Goal: Task Accomplishment & Management: Complete application form

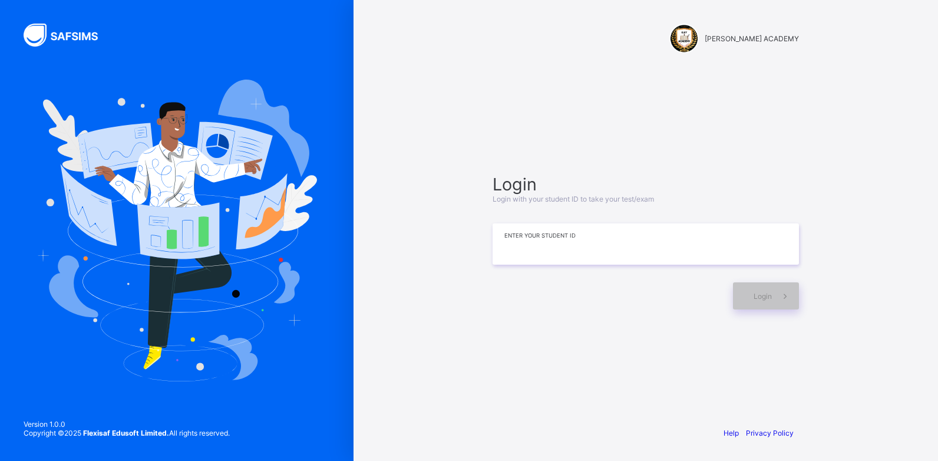
click at [512, 249] on input at bounding box center [646, 243] width 306 height 41
type input "**********"
click at [755, 299] on span "Login" at bounding box center [763, 296] width 18 height 9
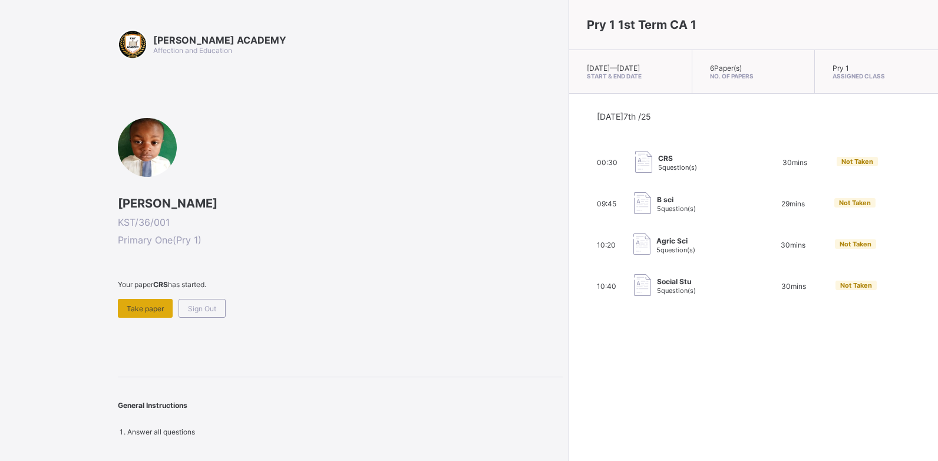
click at [149, 310] on span "Take paper" at bounding box center [145, 308] width 37 height 9
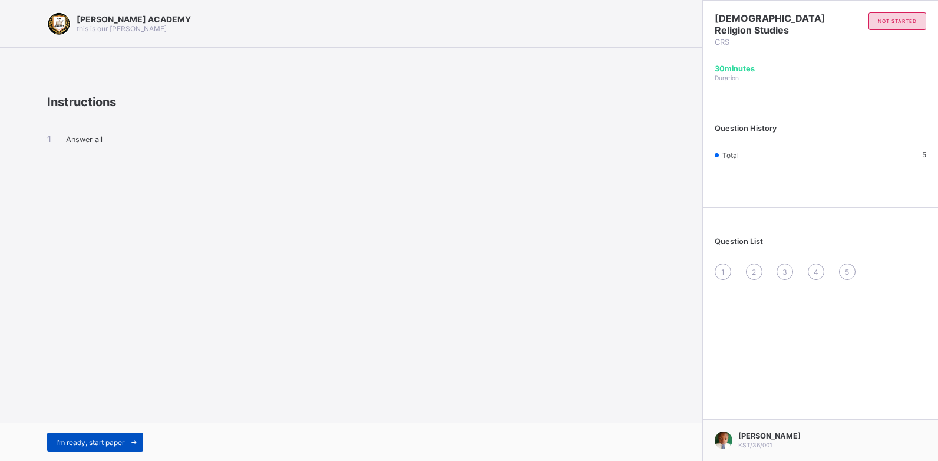
click at [124, 446] on span "I’m ready, start paper" at bounding box center [90, 442] width 68 height 9
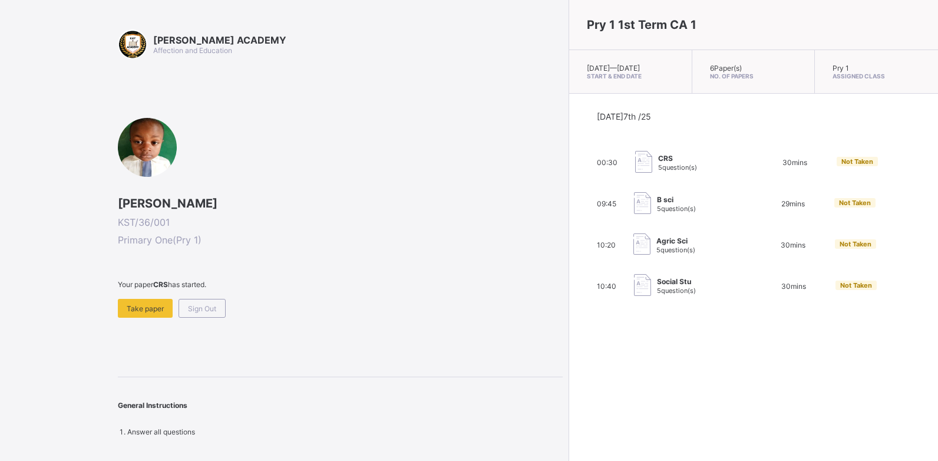
click at [657, 204] on span "B sci" at bounding box center [676, 199] width 39 height 9
click at [634, 208] on img at bounding box center [642, 203] width 17 height 22
click at [156, 302] on div "Take paper" at bounding box center [145, 308] width 55 height 19
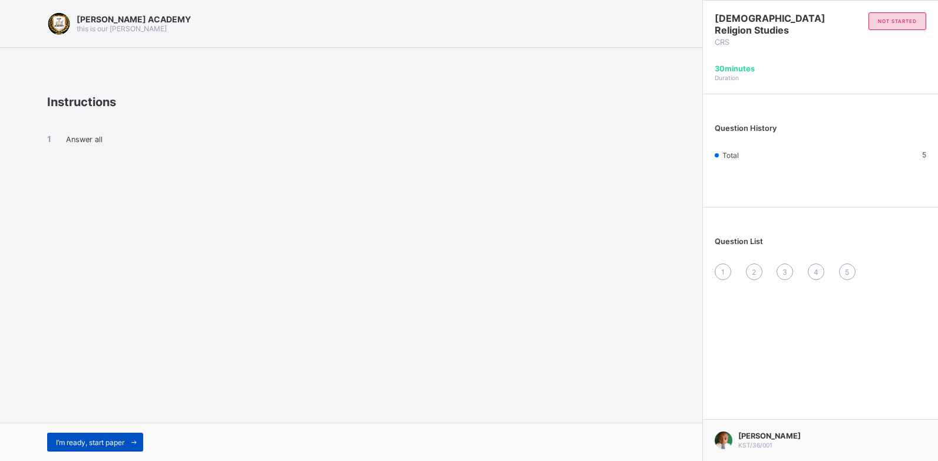
click at [73, 439] on span "I’m ready, start paper" at bounding box center [90, 442] width 68 height 9
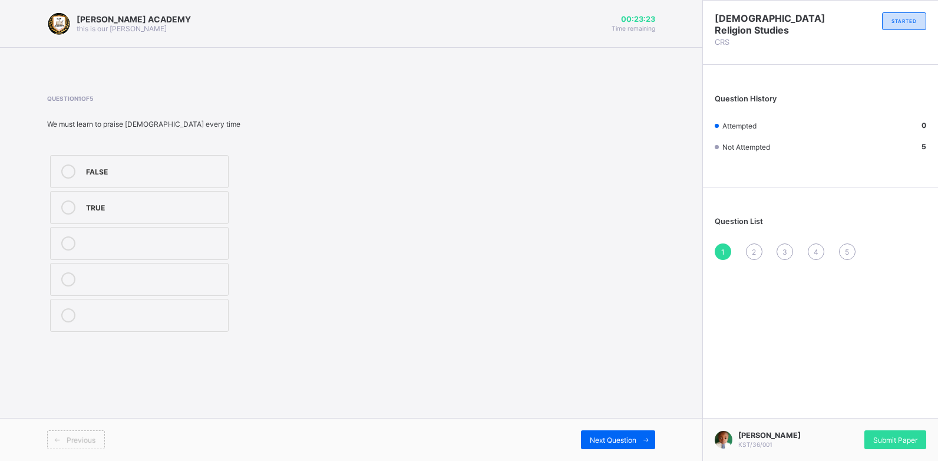
click at [72, 439] on span "Previous" at bounding box center [81, 440] width 29 height 9
click at [140, 208] on div "TRUE" at bounding box center [154, 206] width 136 height 12
drag, startPoint x: 266, startPoint y: 322, endPoint x: 320, endPoint y: 394, distance: 90.1
drag, startPoint x: 320, startPoint y: 394, endPoint x: 609, endPoint y: 439, distance: 292.2
click at [609, 439] on span "Next Question" at bounding box center [613, 440] width 47 height 9
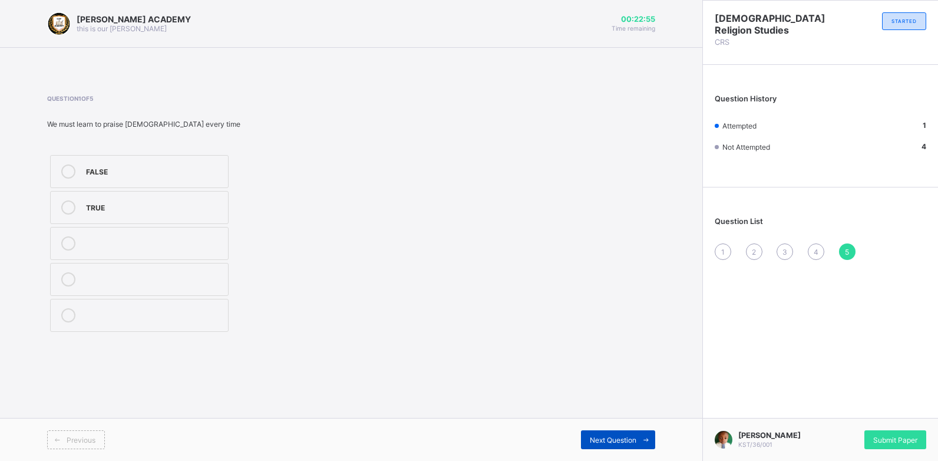
click at [612, 443] on span "Next Question" at bounding box center [613, 440] width 47 height 9
click at [131, 199] on label "TRUE" at bounding box center [139, 207] width 179 height 33
click at [602, 441] on span "Next Question" at bounding box center [613, 440] width 47 height 9
click at [68, 276] on icon at bounding box center [68, 279] width 14 height 14
click at [598, 434] on div "Next Question" at bounding box center [618, 439] width 74 height 19
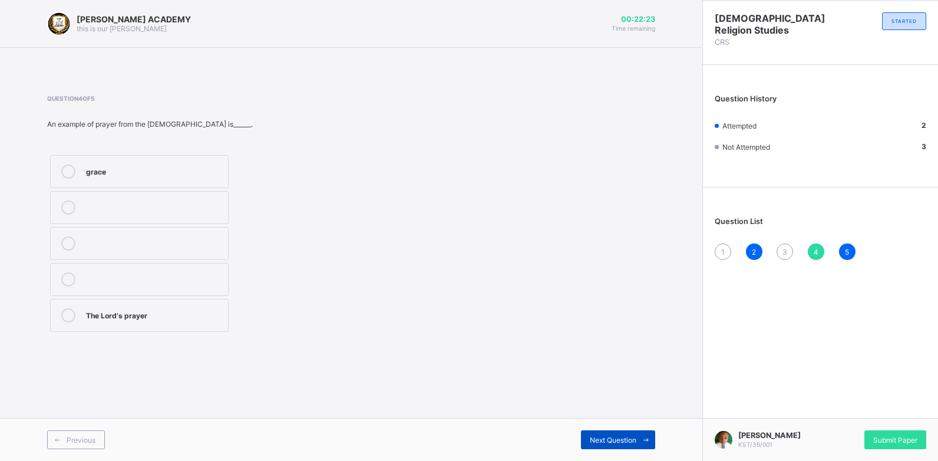
click at [598, 434] on div "Next Question" at bounding box center [618, 439] width 74 height 19
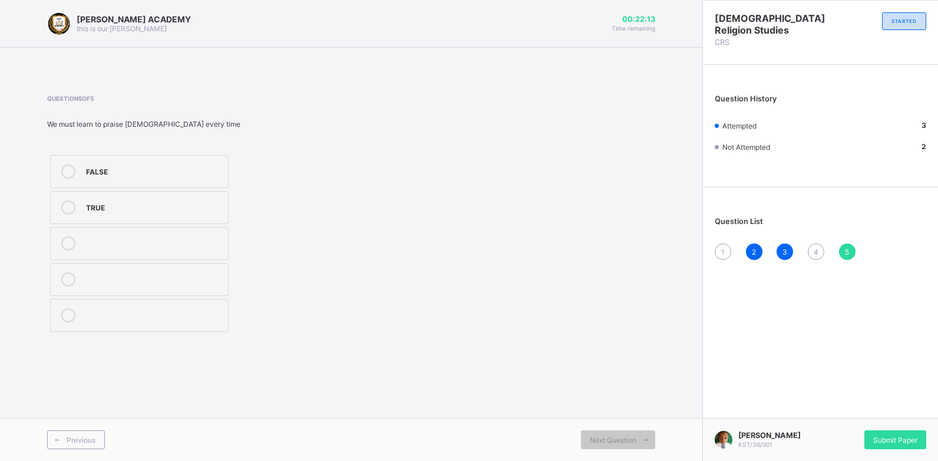
click at [819, 252] on div "4" at bounding box center [816, 251] width 17 height 17
click at [196, 317] on div "The Lord's prayer" at bounding box center [154, 314] width 136 height 12
click at [717, 252] on div "1" at bounding box center [723, 251] width 17 height 17
click at [87, 204] on div "TRUE" at bounding box center [154, 206] width 136 height 12
click at [850, 254] on div "5" at bounding box center [847, 251] width 17 height 17
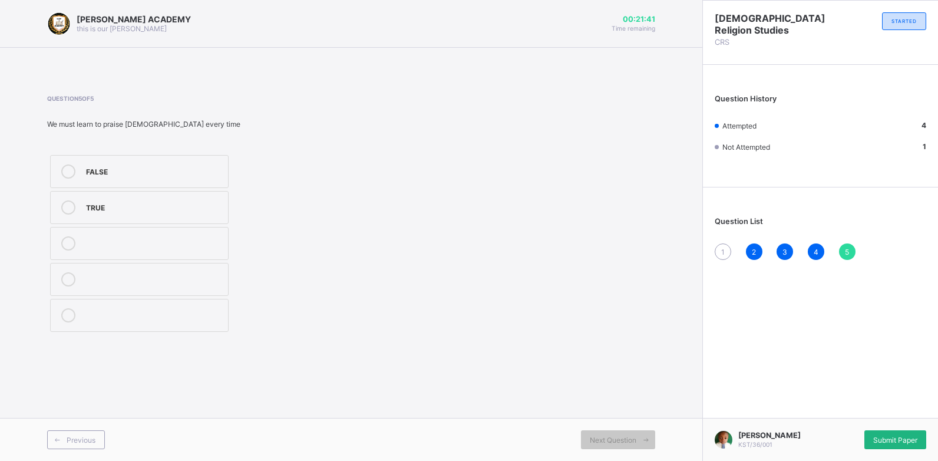
click at [915, 440] on span "Submit Paper" at bounding box center [895, 440] width 44 height 9
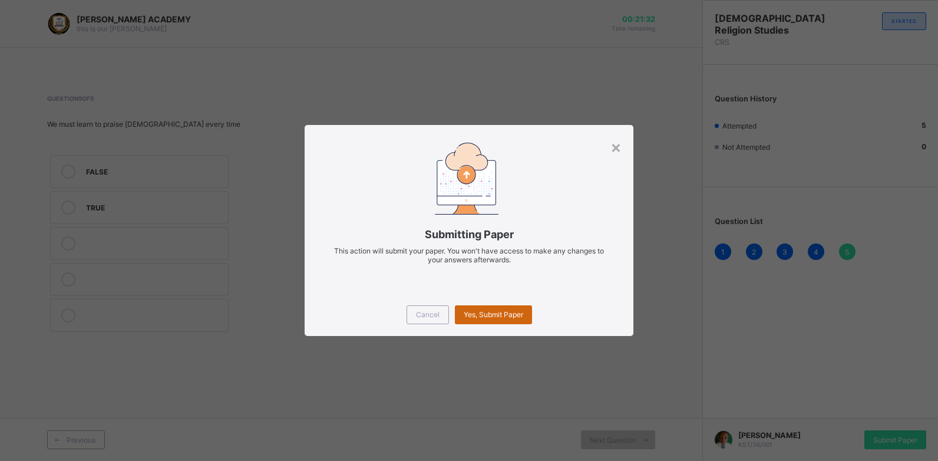
click at [498, 305] on div "Yes, Submit Paper" at bounding box center [493, 314] width 77 height 19
click at [498, 309] on div "Yes, Submit Paper" at bounding box center [493, 314] width 77 height 19
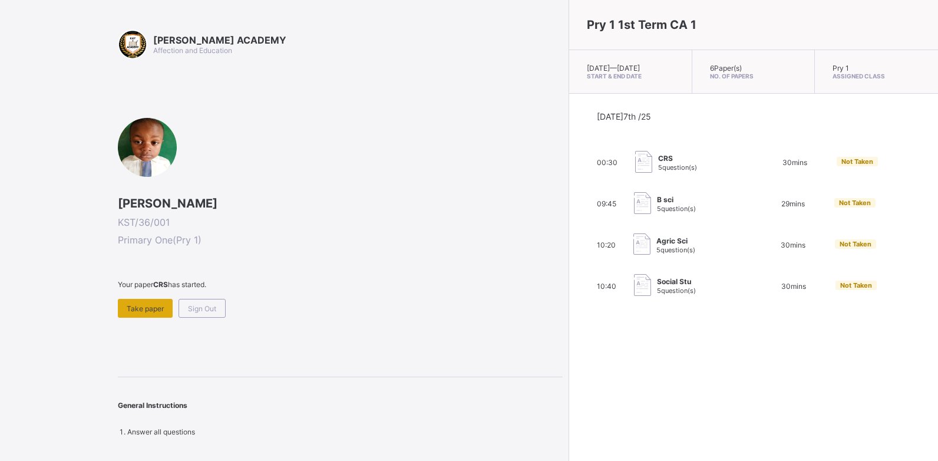
click at [160, 309] on span "Take paper" at bounding box center [145, 308] width 37 height 9
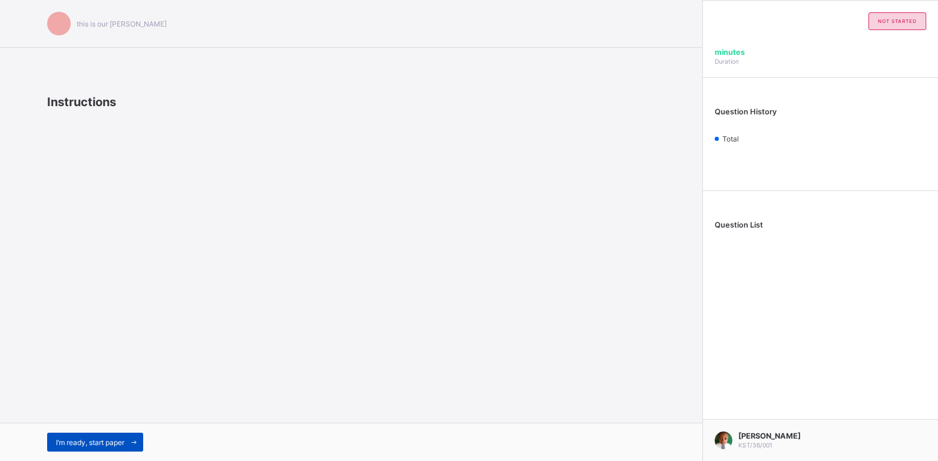
click at [75, 438] on span "I’m ready, start paper" at bounding box center [90, 442] width 68 height 9
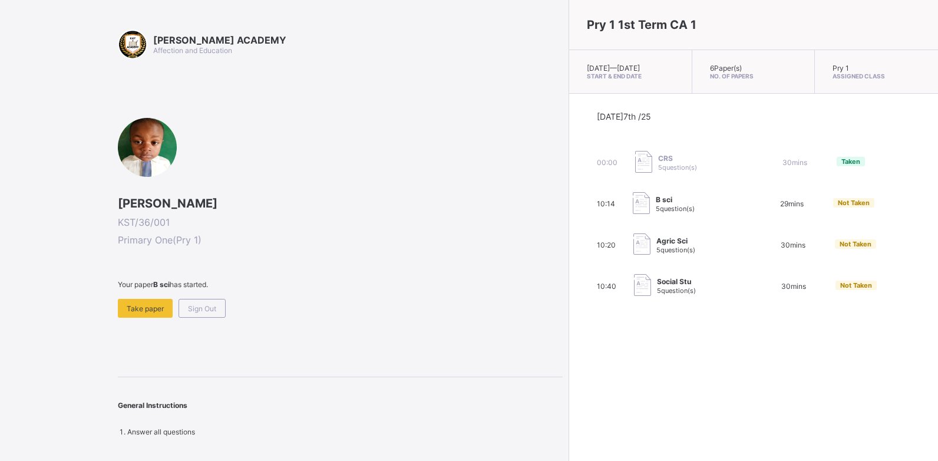
drag, startPoint x: 42, startPoint y: 1, endPoint x: 546, endPoint y: 216, distance: 547.6
click at [633, 214] on img at bounding box center [641, 203] width 17 height 22
click at [633, 212] on img at bounding box center [641, 203] width 17 height 22
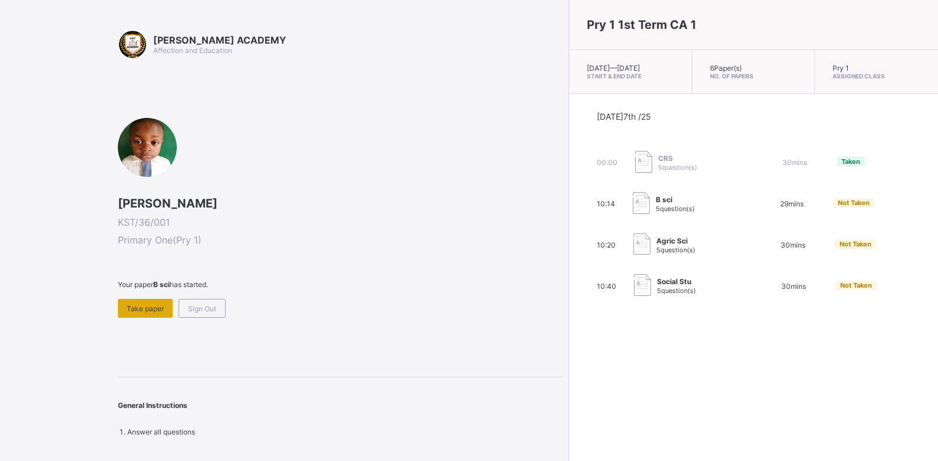
click at [137, 314] on div "Take paper" at bounding box center [145, 308] width 55 height 19
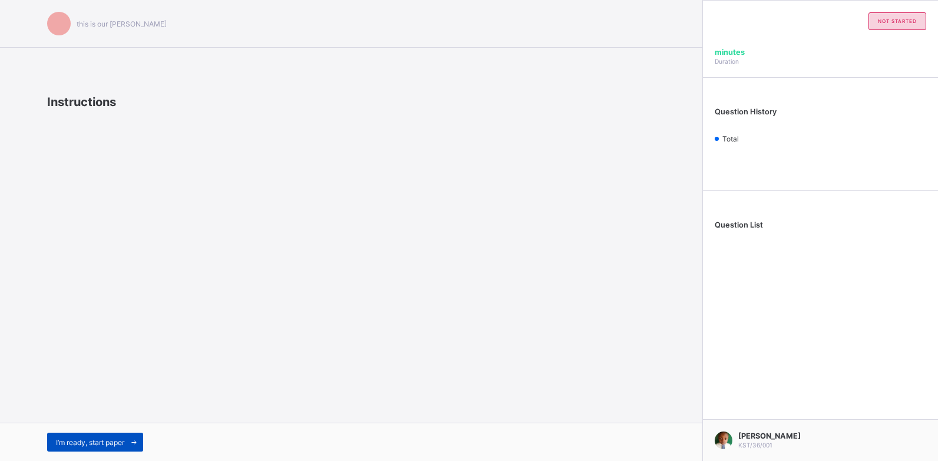
click at [87, 437] on div "I’m ready, start paper" at bounding box center [95, 442] width 96 height 19
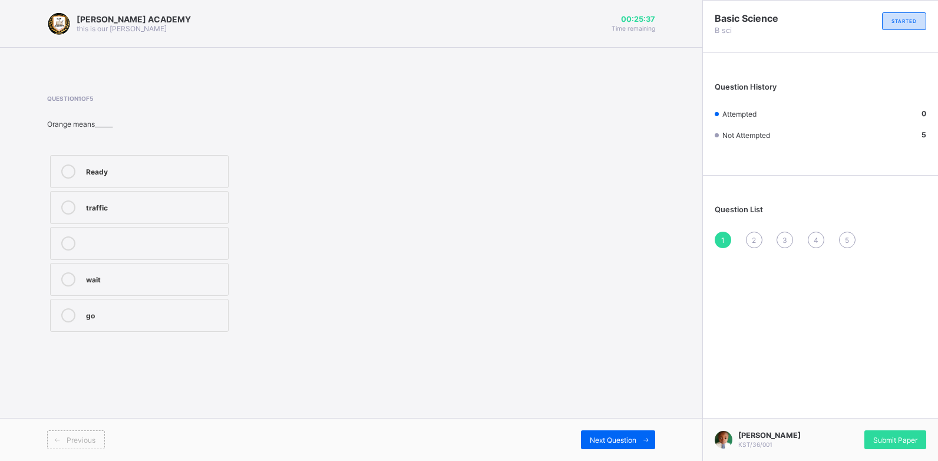
click at [82, 312] on label "go" at bounding box center [139, 315] width 179 height 33
click at [614, 436] on span "Next Question" at bounding box center [613, 440] width 47 height 9
click at [184, 240] on div "Stop" at bounding box center [154, 242] width 136 height 12
click at [642, 436] on icon at bounding box center [646, 440] width 9 height 8
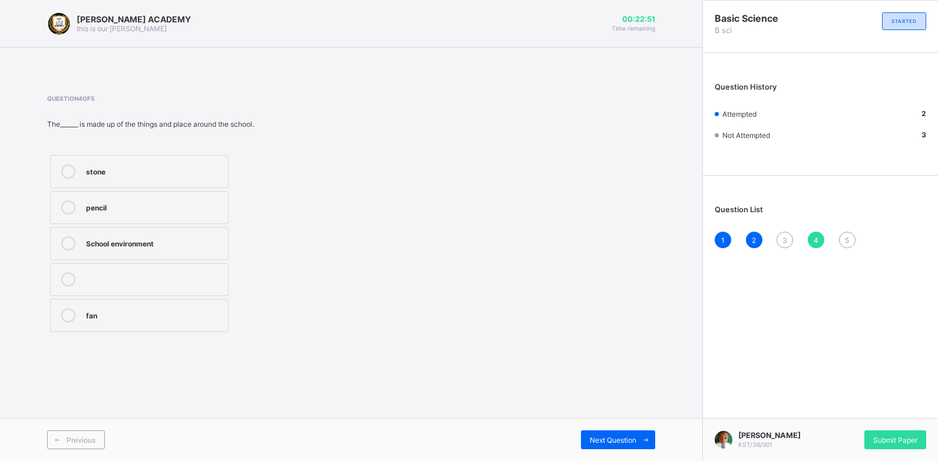
click at [751, 240] on div "2" at bounding box center [754, 240] width 17 height 17
click at [784, 242] on span "3" at bounding box center [785, 240] width 5 height 9
click at [170, 273] on div "Maize plant" at bounding box center [154, 278] width 136 height 12
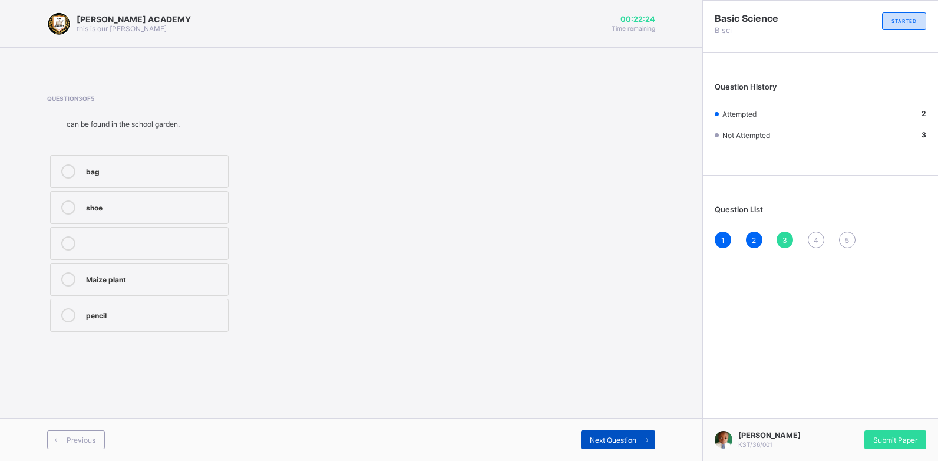
click at [609, 440] on span "Next Question" at bounding box center [613, 440] width 47 height 9
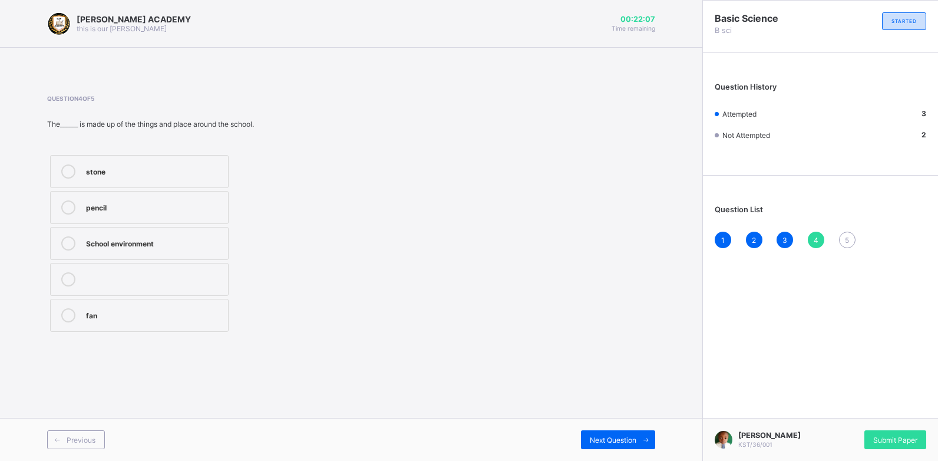
click at [138, 240] on div "School environment" at bounding box center [154, 242] width 136 height 12
click at [606, 444] on span "Next Question" at bounding box center [613, 440] width 47 height 9
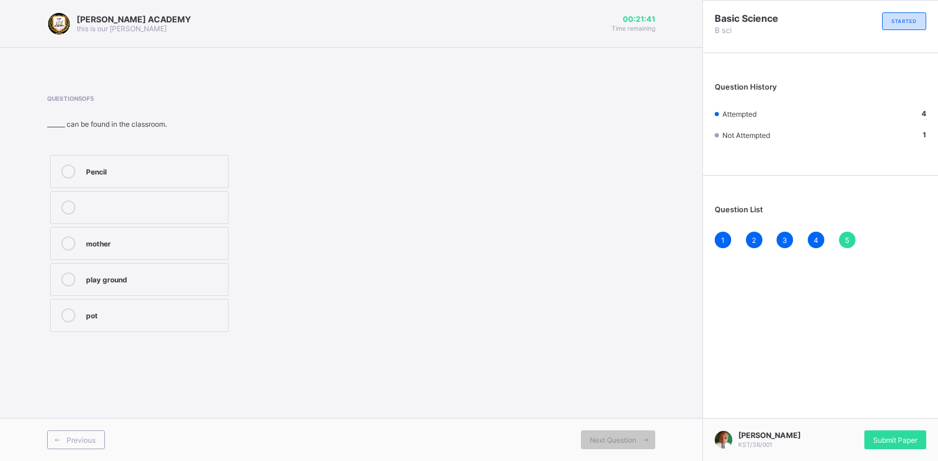
click at [180, 170] on div "Pencil" at bounding box center [154, 170] width 136 height 12
click at [916, 437] on span "Submit Paper" at bounding box center [895, 440] width 44 height 9
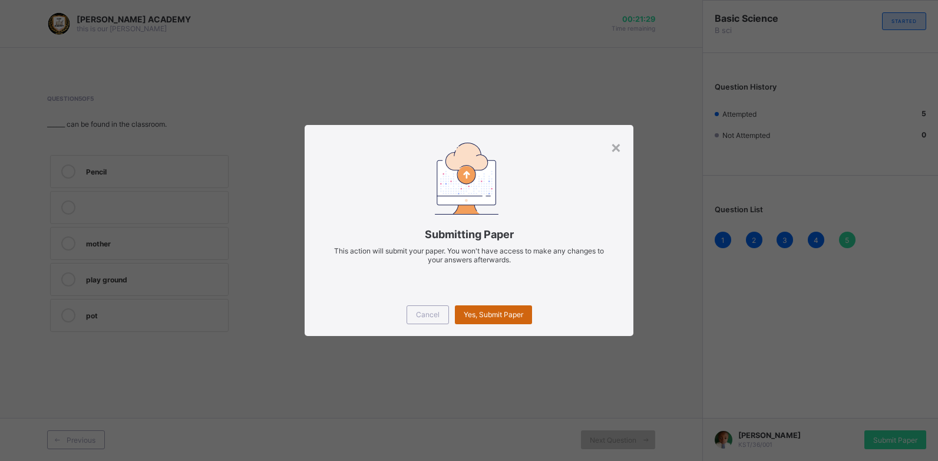
click at [526, 318] on div "Yes, Submit Paper" at bounding box center [493, 314] width 77 height 19
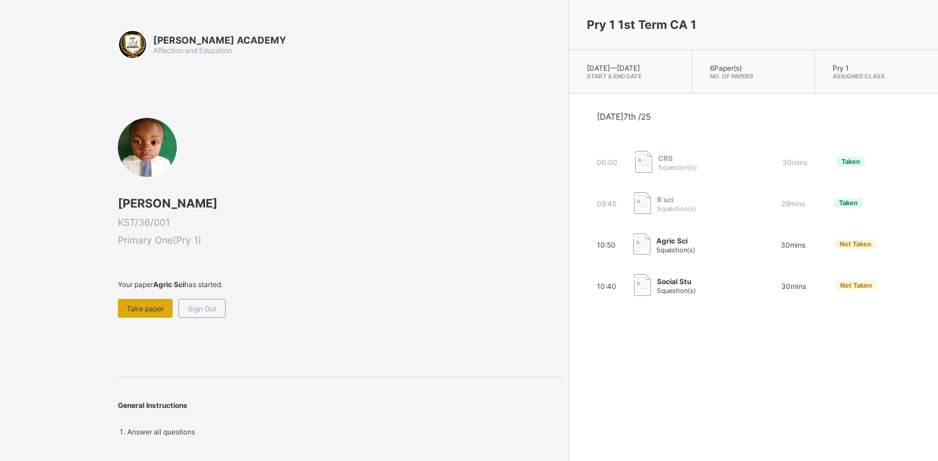
click at [144, 306] on span "Take paper" at bounding box center [145, 308] width 37 height 9
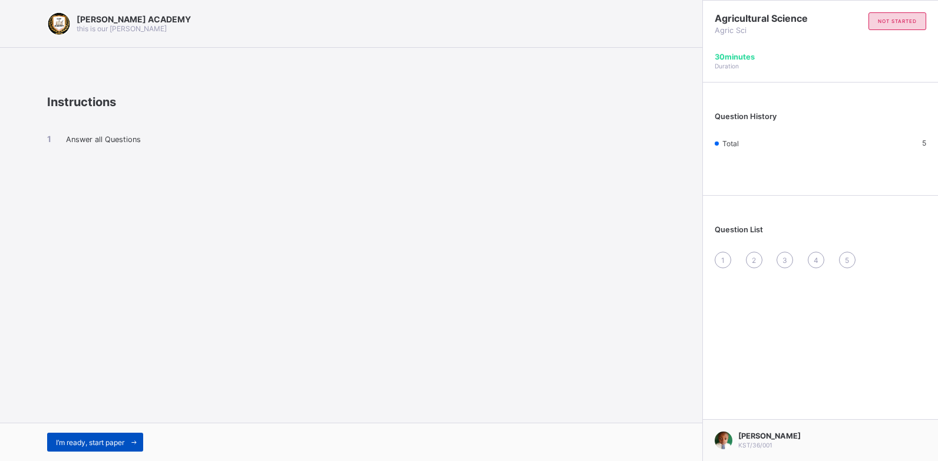
click at [61, 441] on span "I’m ready, start paper" at bounding box center [90, 442] width 68 height 9
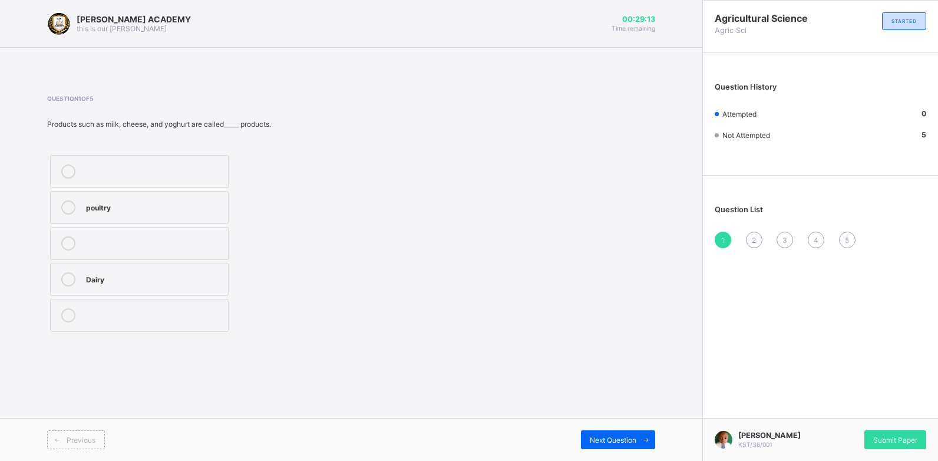
click at [183, 268] on label "Dairy" at bounding box center [139, 279] width 179 height 33
click at [601, 440] on span "Next Question" at bounding box center [613, 440] width 47 height 9
click at [201, 201] on div "2" at bounding box center [154, 206] width 136 height 12
click at [636, 438] on span "Next Question" at bounding box center [613, 440] width 47 height 9
click at [216, 263] on label "TRUE" at bounding box center [148, 252] width 196 height 33
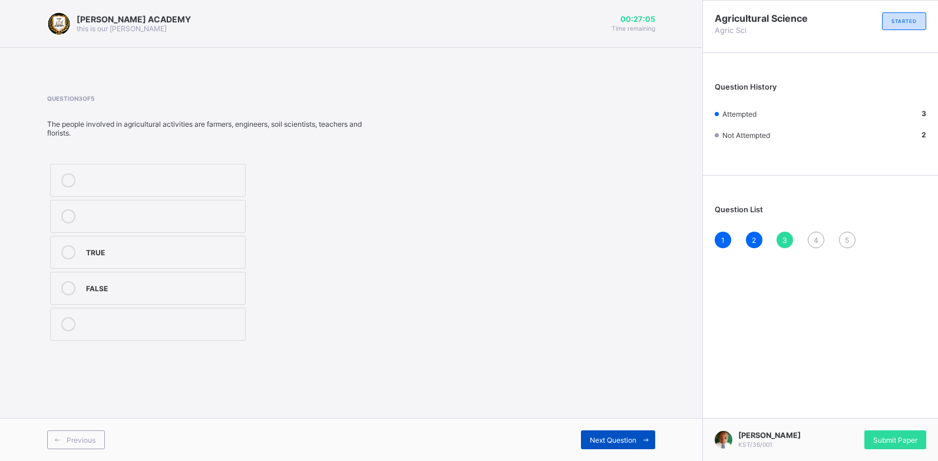
click at [590, 437] on span "Next Question" at bounding box center [613, 440] width 47 height 9
click at [160, 288] on label "TRUE" at bounding box center [139, 279] width 179 height 33
click at [612, 433] on div "Next Question" at bounding box center [618, 439] width 74 height 19
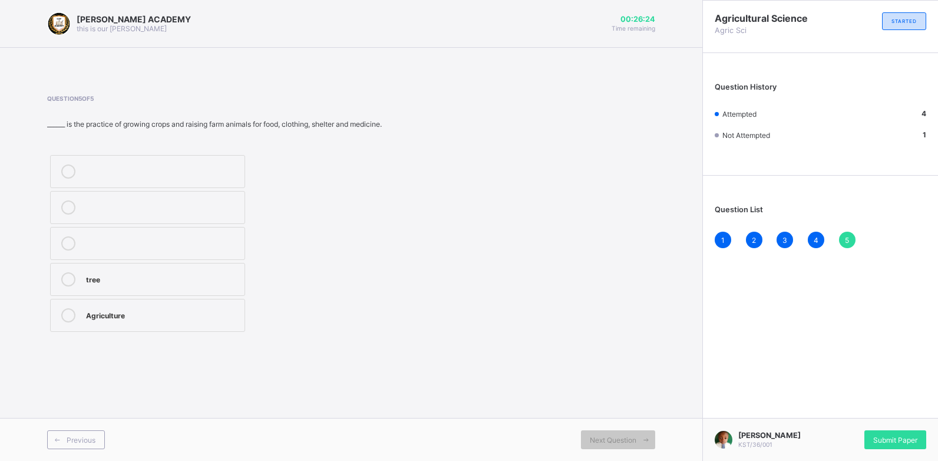
click at [170, 321] on div "Agriculture" at bounding box center [162, 315] width 153 height 14
click at [873, 437] on span "Submit Paper" at bounding box center [895, 440] width 44 height 9
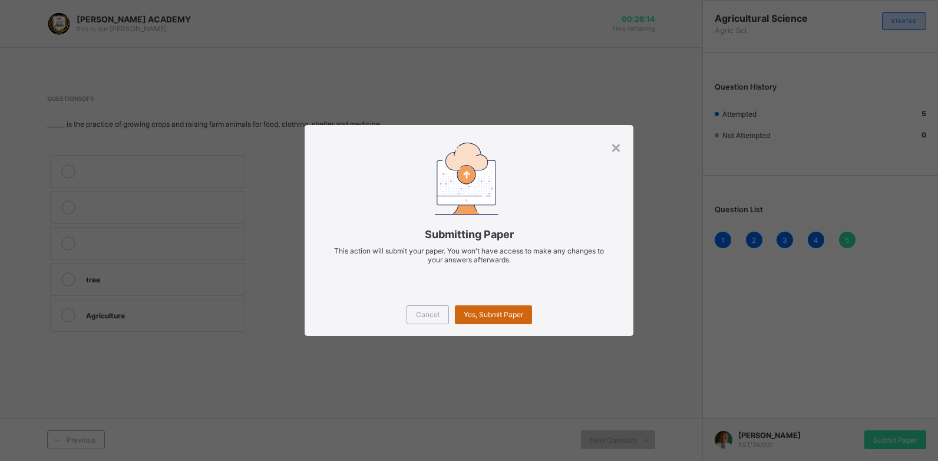
click at [525, 318] on div "Yes, Submit Paper" at bounding box center [493, 314] width 77 height 19
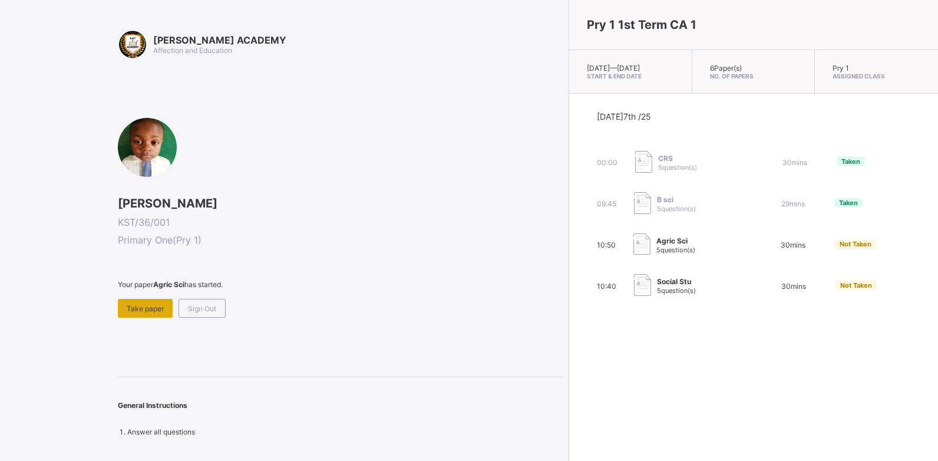
click at [142, 303] on div "Take paper" at bounding box center [145, 308] width 55 height 19
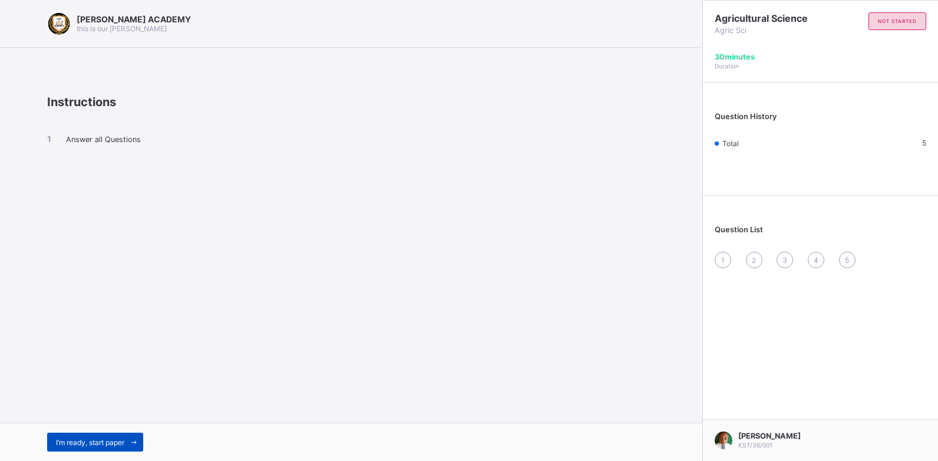
click at [64, 442] on span "I’m ready, start paper" at bounding box center [90, 442] width 68 height 9
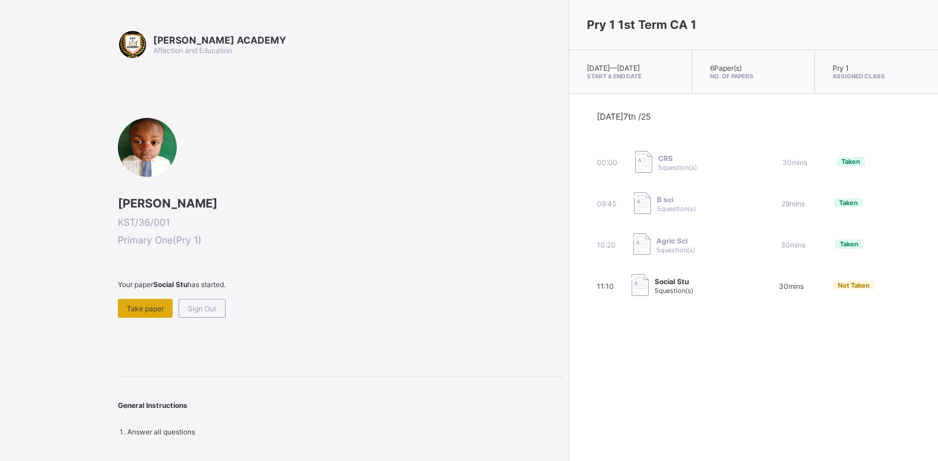
click at [127, 307] on span "Take paper" at bounding box center [145, 308] width 37 height 9
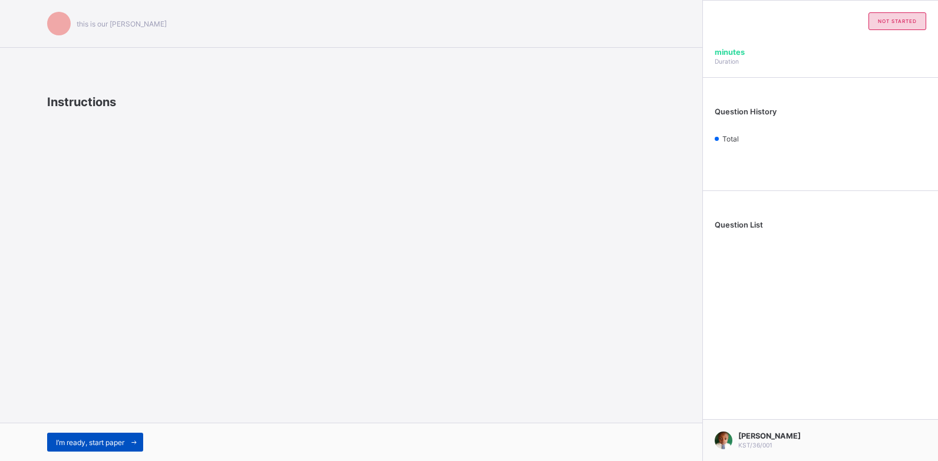
click at [117, 443] on span "I’m ready, start paper" at bounding box center [90, 442] width 68 height 9
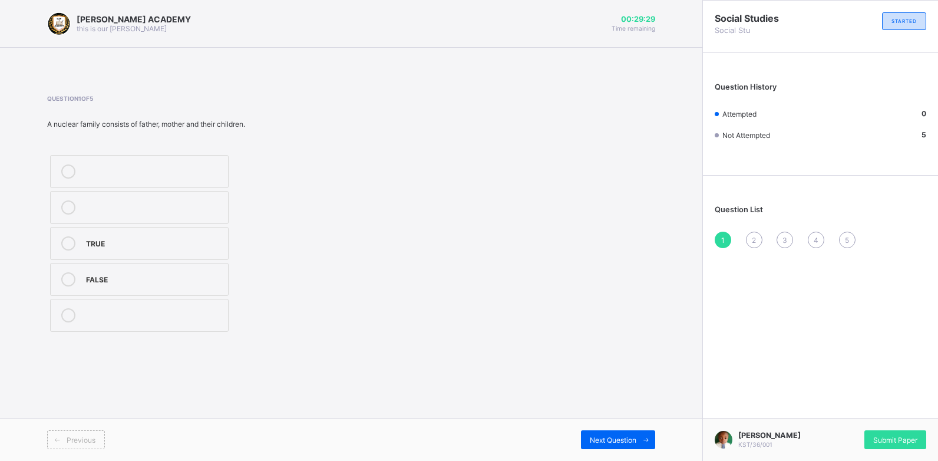
click at [97, 255] on label "TRUE" at bounding box center [139, 243] width 179 height 33
click at [646, 443] on icon at bounding box center [646, 440] width 9 height 8
click at [653, 416] on div "KAY ACADEMY this is our motton 00:29:07 Time remaining Question 2 of 5 There ar…" at bounding box center [351, 230] width 703 height 461
click at [171, 159] on label "2" at bounding box center [139, 171] width 179 height 33
click at [602, 443] on span "Next Question" at bounding box center [613, 440] width 47 height 9
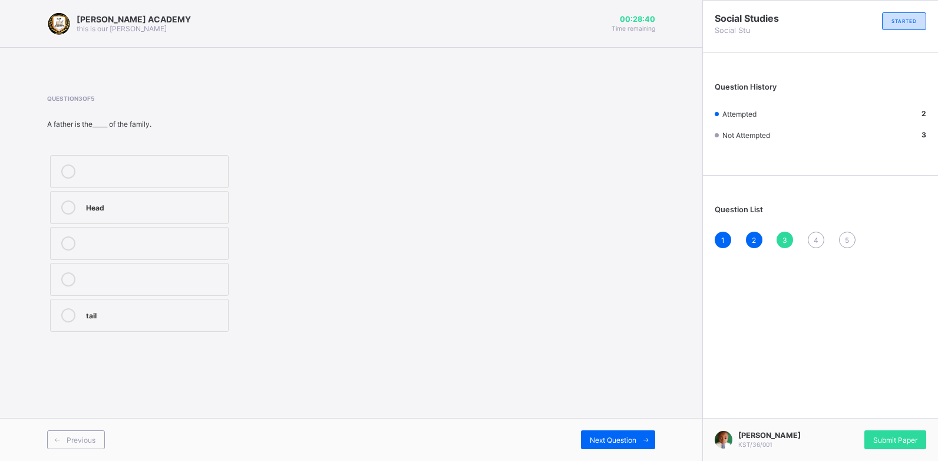
click at [153, 213] on div "Head" at bounding box center [154, 207] width 136 height 14
click at [607, 434] on div "Next Question" at bounding box center [618, 439] width 74 height 19
click at [150, 322] on div "Wife" at bounding box center [154, 315] width 136 height 14
click at [593, 434] on div "Next Question" at bounding box center [618, 439] width 74 height 19
click at [197, 235] on label "Family" at bounding box center [139, 243] width 179 height 33
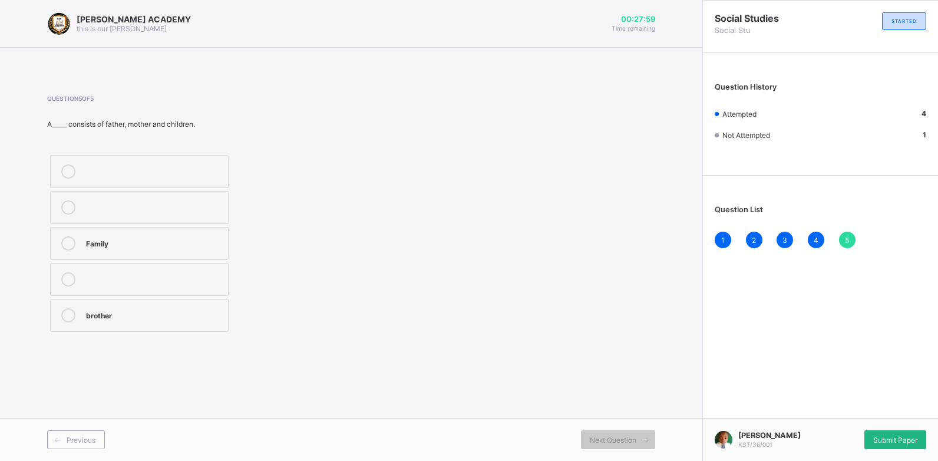
click at [896, 443] on span "Submit Paper" at bounding box center [895, 440] width 44 height 9
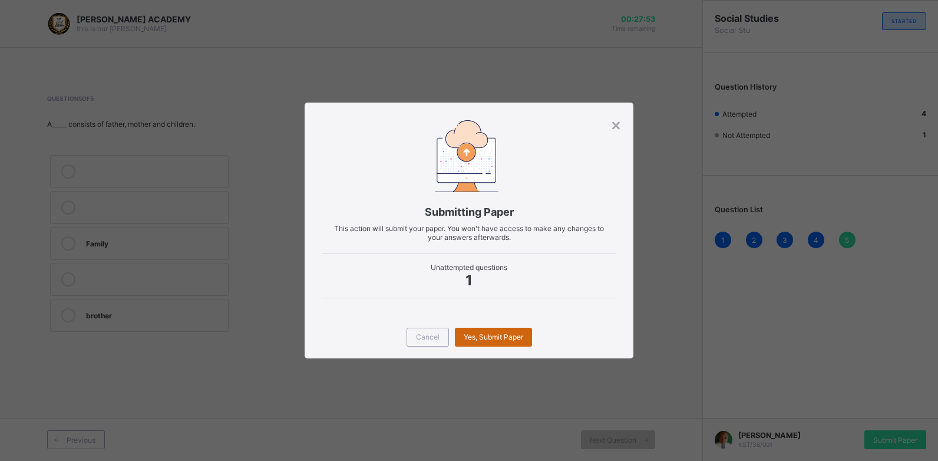
click at [524, 341] on div "Yes, Submit Paper" at bounding box center [493, 337] width 77 height 19
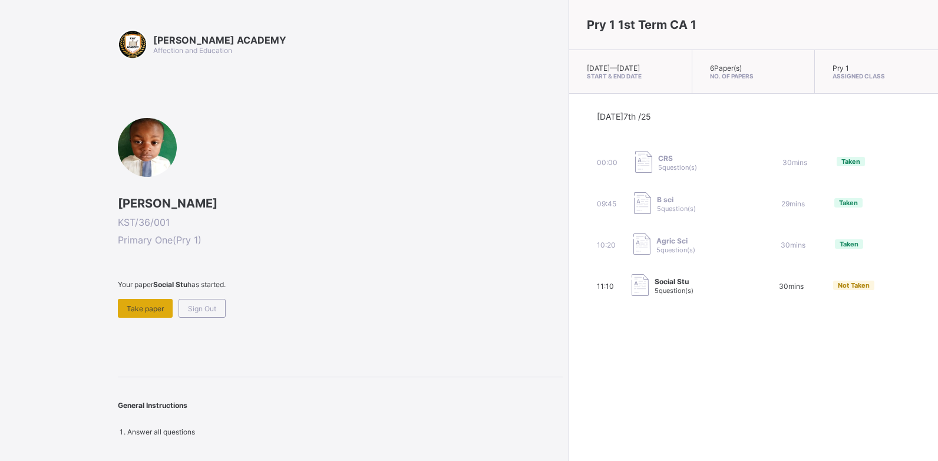
click at [164, 304] on div "Take paper" at bounding box center [145, 308] width 55 height 19
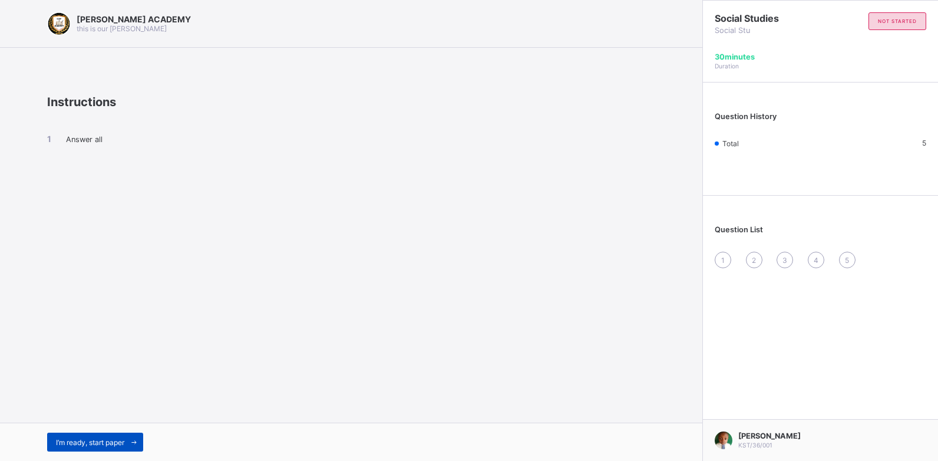
click at [95, 441] on span "I’m ready, start paper" at bounding box center [90, 442] width 68 height 9
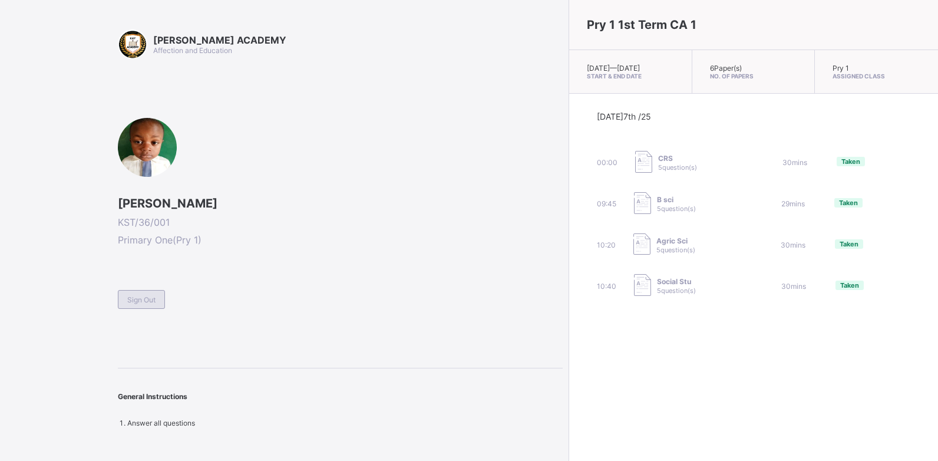
click at [147, 296] on span "Sign Out" at bounding box center [141, 299] width 28 height 9
click at [147, 296] on div "KAY ACADEMY Affection and Education Ahmed Aliyu KST/36/001 Primary One ( Pry 1 …" at bounding box center [340, 228] width 445 height 398
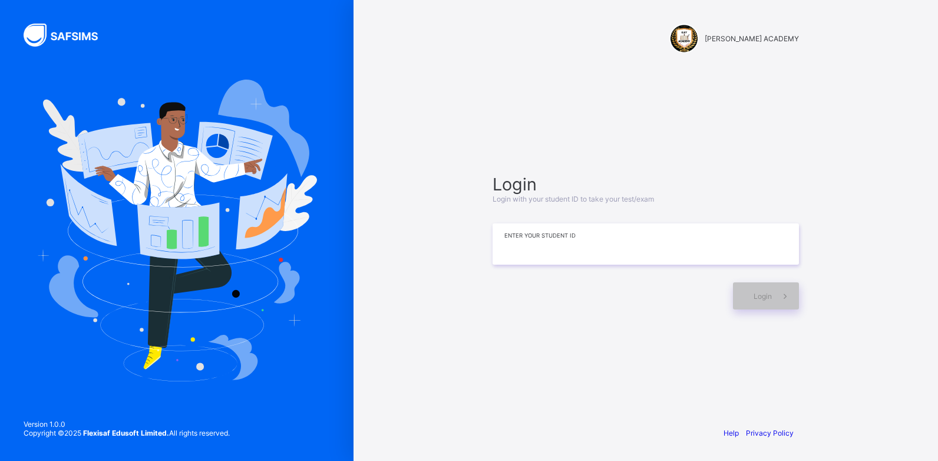
click at [520, 252] on input at bounding box center [646, 243] width 306 height 41
type input "**********"
click at [750, 299] on div "Login" at bounding box center [766, 295] width 66 height 27
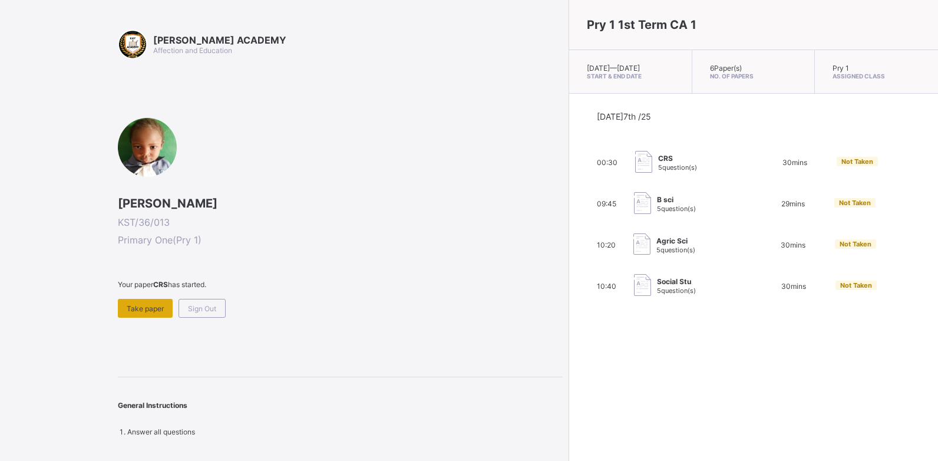
click at [163, 311] on span "Take paper" at bounding box center [145, 308] width 37 height 9
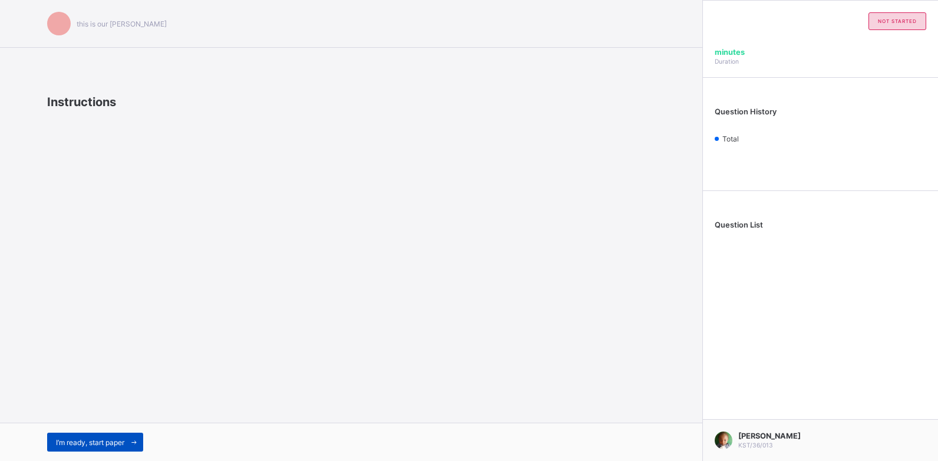
click at [100, 436] on div "I’m ready, start paper" at bounding box center [95, 442] width 96 height 19
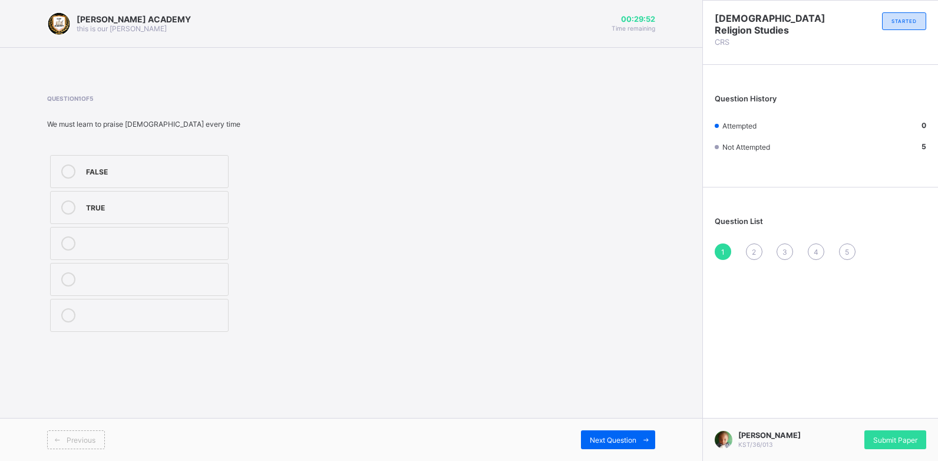
click at [232, 202] on div "FALSE TRUE" at bounding box center [201, 243] width 308 height 183
drag, startPoint x: 232, startPoint y: 202, endPoint x: 211, endPoint y: 203, distance: 21.2
click at [232, 202] on div "FALSE TRUE" at bounding box center [201, 243] width 308 height 183
click at [232, 201] on div "FALSE TRUE" at bounding box center [201, 243] width 308 height 183
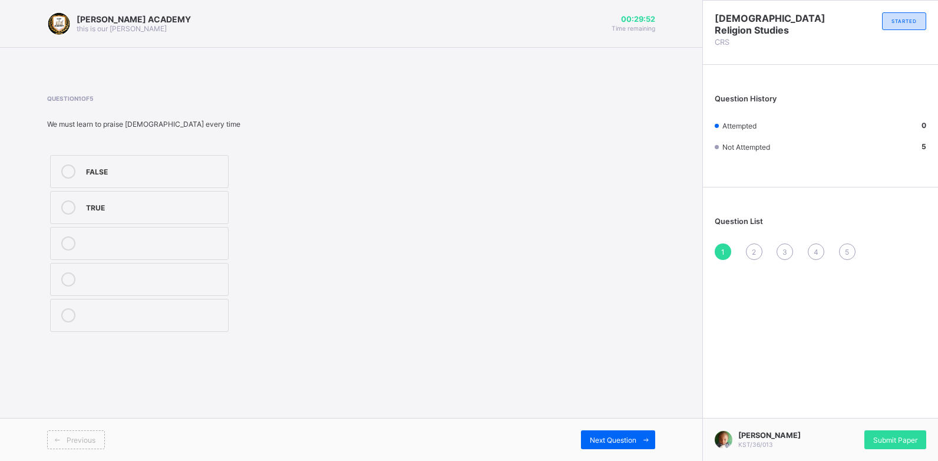
click at [232, 201] on div "FALSE TRUE" at bounding box center [139, 243] width 184 height 183
drag, startPoint x: 211, startPoint y: 203, endPoint x: 200, endPoint y: 207, distance: 11.4
click at [200, 207] on div "TRUE" at bounding box center [154, 206] width 136 height 12
click at [608, 441] on span "Next Question" at bounding box center [613, 440] width 47 height 9
click at [197, 198] on label "TRUE" at bounding box center [139, 207] width 179 height 33
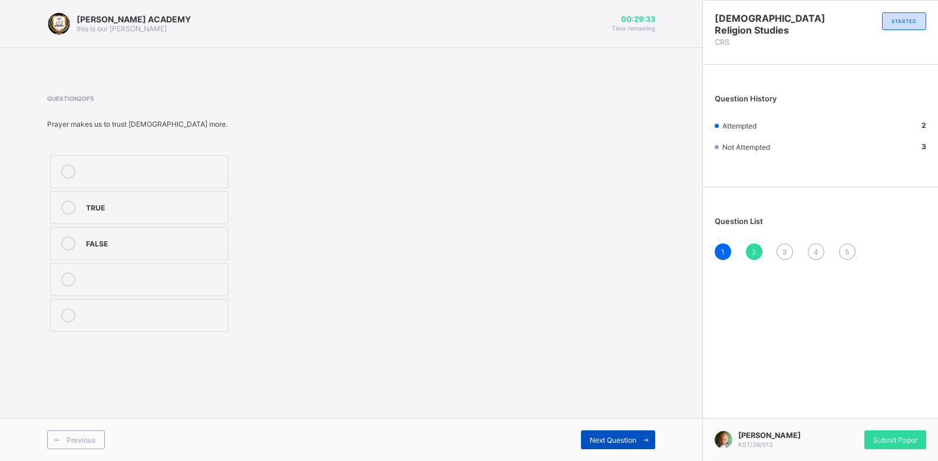
click at [615, 436] on span "Next Question" at bounding box center [613, 440] width 47 height 9
click at [174, 281] on div "Prayer" at bounding box center [154, 278] width 136 height 12
click at [612, 433] on div "Next Question" at bounding box center [618, 439] width 74 height 19
click at [156, 220] on label "TRUE" at bounding box center [139, 207] width 179 height 33
click at [647, 438] on icon at bounding box center [646, 440] width 9 height 8
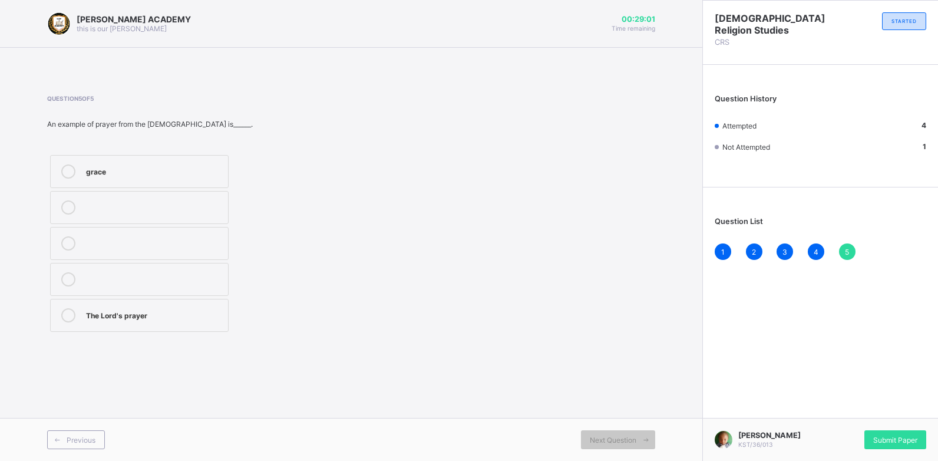
click at [190, 321] on div "The Lord's prayer" at bounding box center [154, 315] width 136 height 14
click at [876, 437] on span "Submit Paper" at bounding box center [895, 440] width 44 height 9
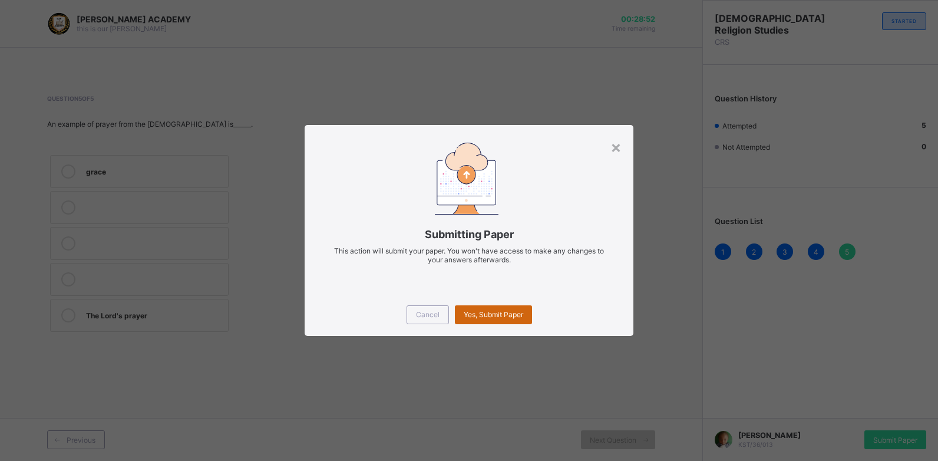
click at [520, 320] on div "Yes, Submit Paper" at bounding box center [493, 314] width 77 height 19
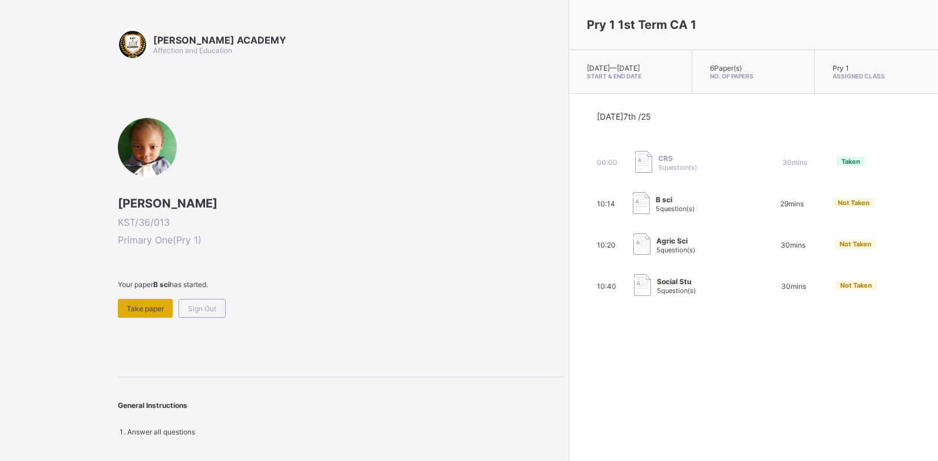
click at [149, 312] on span "Take paper" at bounding box center [145, 308] width 37 height 9
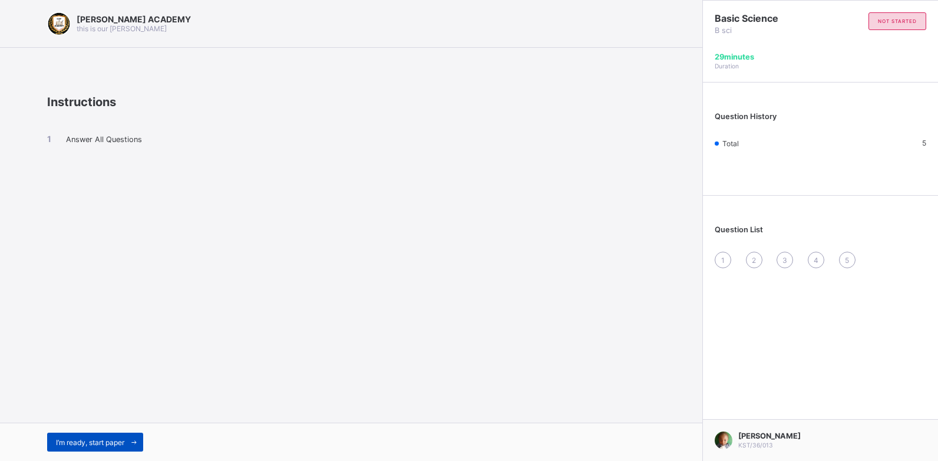
click at [80, 433] on div "I’m ready, start paper" at bounding box center [95, 442] width 96 height 19
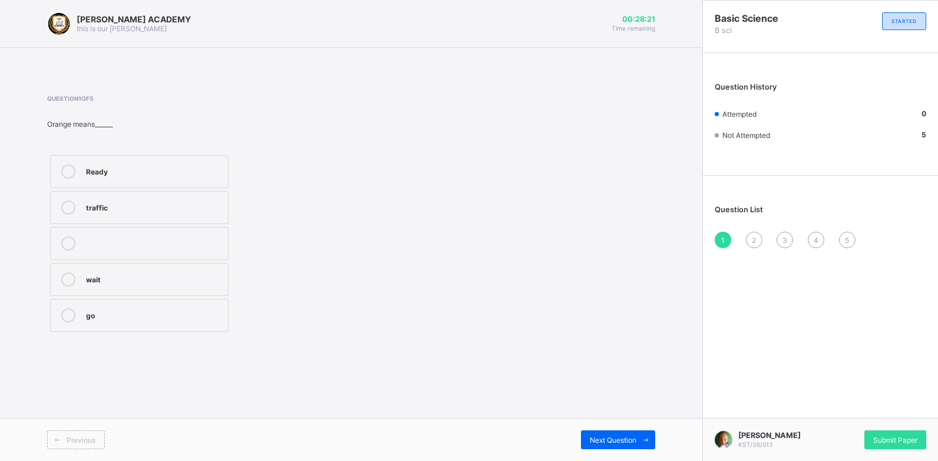
click at [114, 328] on label "go" at bounding box center [139, 315] width 179 height 33
click at [608, 437] on span "Next Question" at bounding box center [613, 440] width 47 height 9
click at [174, 256] on label "Stop" at bounding box center [139, 243] width 179 height 33
click at [583, 438] on div "Next Question" at bounding box center [618, 439] width 74 height 19
click at [157, 273] on div "Maize plant" at bounding box center [154, 278] width 136 height 12
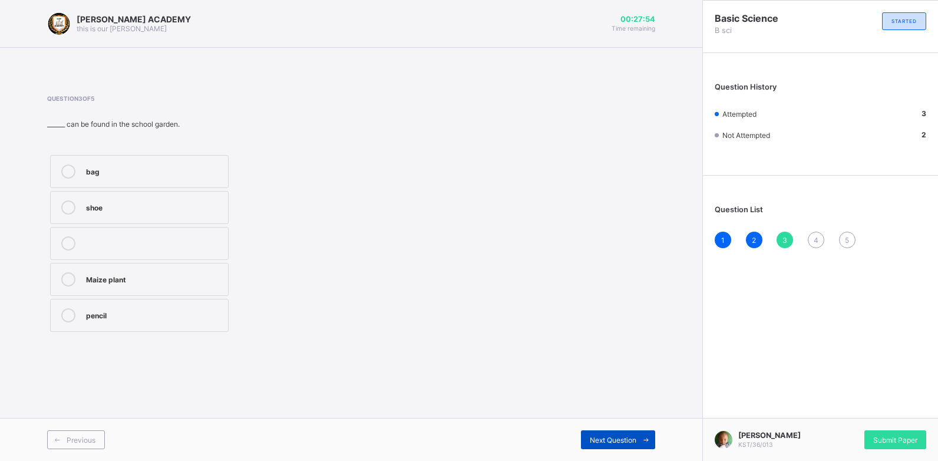
click at [604, 444] on span "Next Question" at bounding box center [613, 440] width 47 height 9
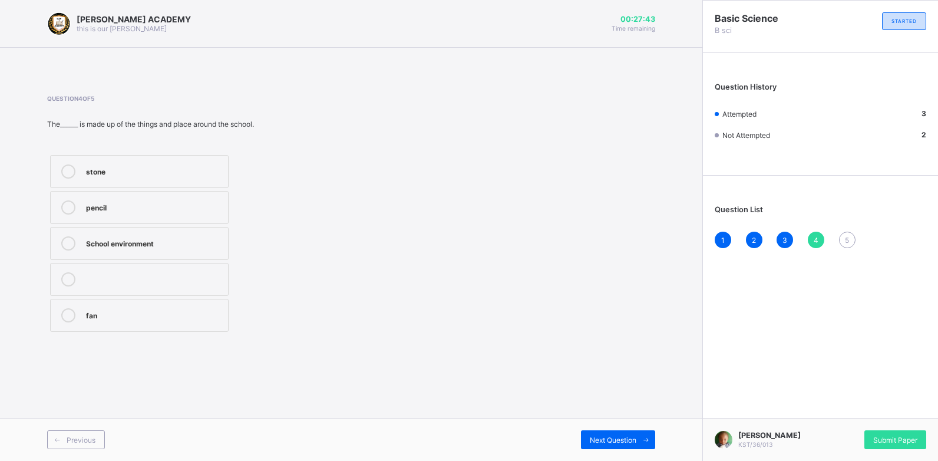
click at [161, 238] on div "School environment" at bounding box center [154, 242] width 136 height 12
click at [592, 441] on span "Next Question" at bounding box center [613, 440] width 47 height 9
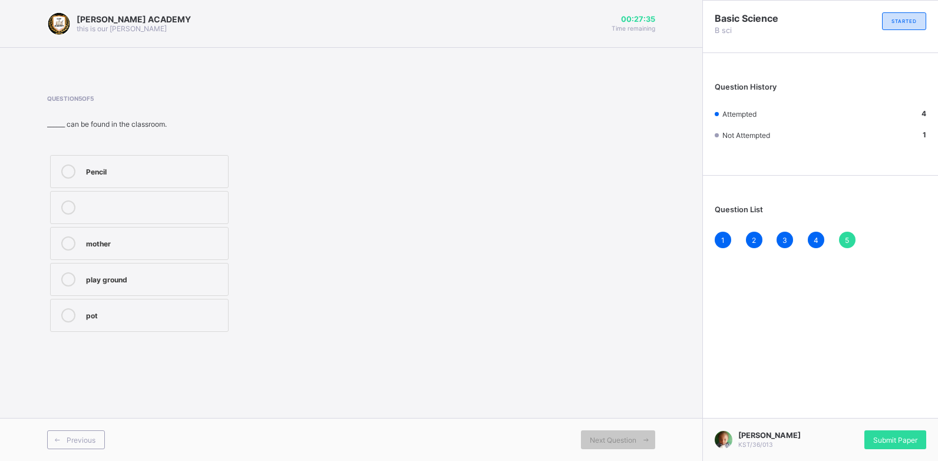
click at [180, 164] on div "Pencil" at bounding box center [154, 170] width 136 height 12
click at [882, 440] on span "Submit Paper" at bounding box center [895, 440] width 44 height 9
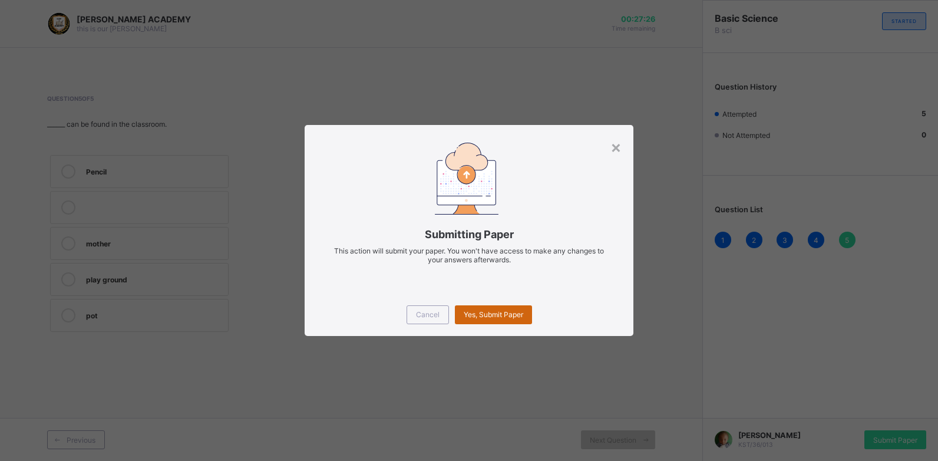
click at [508, 312] on span "Yes, Submit Paper" at bounding box center [494, 314] width 60 height 9
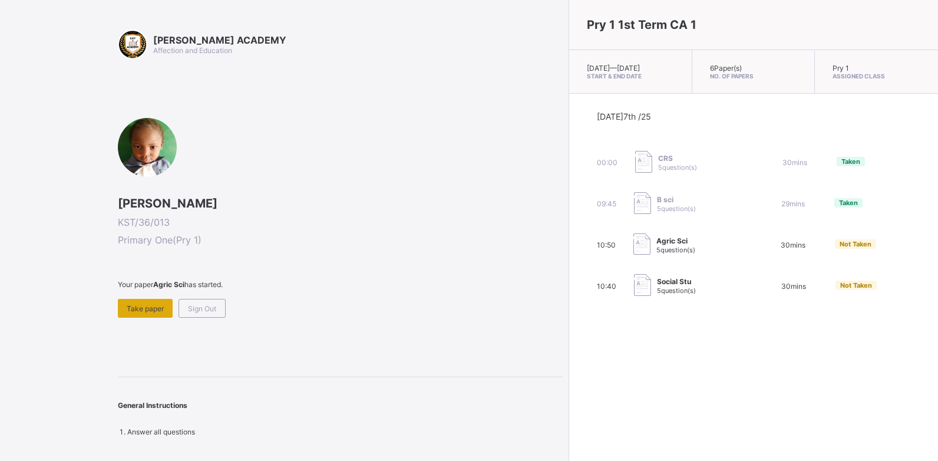
click at [156, 300] on div "Take paper" at bounding box center [145, 308] width 55 height 19
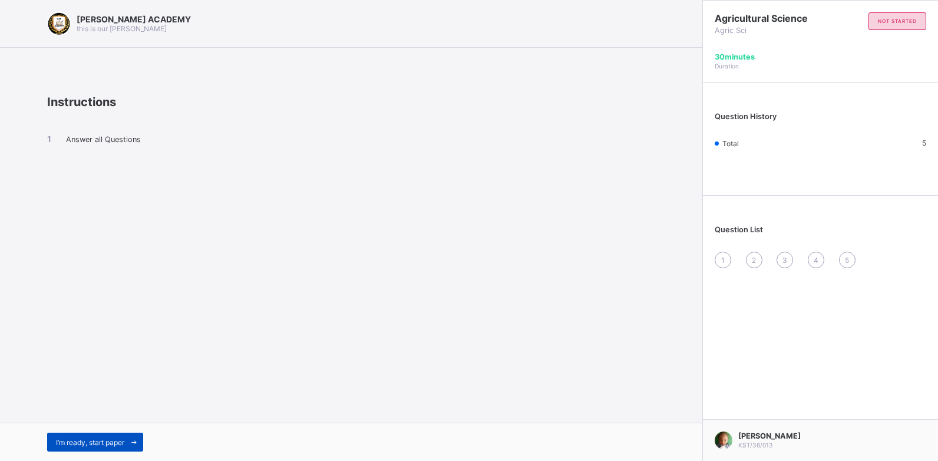
click at [124, 441] on span "I’m ready, start paper" at bounding box center [90, 442] width 68 height 9
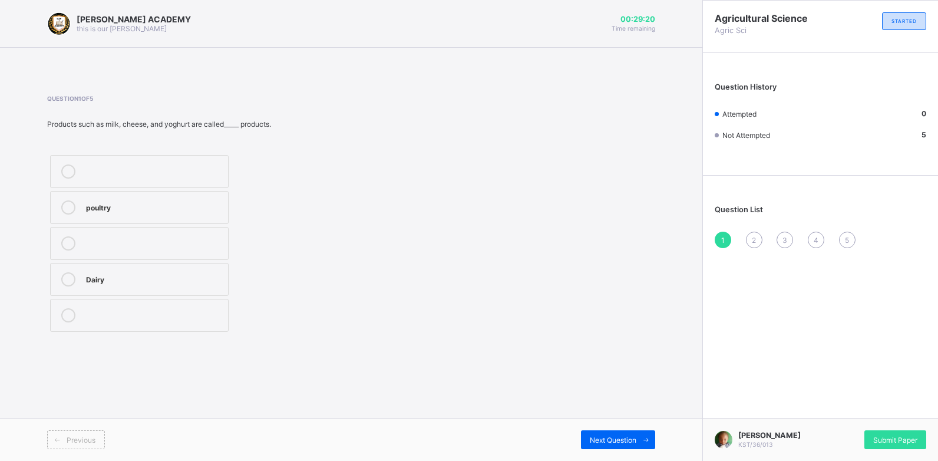
click at [148, 283] on div "Dairy" at bounding box center [154, 278] width 136 height 12
click at [590, 438] on span "Next Question" at bounding box center [613, 440] width 47 height 9
click at [207, 213] on div "2" at bounding box center [154, 207] width 136 height 14
click at [591, 440] on span "Next Question" at bounding box center [613, 440] width 47 height 9
click at [209, 256] on div "TRUE" at bounding box center [162, 251] width 153 height 12
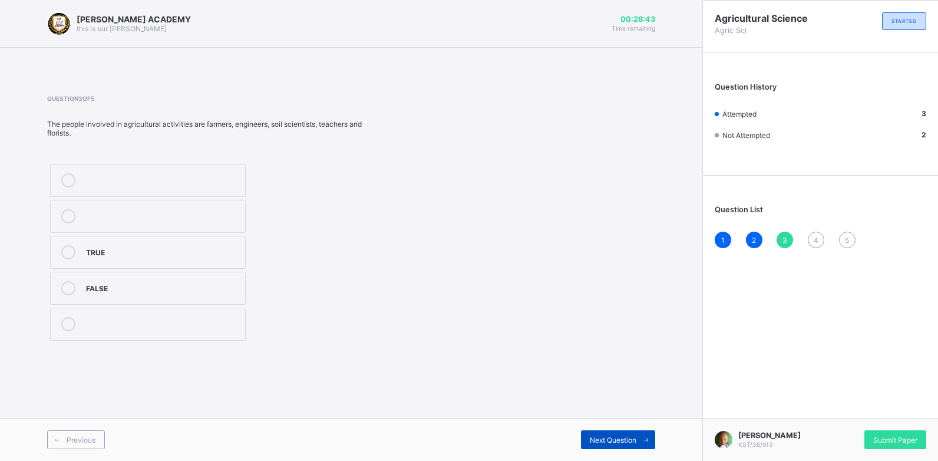
click at [619, 436] on span "Next Question" at bounding box center [613, 440] width 47 height 9
click at [177, 287] on label "TRUE" at bounding box center [139, 279] width 179 height 33
click at [593, 438] on span "Next Question" at bounding box center [613, 440] width 47 height 9
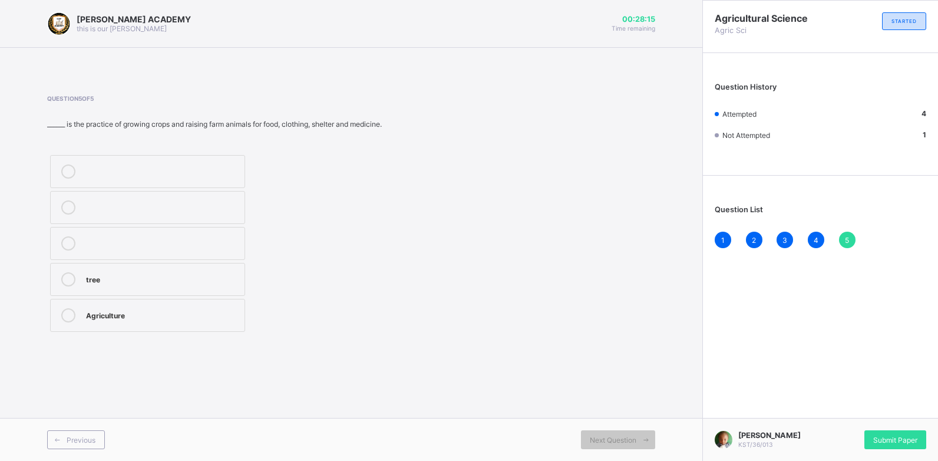
click at [183, 328] on label "Agriculture" at bounding box center [147, 315] width 195 height 33
click at [875, 446] on div "Submit Paper" at bounding box center [896, 439] width 62 height 19
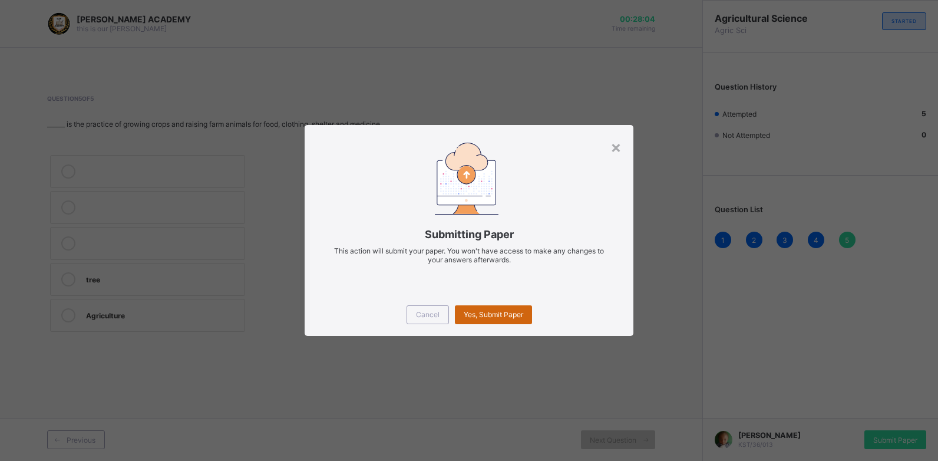
click at [522, 318] on span "Yes, Submit Paper" at bounding box center [494, 314] width 60 height 9
click at [522, 318] on div "Yes, Submit Paper" at bounding box center [493, 314] width 77 height 19
click at [512, 305] on div "Yes, Submit Paper" at bounding box center [493, 314] width 77 height 19
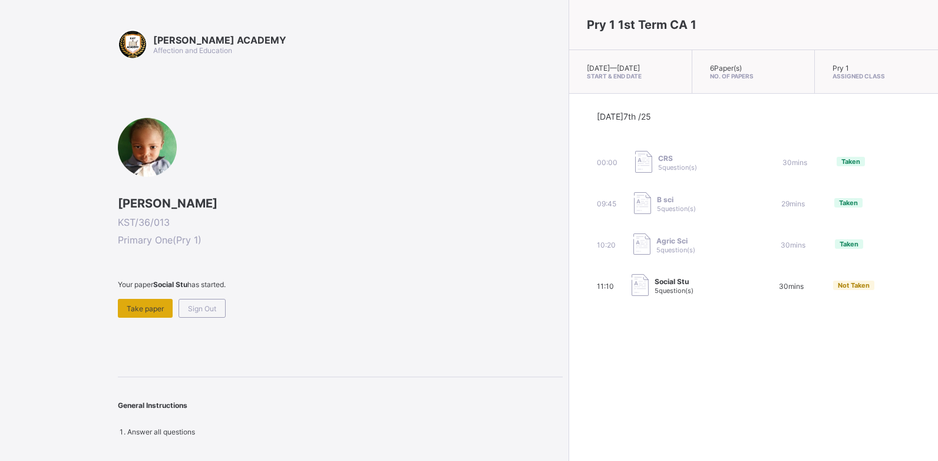
click at [161, 312] on span "Take paper" at bounding box center [145, 308] width 37 height 9
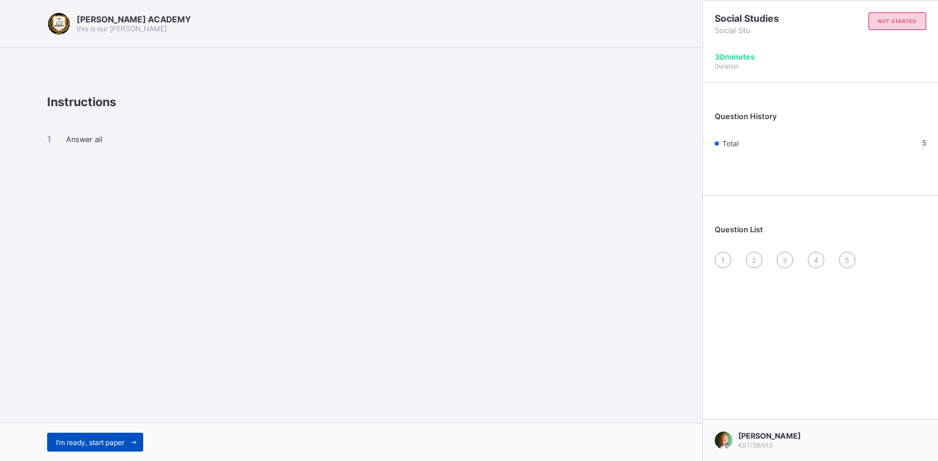
click at [53, 441] on div "I’m ready, start paper" at bounding box center [95, 442] width 96 height 19
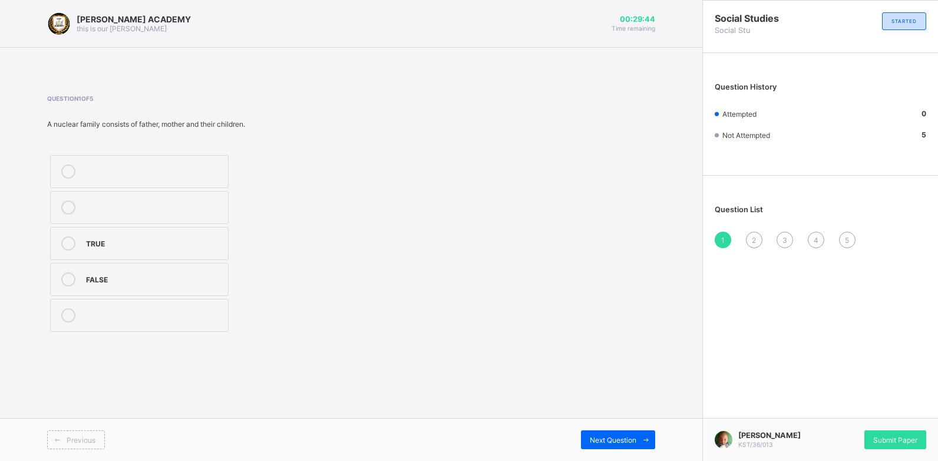
click at [225, 317] on label at bounding box center [139, 315] width 179 height 33
click at [183, 243] on div "TRUE" at bounding box center [154, 242] width 136 height 12
click at [652, 436] on span at bounding box center [646, 439] width 19 height 19
click at [167, 176] on div "2" at bounding box center [154, 170] width 136 height 12
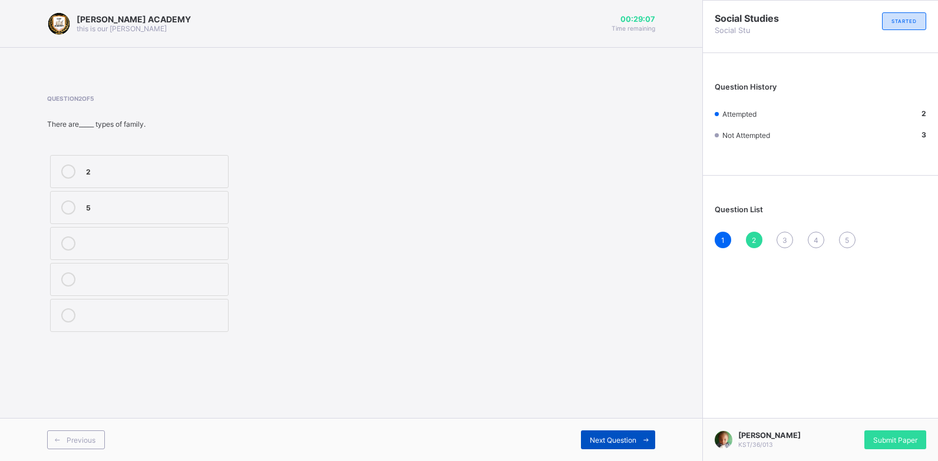
click at [634, 440] on span "Next Question" at bounding box center [613, 440] width 47 height 9
click at [194, 206] on div "Head" at bounding box center [154, 206] width 136 height 12
click at [601, 436] on span "Next Question" at bounding box center [613, 440] width 47 height 9
click at [123, 330] on div "sister Wife" at bounding box center [139, 243] width 184 height 183
click at [123, 330] on label "Wife" at bounding box center [139, 315] width 179 height 33
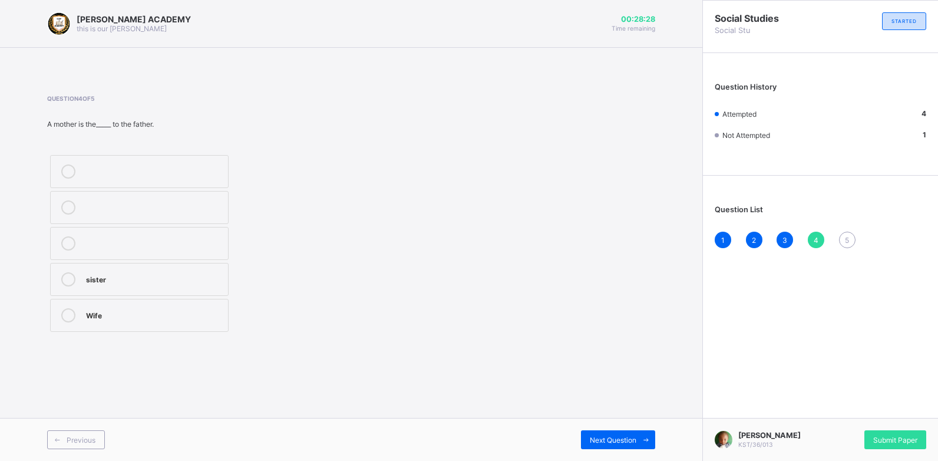
click at [123, 330] on label "Wife" at bounding box center [139, 315] width 179 height 33
click at [615, 437] on span "Next Question" at bounding box center [613, 440] width 47 height 9
drag, startPoint x: 417, startPoint y: 253, endPoint x: 406, endPoint y: 256, distance: 11.0
click at [412, 254] on div "Question 5 of 5 A_____ consists of father, mother and children. Family brother" at bounding box center [351, 215] width 608 height 240
click at [170, 260] on div "Family brother" at bounding box center [139, 243] width 184 height 183
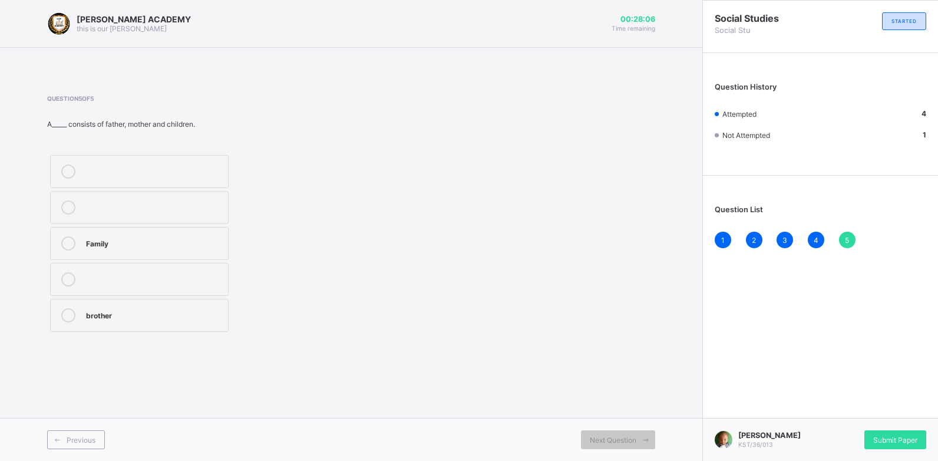
click at [163, 250] on div "Family" at bounding box center [154, 243] width 136 height 14
click at [911, 441] on span "Submit Paper" at bounding box center [895, 440] width 44 height 9
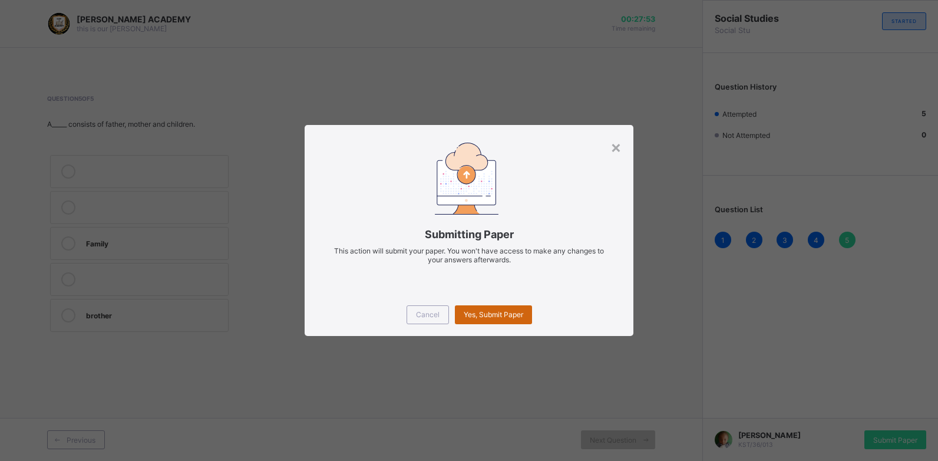
click at [523, 309] on div "Yes, Submit Paper" at bounding box center [493, 314] width 77 height 19
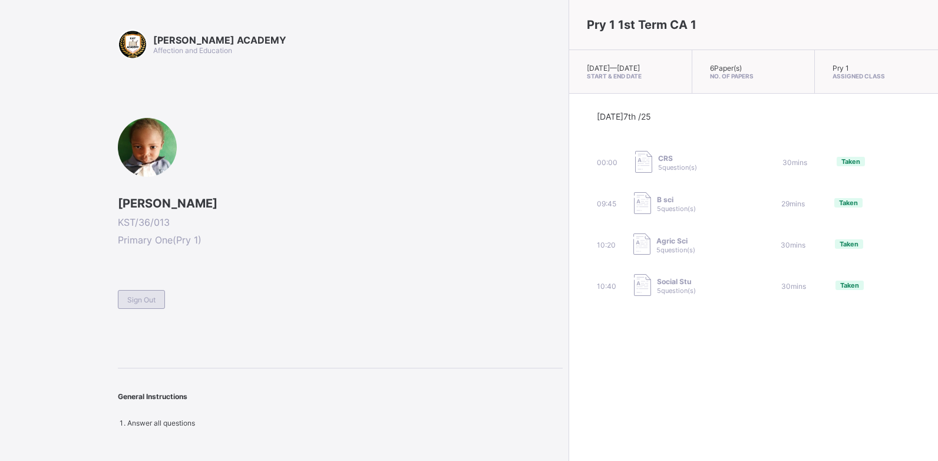
click at [148, 295] on span "Sign Out" at bounding box center [141, 299] width 28 height 9
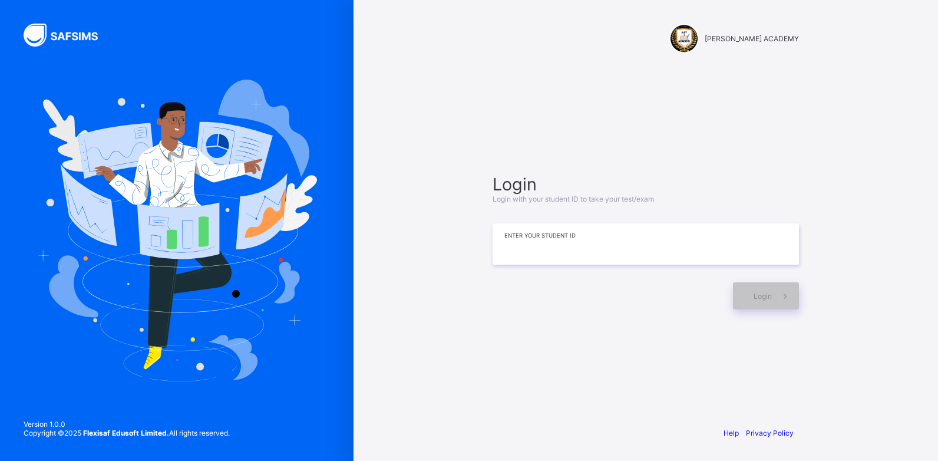
click at [506, 240] on input at bounding box center [646, 243] width 306 height 41
type input "**********"
click at [759, 295] on span "Login" at bounding box center [763, 296] width 18 height 9
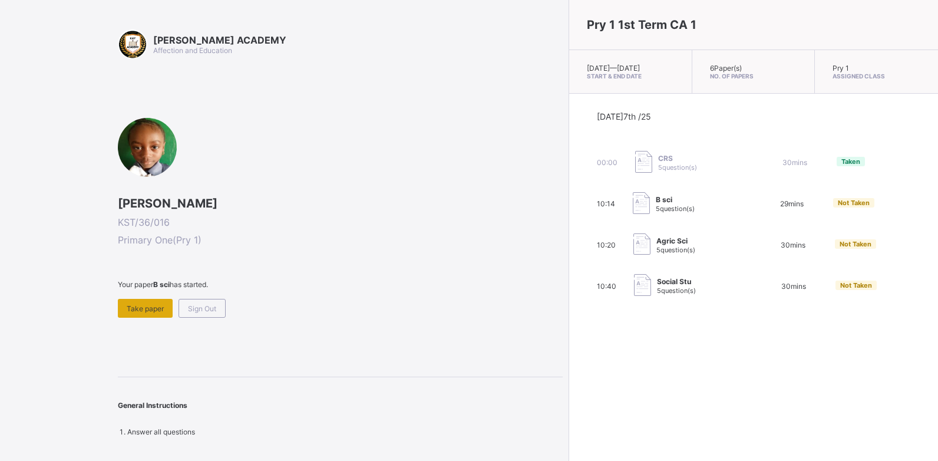
click at [140, 305] on span "Take paper" at bounding box center [145, 308] width 37 height 9
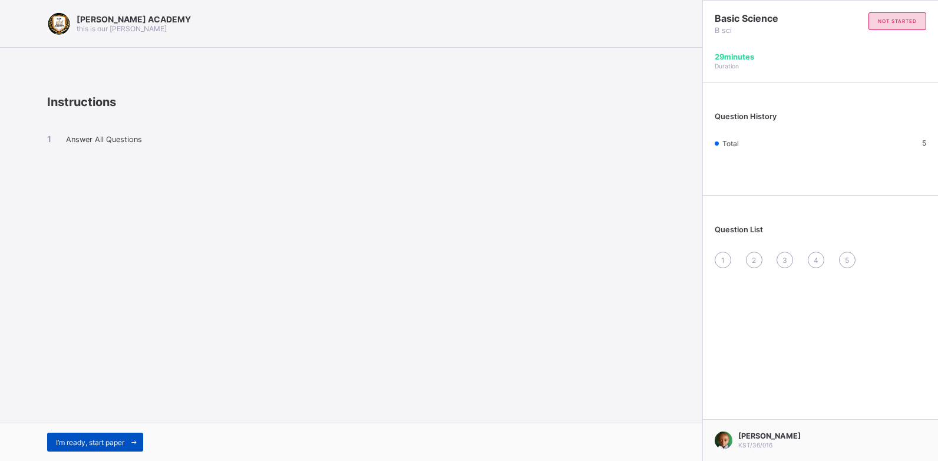
click at [67, 438] on span "I’m ready, start paper" at bounding box center [90, 442] width 68 height 9
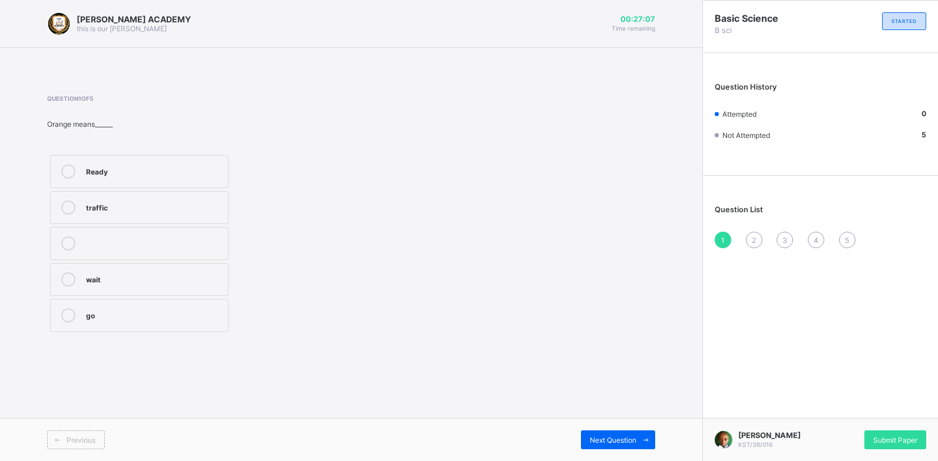
click at [200, 319] on div "go" at bounding box center [154, 314] width 136 height 12
click at [614, 437] on span "Next Question" at bounding box center [613, 440] width 47 height 9
click at [151, 239] on div "Stop" at bounding box center [154, 242] width 136 height 12
click at [608, 437] on span "Next Question" at bounding box center [613, 440] width 47 height 9
click at [152, 282] on div "Maize plant" at bounding box center [154, 278] width 136 height 12
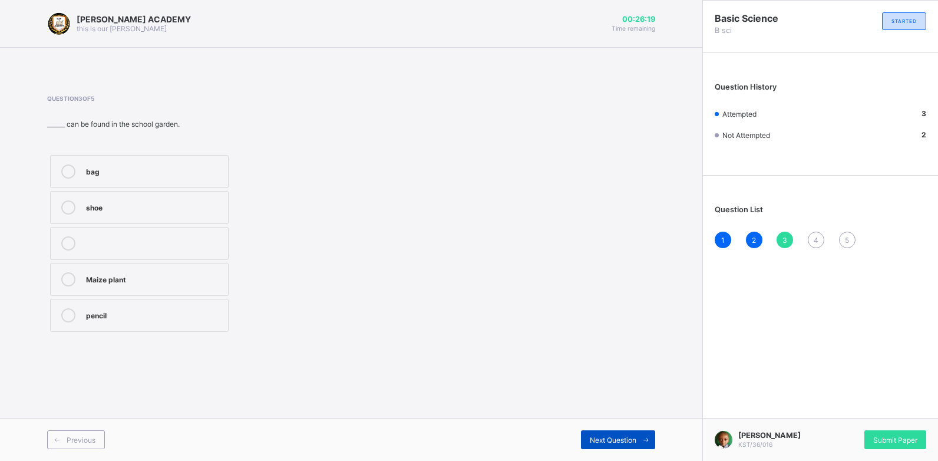
click at [592, 436] on span "Next Question" at bounding box center [613, 440] width 47 height 9
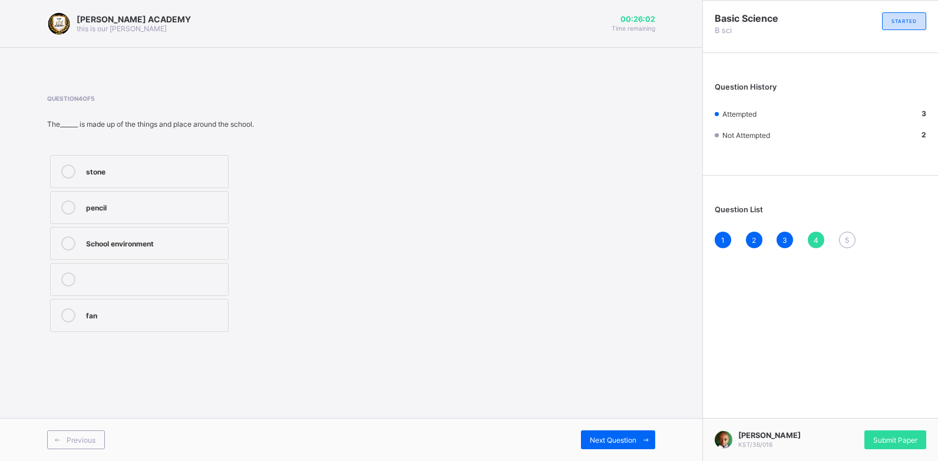
click at [142, 252] on label "School environment" at bounding box center [139, 243] width 179 height 33
click at [607, 443] on span "Next Question" at bounding box center [613, 440] width 47 height 9
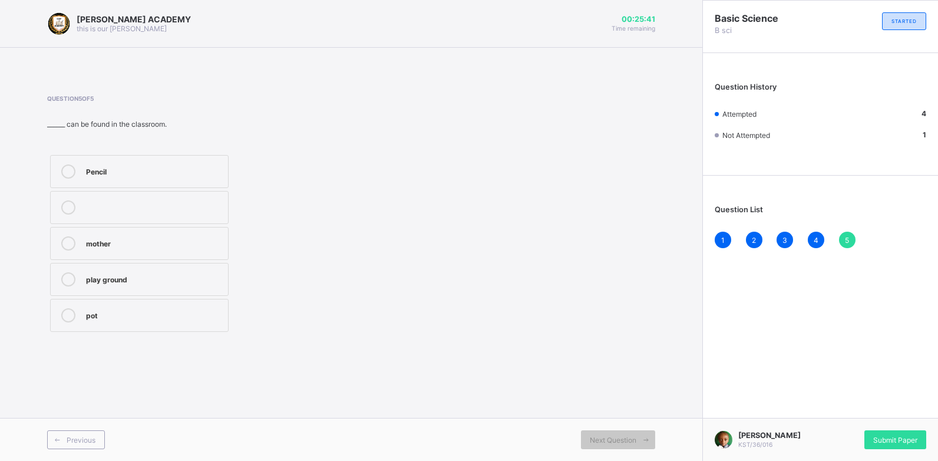
click at [162, 179] on label "Pencil" at bounding box center [139, 171] width 179 height 33
click at [882, 443] on span "Submit Paper" at bounding box center [895, 440] width 44 height 9
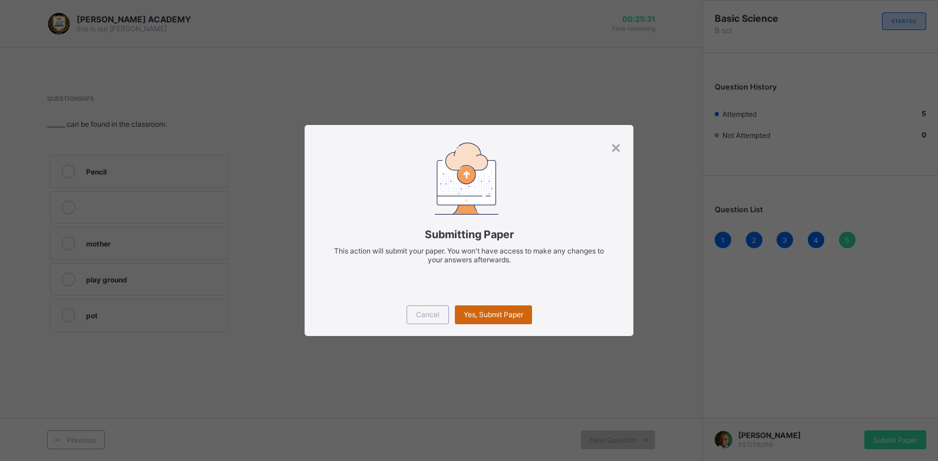
click at [498, 307] on div "Yes, Submit Paper" at bounding box center [493, 314] width 77 height 19
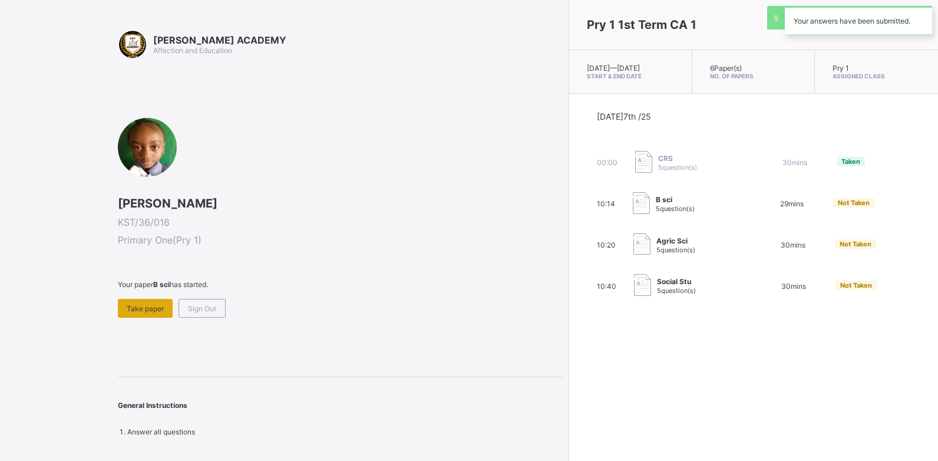
click at [151, 314] on div "Take paper" at bounding box center [145, 308] width 55 height 19
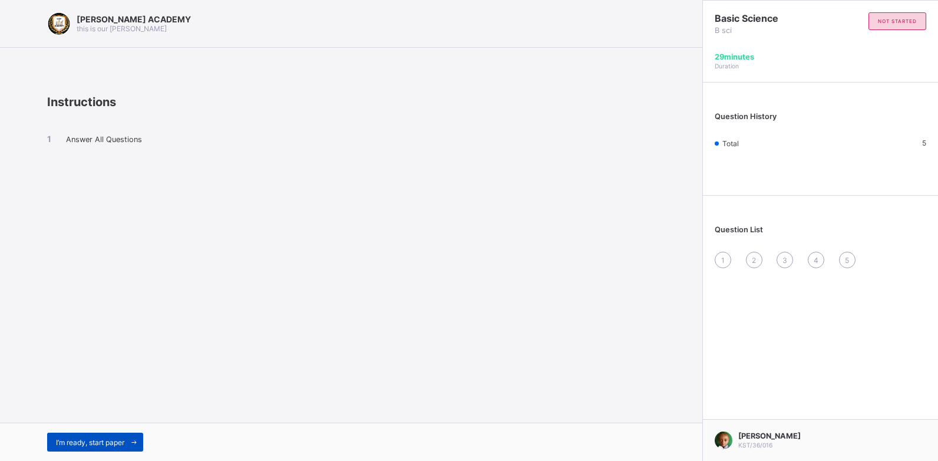
click at [111, 440] on span "I’m ready, start paper" at bounding box center [90, 442] width 68 height 9
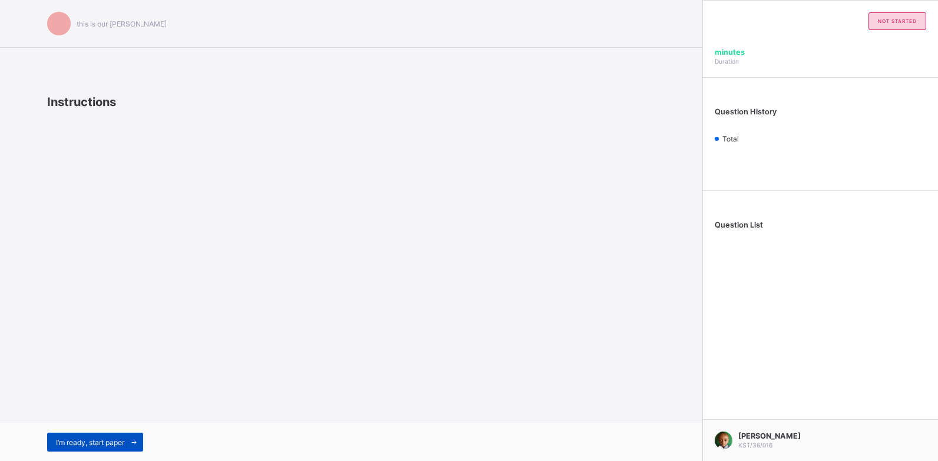
click at [69, 437] on div "I’m ready, start paper" at bounding box center [95, 442] width 96 height 19
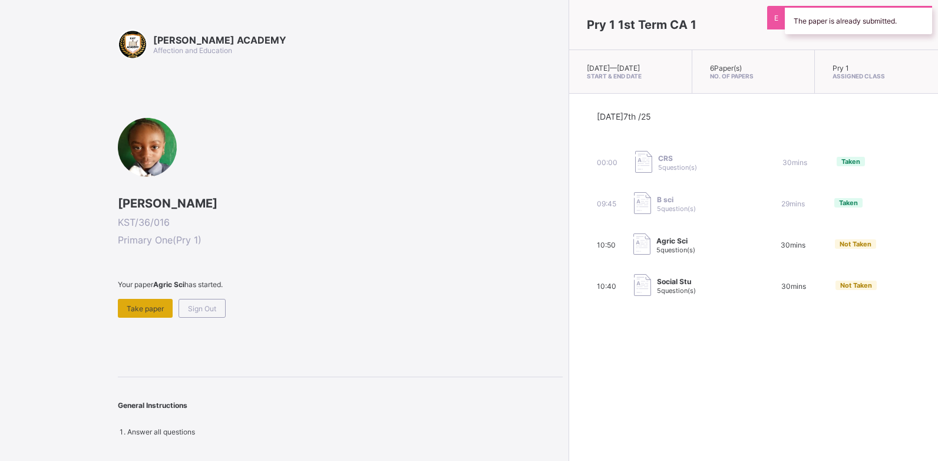
click at [163, 302] on div "Take paper" at bounding box center [145, 308] width 55 height 19
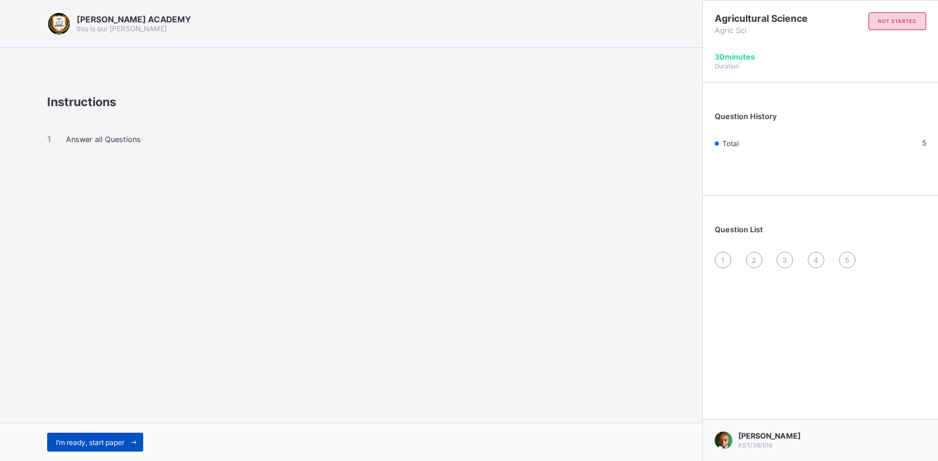
click at [114, 443] on span "I’m ready, start paper" at bounding box center [90, 442] width 68 height 9
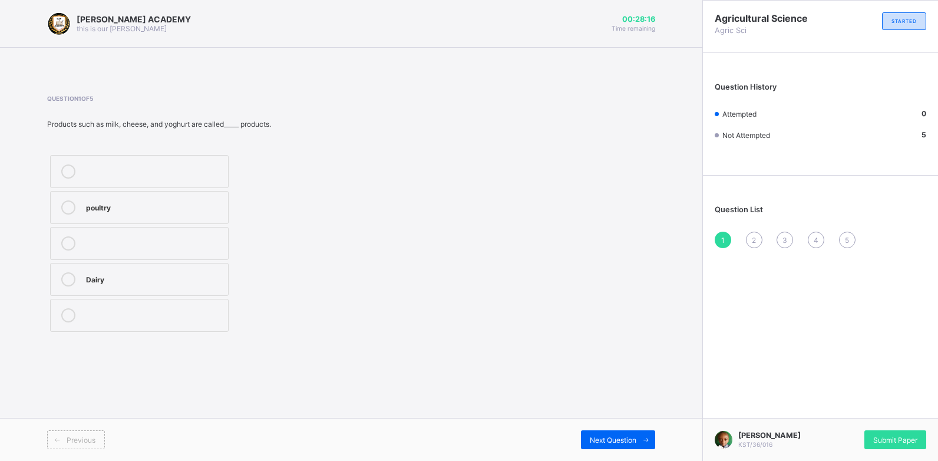
click at [153, 378] on div "[PERSON_NAME] ACADEMY this is our [PERSON_NAME] 00:28:16 Time remaining Questio…" at bounding box center [351, 230] width 703 height 461
click at [64, 273] on icon at bounding box center [68, 279] width 14 height 14
click at [604, 441] on span "Next Question" at bounding box center [613, 440] width 47 height 9
click at [755, 239] on span "2" at bounding box center [754, 240] width 4 height 9
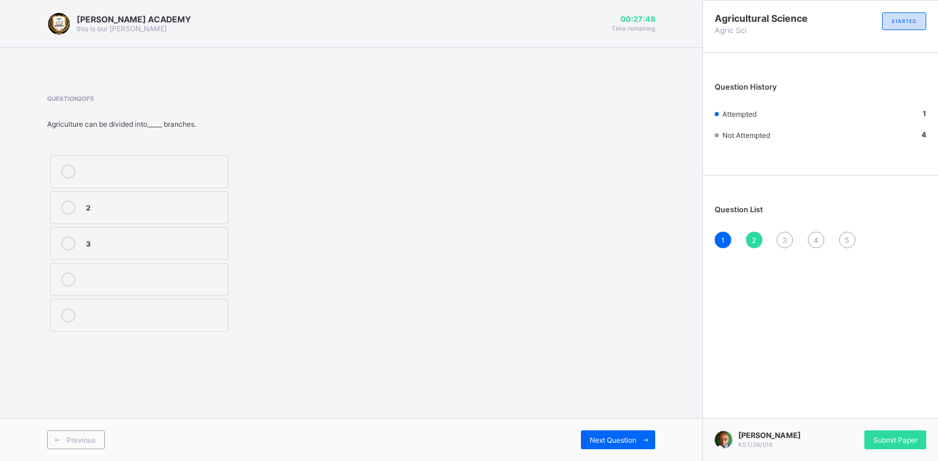
click at [191, 218] on label "2" at bounding box center [139, 207] width 179 height 33
click at [783, 242] on span "3" at bounding box center [785, 240] width 5 height 9
click at [187, 258] on div "TRUE" at bounding box center [162, 252] width 153 height 14
click at [588, 437] on div "Next Question" at bounding box center [618, 439] width 74 height 19
click at [192, 288] on label "TRUE" at bounding box center [139, 279] width 179 height 33
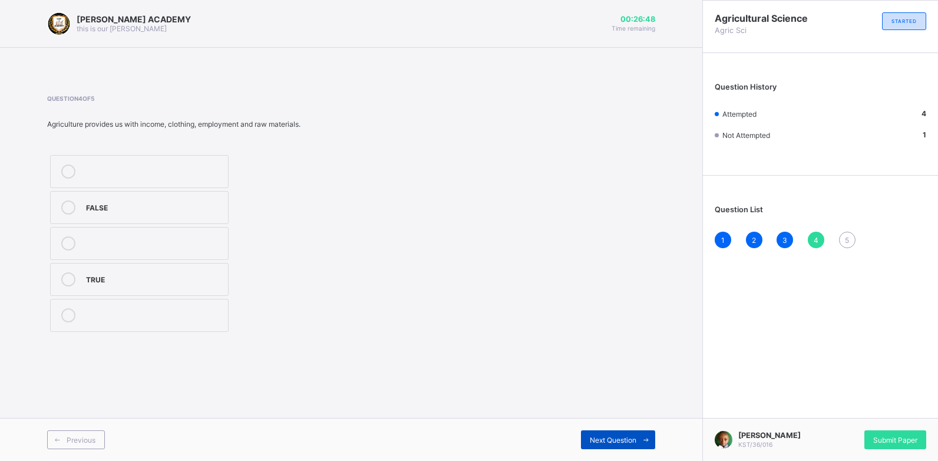
click at [649, 435] on span at bounding box center [646, 439] width 19 height 19
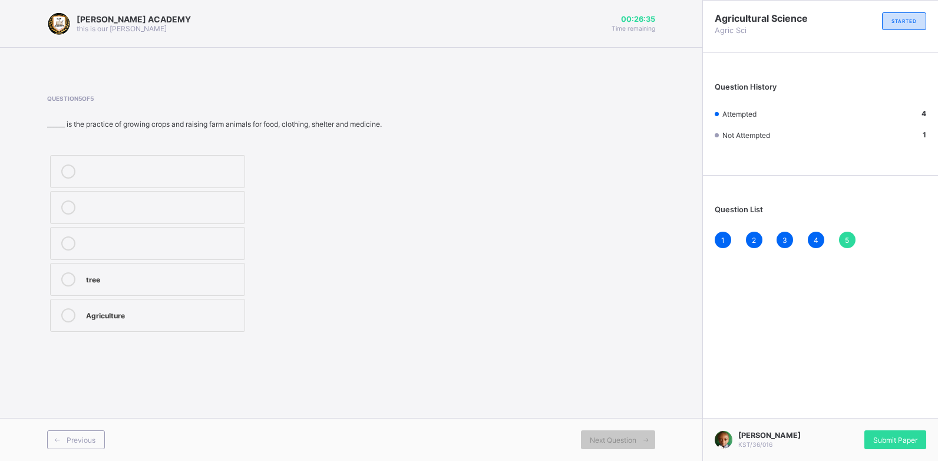
click at [184, 324] on label "Agriculture" at bounding box center [147, 315] width 195 height 33
click at [886, 440] on span "Submit Paper" at bounding box center [895, 440] width 44 height 9
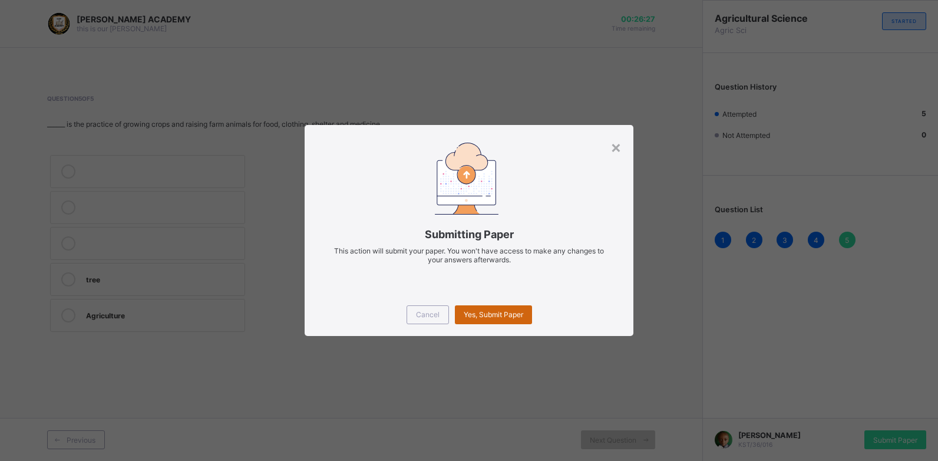
click at [482, 317] on span "Yes, Submit Paper" at bounding box center [494, 314] width 60 height 9
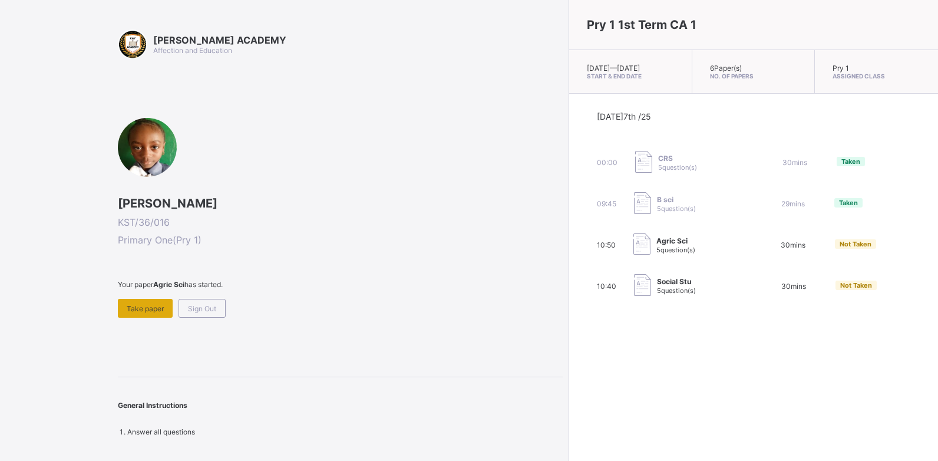
click at [159, 308] on span "Take paper" at bounding box center [145, 308] width 37 height 9
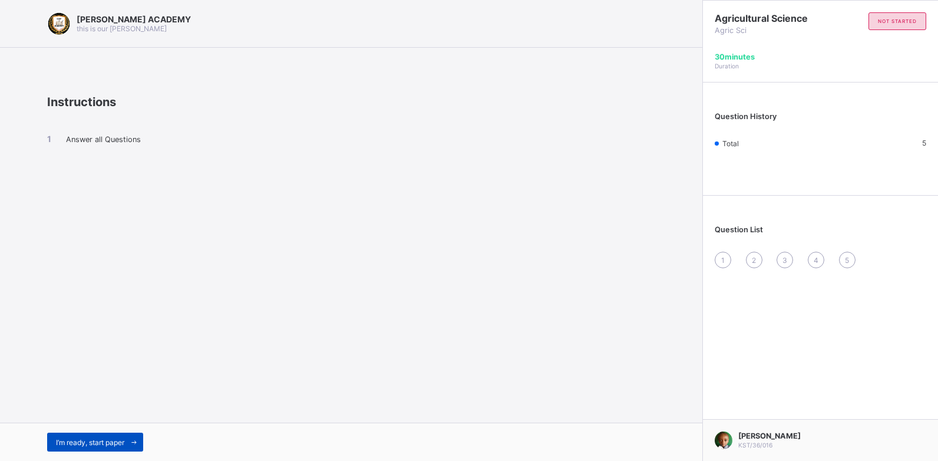
click at [114, 434] on div "I’m ready, start paper" at bounding box center [95, 442] width 96 height 19
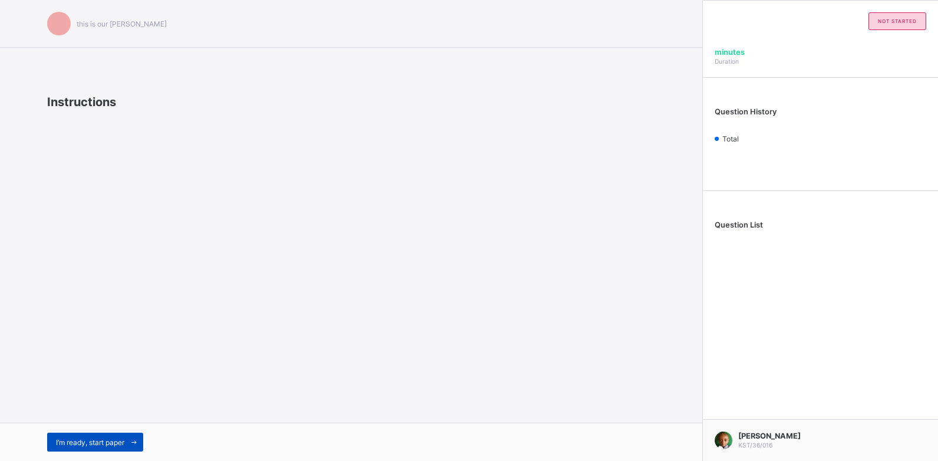
click at [58, 439] on span "I’m ready, start paper" at bounding box center [90, 442] width 68 height 9
click at [75, 438] on span "I’m ready, start paper" at bounding box center [90, 442] width 68 height 9
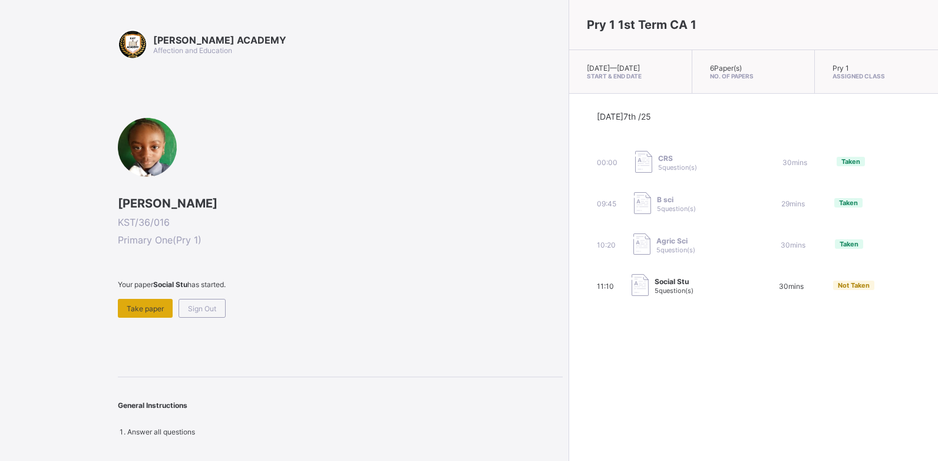
click at [160, 309] on span "Take paper" at bounding box center [145, 308] width 37 height 9
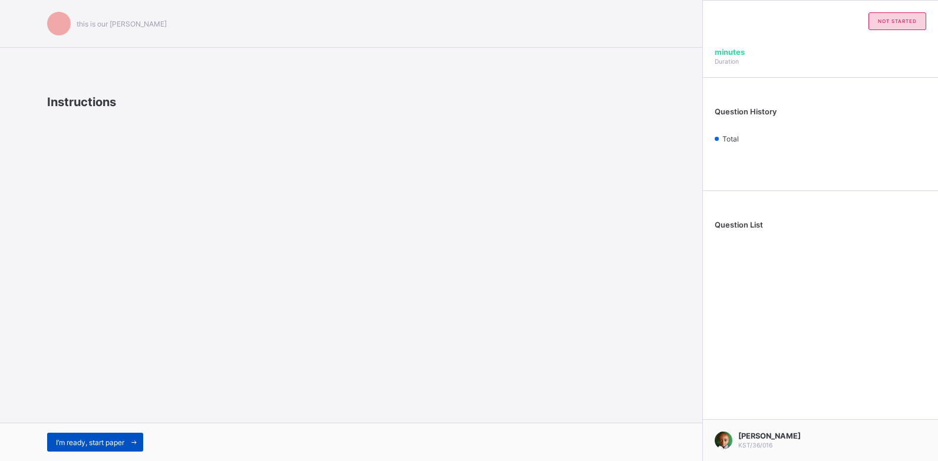
click at [120, 448] on div "I’m ready, start paper" at bounding box center [95, 442] width 96 height 19
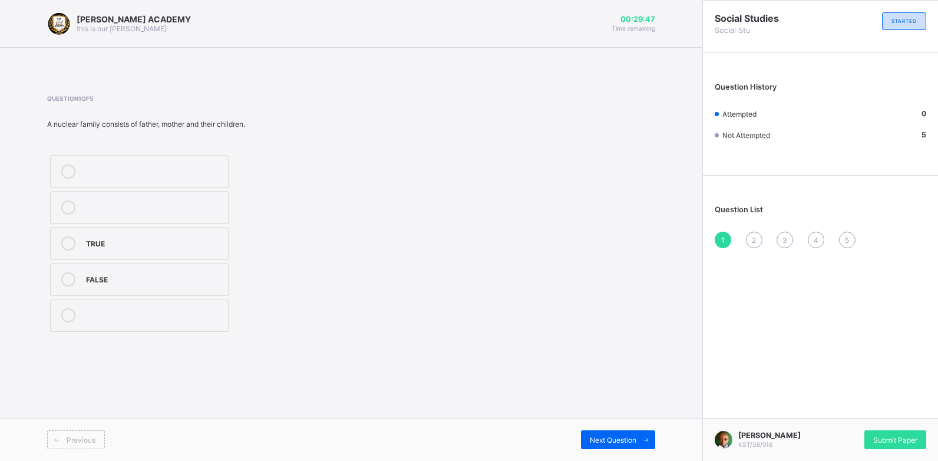
click at [196, 240] on div "TRUE" at bounding box center [154, 242] width 136 height 12
click at [635, 444] on div "Next Question" at bounding box center [618, 439] width 74 height 19
click at [121, 163] on label "2" at bounding box center [139, 171] width 179 height 33
click at [597, 444] on div "Next Question" at bounding box center [618, 439] width 74 height 19
click at [93, 206] on div "Head" at bounding box center [154, 206] width 136 height 12
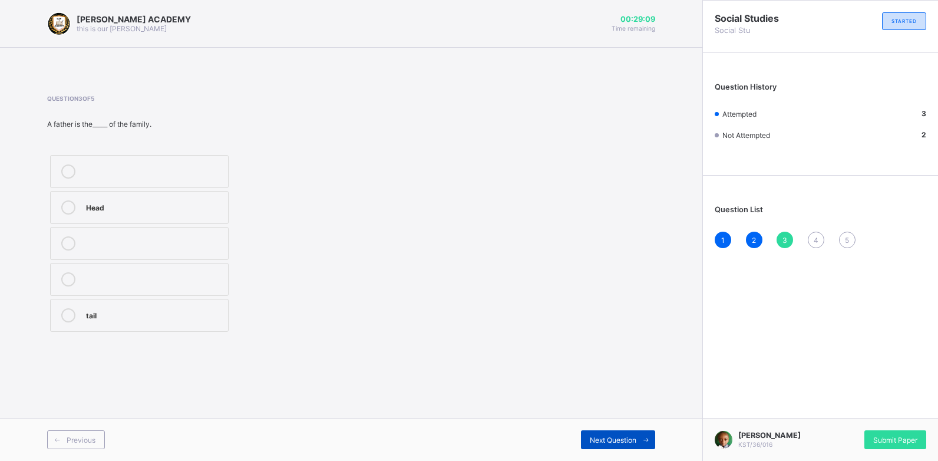
click at [608, 440] on span "Next Question" at bounding box center [613, 440] width 47 height 9
click at [98, 312] on div "Wife" at bounding box center [154, 314] width 136 height 12
click at [598, 436] on span "Next Question" at bounding box center [613, 440] width 47 height 9
click at [117, 253] on label "Family" at bounding box center [139, 243] width 179 height 33
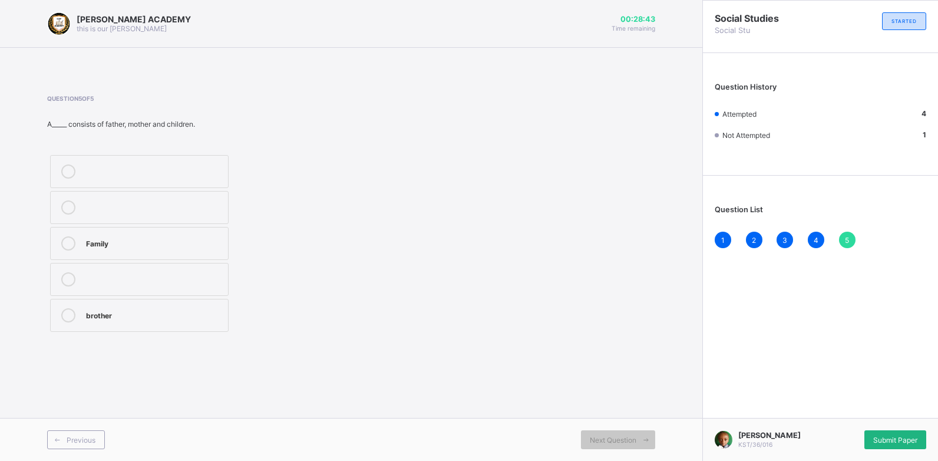
click at [880, 436] on span "Submit Paper" at bounding box center [895, 440] width 44 height 9
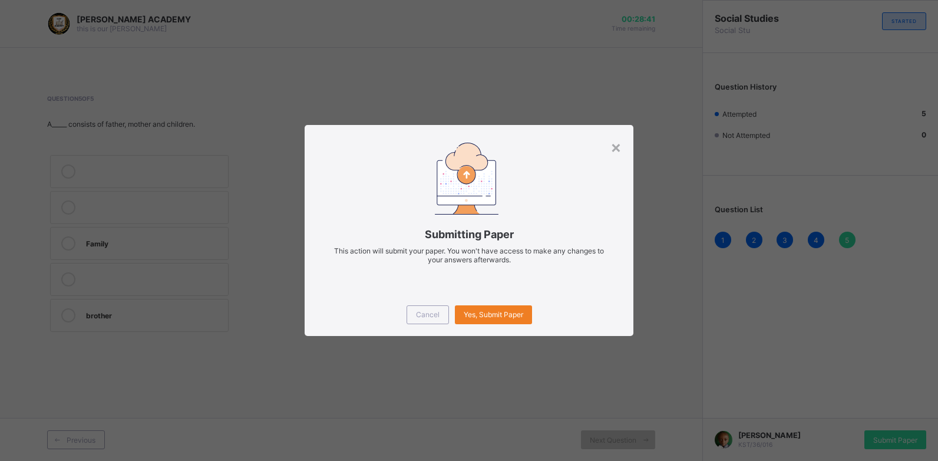
click at [880, 435] on div "× Submitting Paper This action will submit your paper. You won't have access to…" at bounding box center [469, 230] width 938 height 461
click at [488, 320] on div "Yes, Submit Paper" at bounding box center [493, 314] width 77 height 19
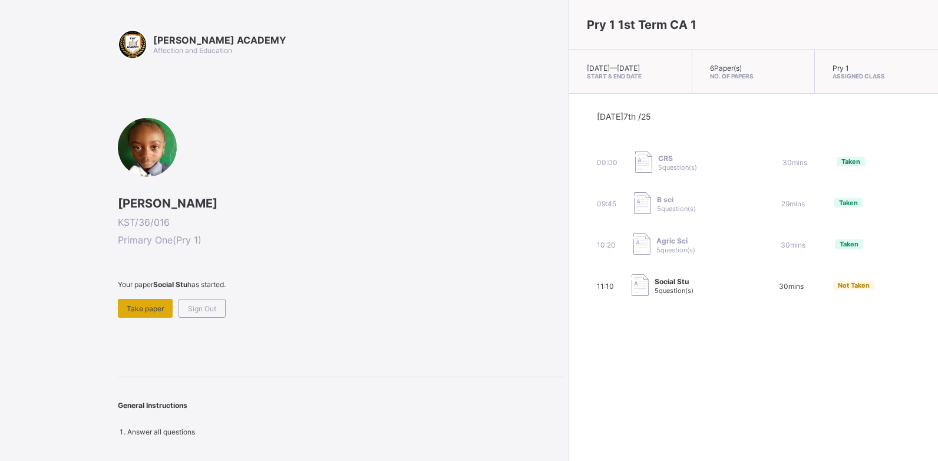
click at [156, 311] on span "Take paper" at bounding box center [145, 308] width 37 height 9
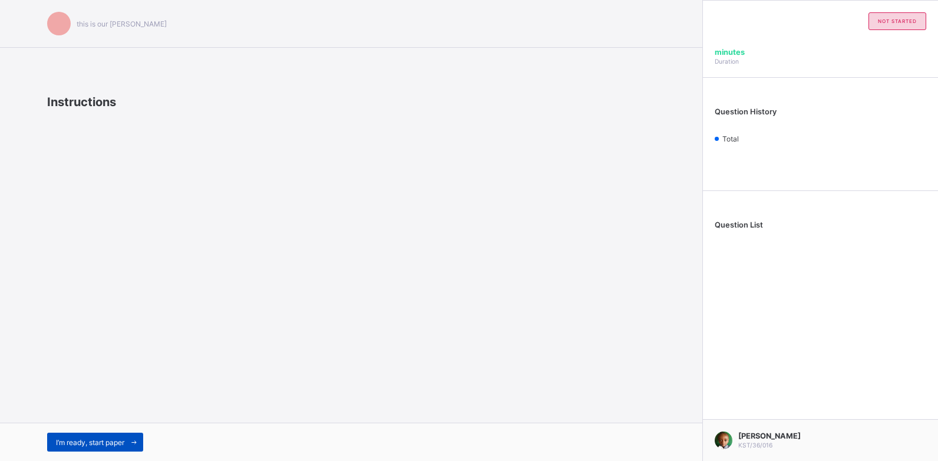
click at [71, 441] on span "I’m ready, start paper" at bounding box center [90, 442] width 68 height 9
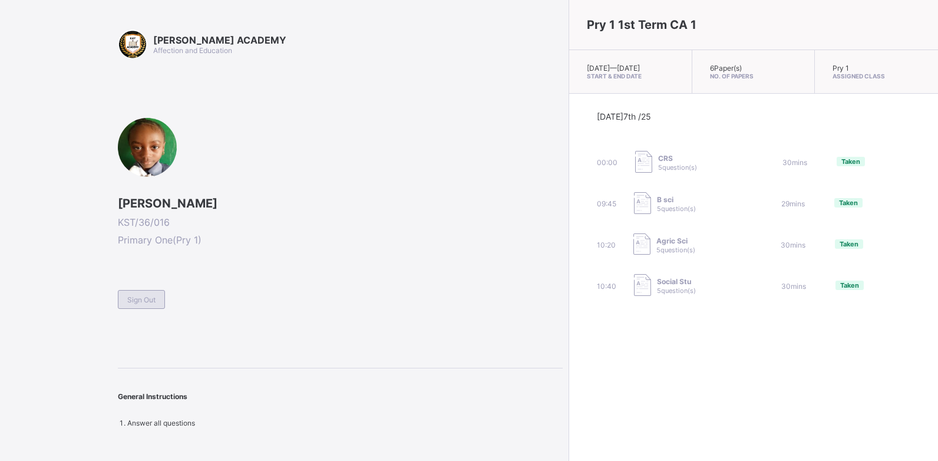
click at [126, 298] on div "Sign Out" at bounding box center [141, 299] width 47 height 19
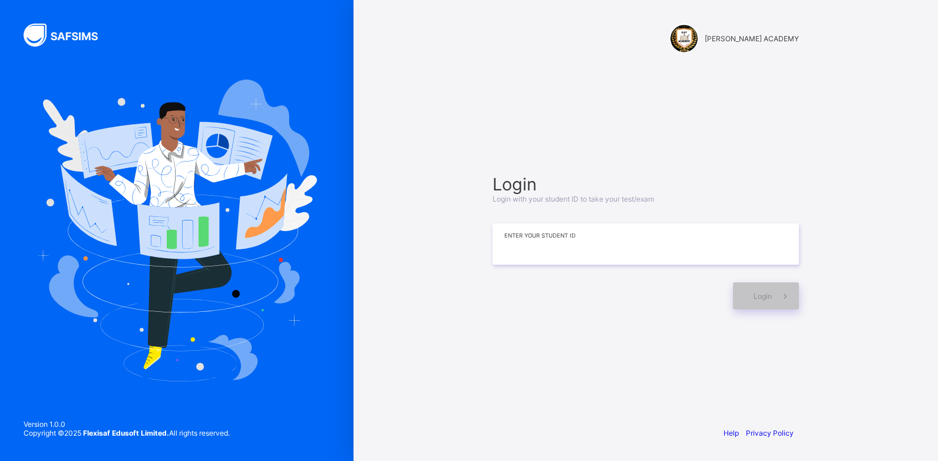
click at [522, 254] on input at bounding box center [646, 243] width 306 height 41
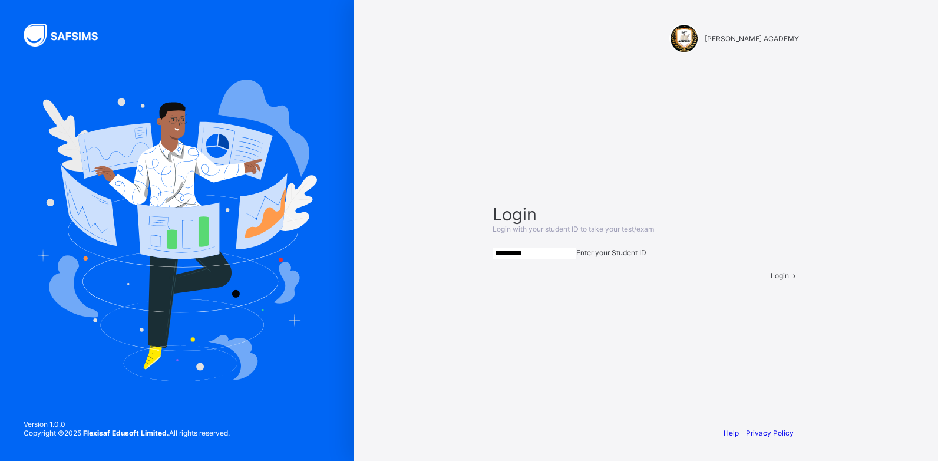
click at [522, 254] on input "*********" at bounding box center [535, 254] width 84 height 12
type input "*********"
click at [771, 280] on span "Login" at bounding box center [780, 275] width 18 height 9
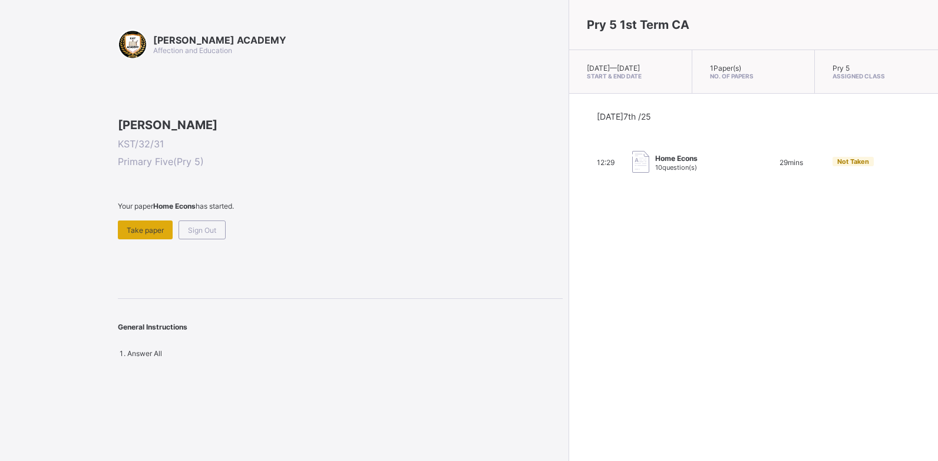
click at [151, 235] on span "Take paper" at bounding box center [145, 230] width 37 height 9
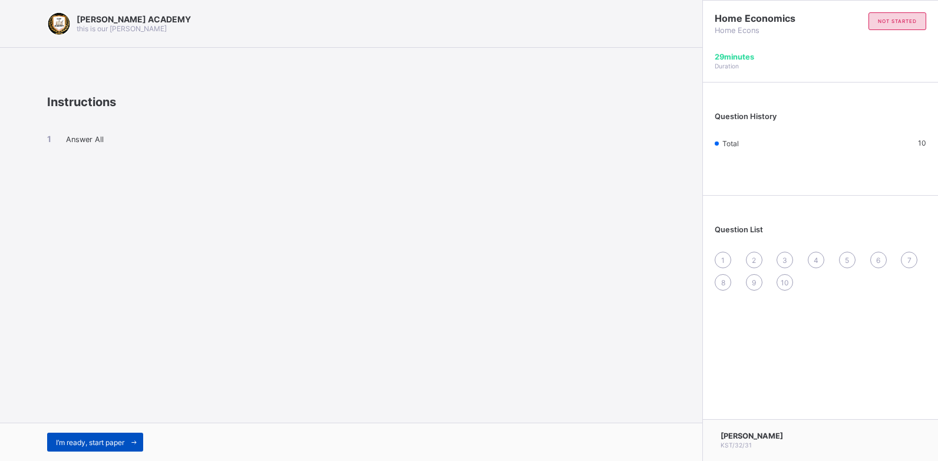
click at [116, 447] on div "I’m ready, start paper" at bounding box center [95, 442] width 96 height 19
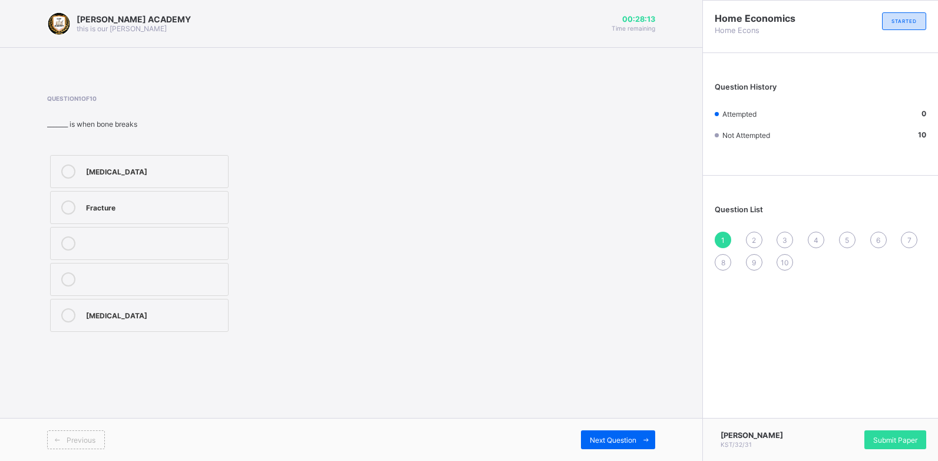
click at [193, 312] on div "[MEDICAL_DATA]" at bounding box center [154, 314] width 136 height 12
click at [593, 438] on span "Next Question" at bounding box center [613, 440] width 47 height 9
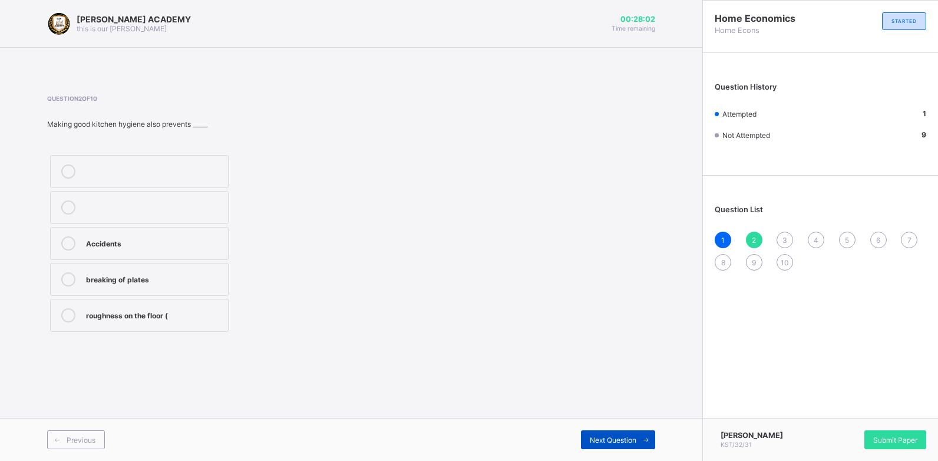
click at [593, 438] on span "Next Question" at bounding box center [613, 440] width 47 height 9
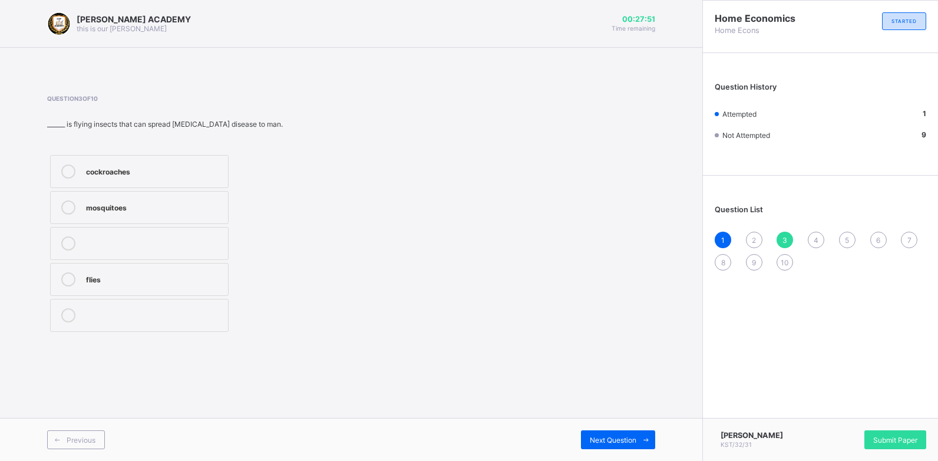
click at [192, 212] on div "mosquitoes" at bounding box center [154, 207] width 136 height 14
click at [616, 434] on div "Next Question" at bounding box center [618, 439] width 74 height 19
click at [147, 173] on label ") Housefly" at bounding box center [149, 180] width 199 height 33
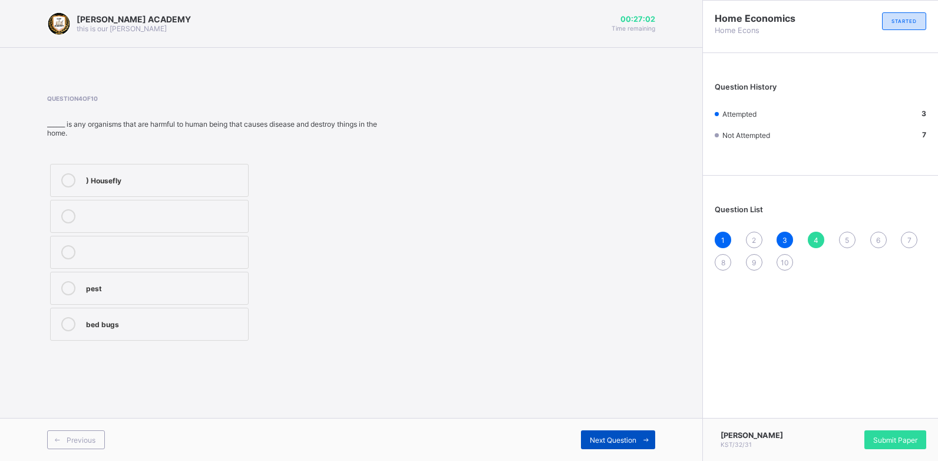
click at [586, 439] on div "Next Question" at bounding box center [618, 439] width 74 height 19
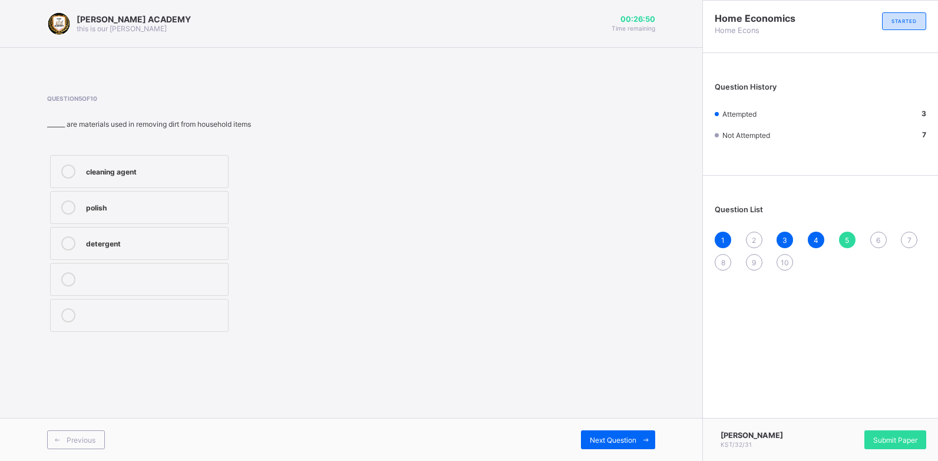
click at [167, 209] on div "polish" at bounding box center [154, 206] width 136 height 12
click at [606, 437] on span "Next Question" at bounding box center [613, 440] width 47 height 9
click at [197, 213] on div "TRUE" at bounding box center [154, 207] width 136 height 14
click at [629, 439] on span "Next Question" at bounding box center [613, 440] width 47 height 9
click at [231, 209] on div "Housefly" at bounding box center [158, 206] width 145 height 12
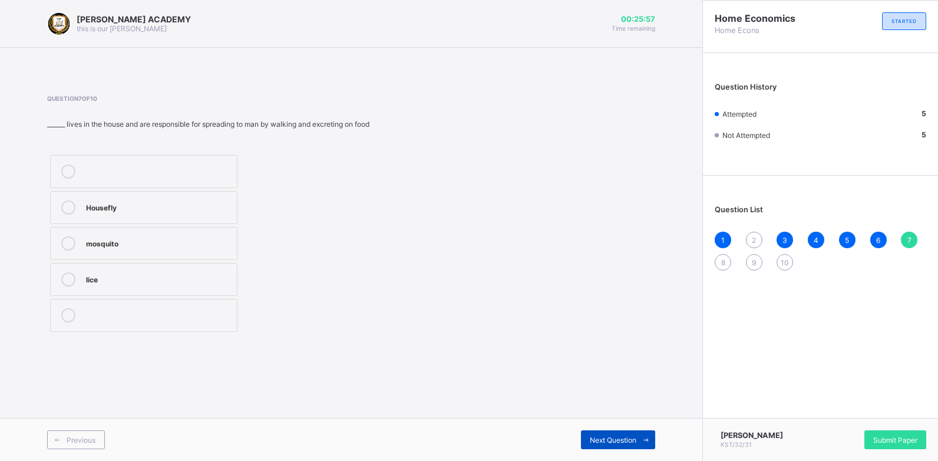
click at [621, 441] on span "Next Question" at bounding box center [613, 440] width 47 height 9
click at [184, 272] on div "Household pests" at bounding box center [154, 278] width 136 height 12
click at [592, 442] on span "Next Question" at bounding box center [613, 440] width 47 height 9
drag, startPoint x: 347, startPoint y: 225, endPoint x: 170, endPoint y: 166, distance: 186.6
click at [170, 166] on div "mud" at bounding box center [154, 170] width 136 height 12
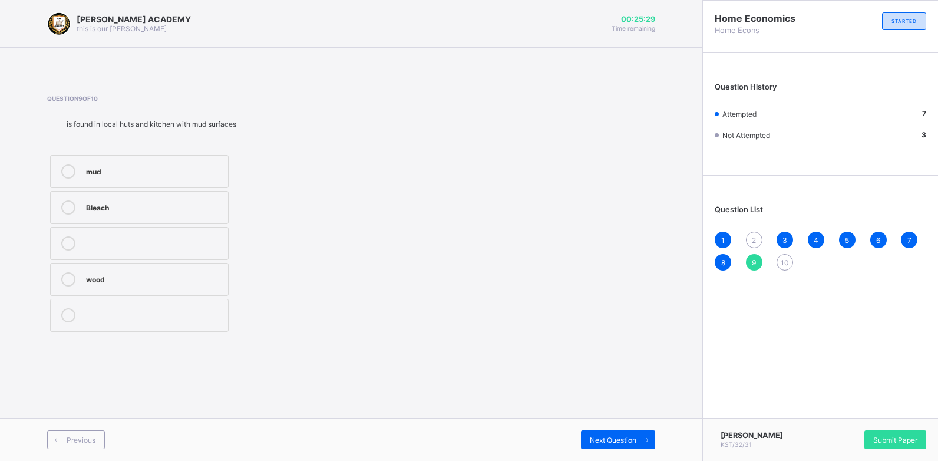
click at [170, 166] on div "mud" at bounding box center [154, 170] width 136 height 12
click at [597, 440] on span "Next Question" at bounding box center [613, 440] width 47 height 9
click at [215, 205] on div "polish" at bounding box center [154, 206] width 136 height 12
drag, startPoint x: 291, startPoint y: 199, endPoint x: 340, endPoint y: 262, distance: 79.8
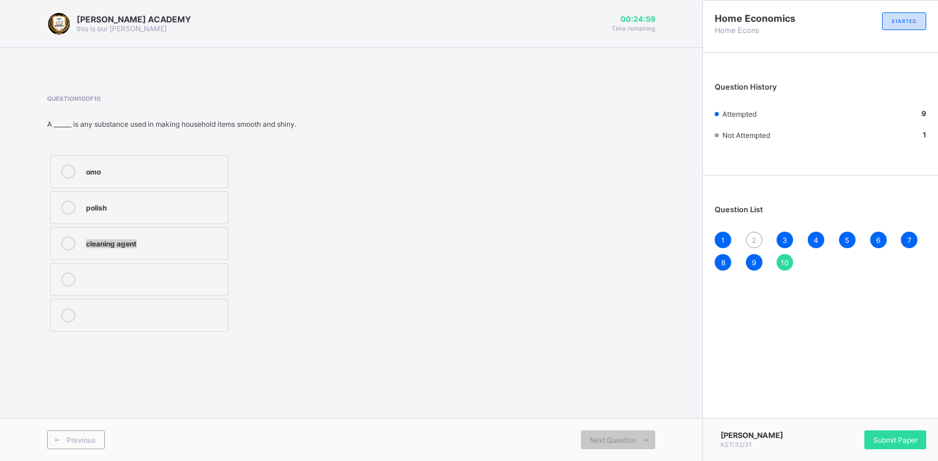
click at [340, 262] on div "omo polish cleaning agent" at bounding box center [201, 243] width 308 height 183
click at [218, 176] on div "omo" at bounding box center [154, 170] width 136 height 12
click at [220, 203] on div "polish" at bounding box center [154, 206] width 136 height 12
click at [753, 242] on span "2" at bounding box center [754, 240] width 4 height 9
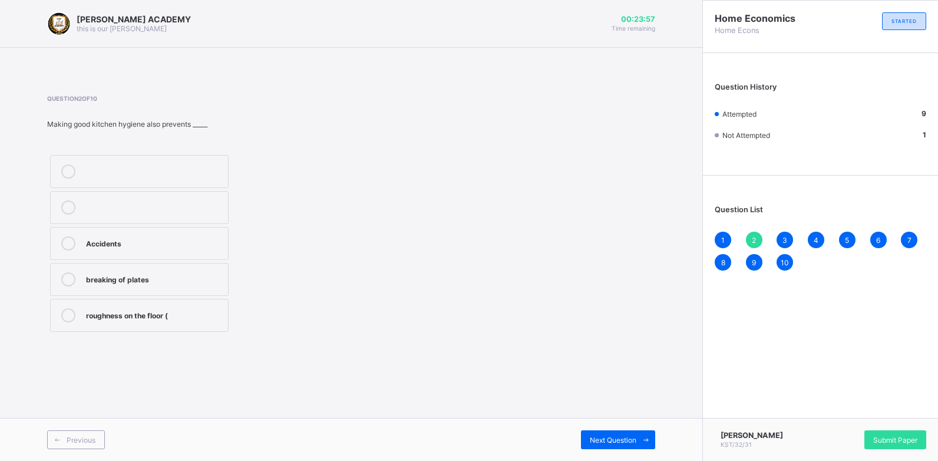
click at [200, 234] on label "Accidents" at bounding box center [139, 243] width 179 height 33
click at [723, 239] on span "1" at bounding box center [723, 240] width 4 height 9
click at [787, 236] on span "3" at bounding box center [785, 240] width 5 height 9
click at [813, 238] on div "4" at bounding box center [816, 240] width 17 height 17
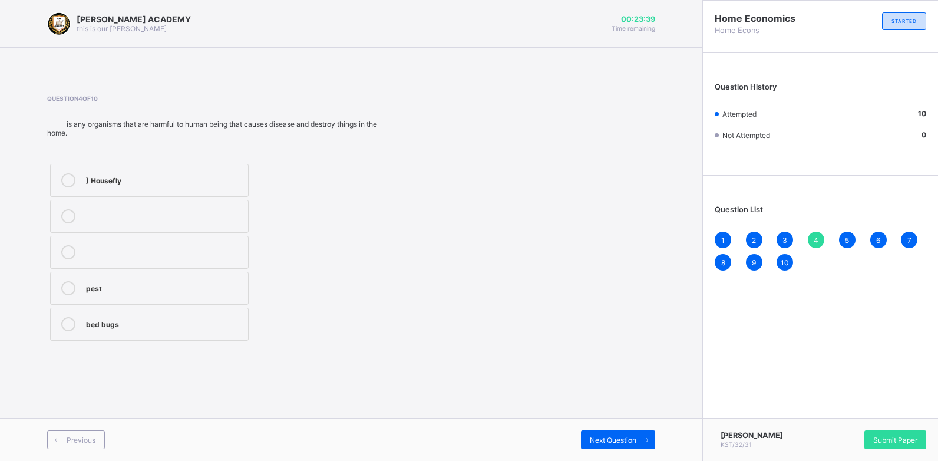
click at [227, 294] on div "pest" at bounding box center [164, 288] width 156 height 14
click at [841, 239] on div "5" at bounding box center [847, 240] width 17 height 17
click at [172, 168] on div "cleaning agent" at bounding box center [154, 170] width 136 height 12
click at [879, 239] on span "6" at bounding box center [878, 240] width 4 height 9
click at [910, 236] on span "7" at bounding box center [910, 240] width 4 height 9
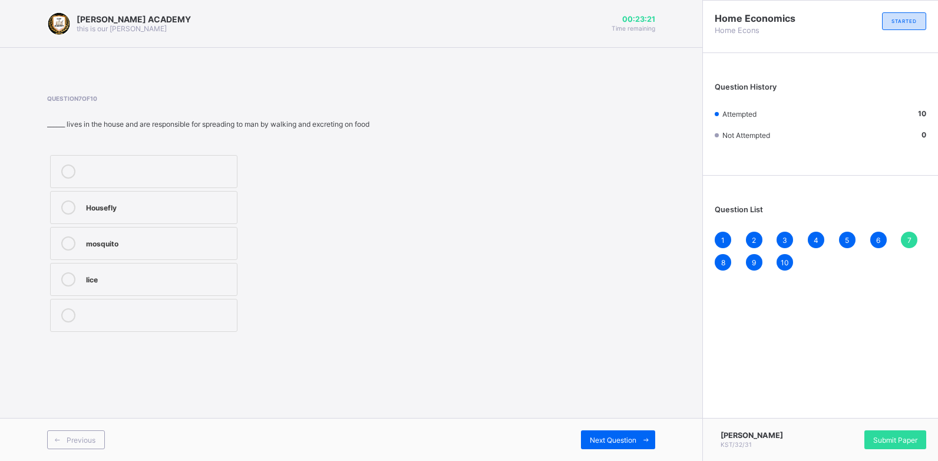
click at [722, 265] on span "8" at bounding box center [723, 262] width 4 height 9
click at [752, 262] on span "9" at bounding box center [754, 262] width 4 height 9
click at [787, 266] on span "10" at bounding box center [785, 262] width 8 height 9
click at [751, 238] on div "2" at bounding box center [754, 240] width 17 height 17
click at [786, 239] on span "3" at bounding box center [785, 240] width 5 height 9
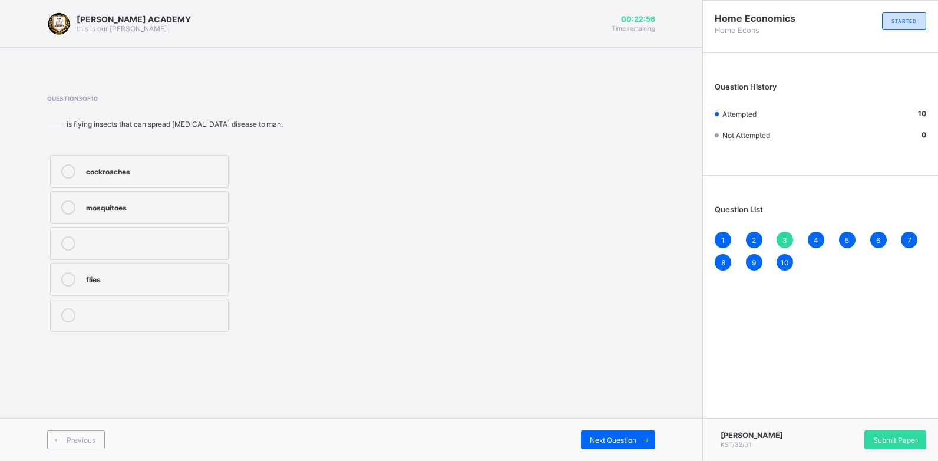
click at [754, 259] on span "9" at bounding box center [754, 262] width 4 height 9
click at [724, 241] on span "1" at bounding box center [723, 240] width 4 height 9
click at [753, 232] on div "2" at bounding box center [754, 240] width 17 height 17
click at [785, 236] on span "3" at bounding box center [785, 240] width 5 height 9
click at [820, 243] on div "4" at bounding box center [816, 240] width 17 height 17
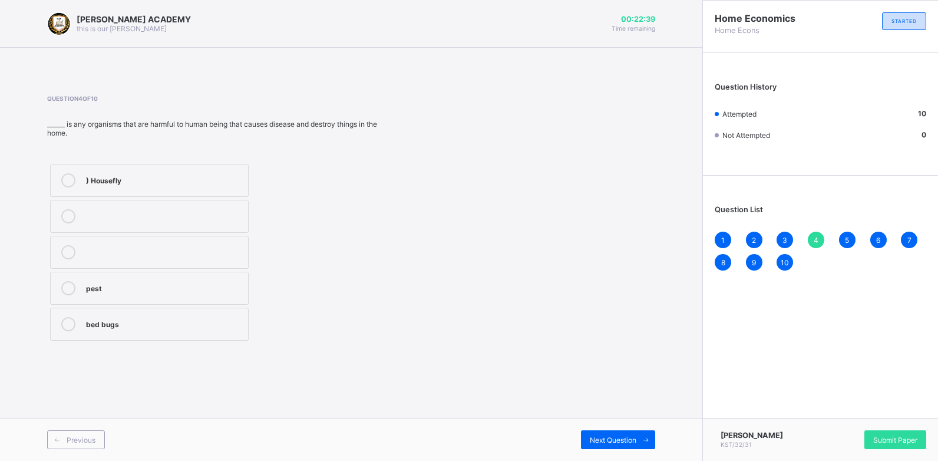
click at [849, 248] on div "1 2 3 4 5 6 7 8 9 10" at bounding box center [821, 251] width 212 height 39
drag, startPoint x: 847, startPoint y: 246, endPoint x: 784, endPoint y: 265, distance: 66.0
click at [784, 265] on span "10" at bounding box center [785, 262] width 8 height 9
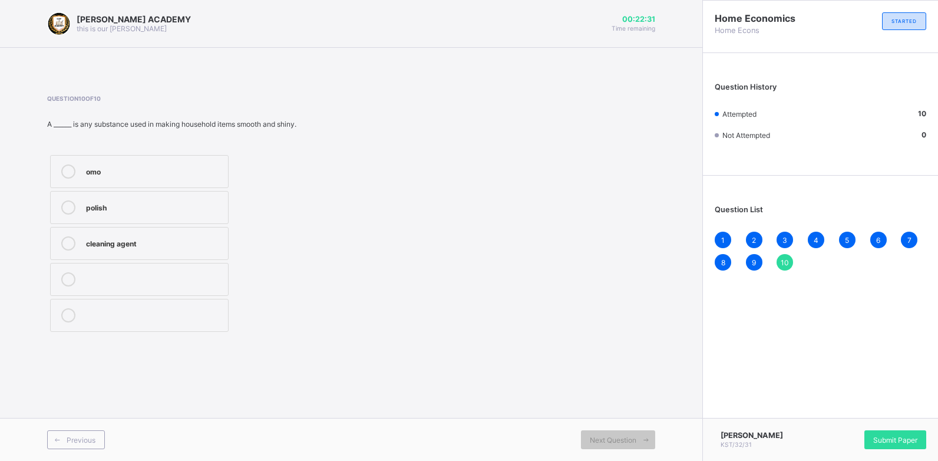
click at [814, 234] on div "4" at bounding box center [816, 240] width 17 height 17
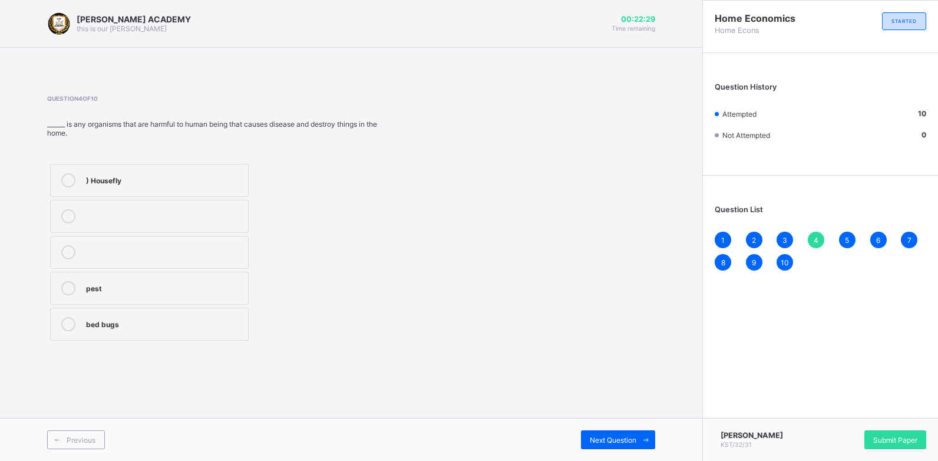
click at [847, 240] on span "5" at bounding box center [847, 240] width 4 height 9
click at [880, 240] on span "6" at bounding box center [878, 240] width 4 height 9
click at [904, 237] on div "7" at bounding box center [909, 240] width 17 height 17
click at [723, 265] on span "8" at bounding box center [723, 262] width 4 height 9
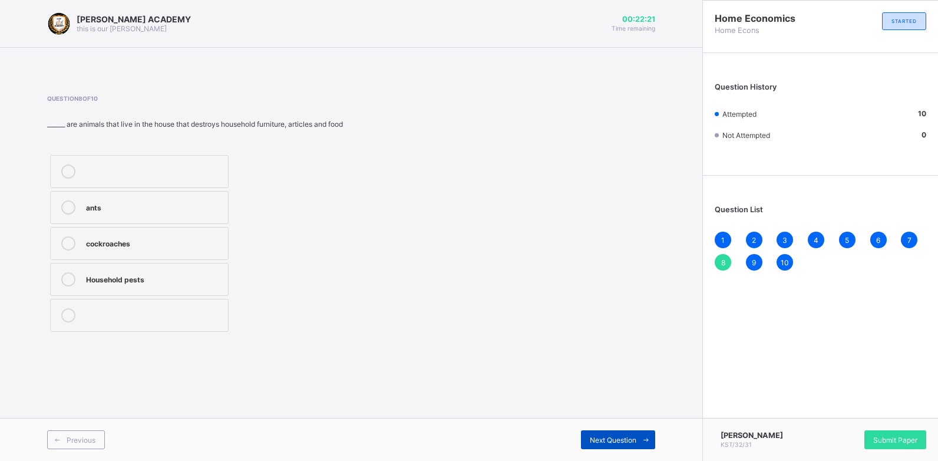
click at [645, 441] on icon at bounding box center [646, 440] width 9 height 8
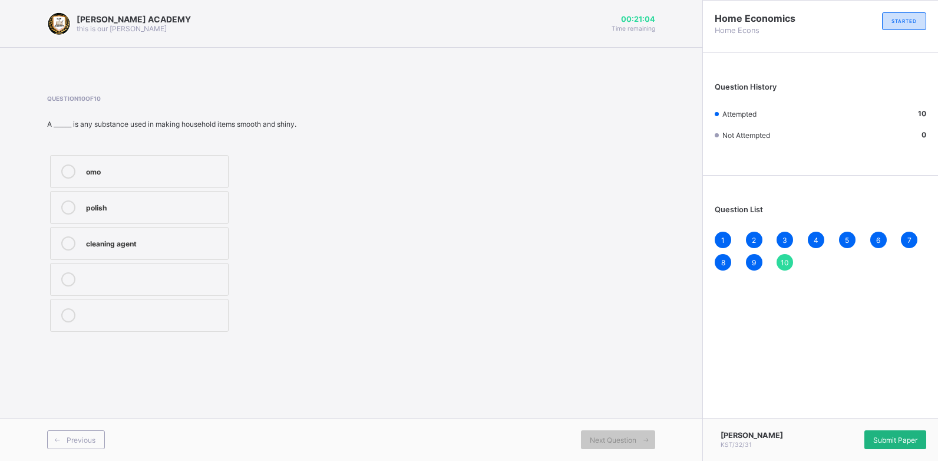
click at [904, 431] on div "Submit Paper" at bounding box center [896, 439] width 62 height 19
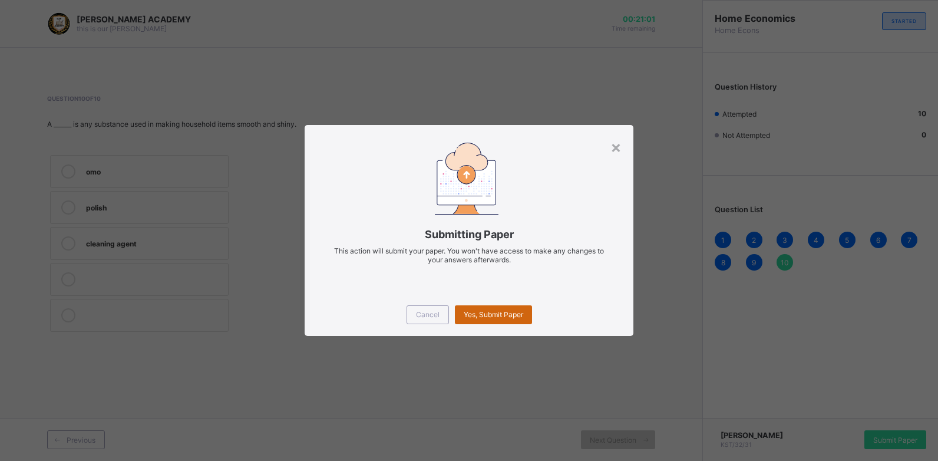
click at [517, 307] on div "Yes, Submit Paper" at bounding box center [493, 314] width 77 height 19
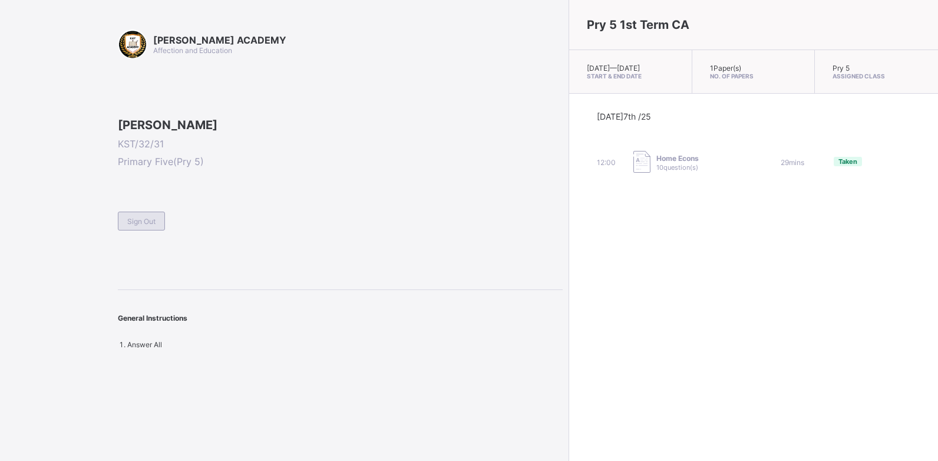
click at [137, 226] on span "Sign Out" at bounding box center [141, 221] width 28 height 9
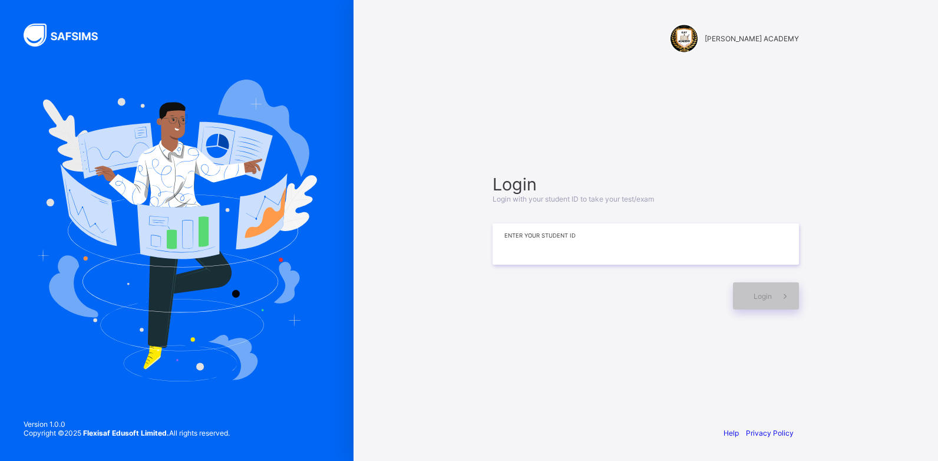
click at [525, 246] on input at bounding box center [646, 243] width 306 height 41
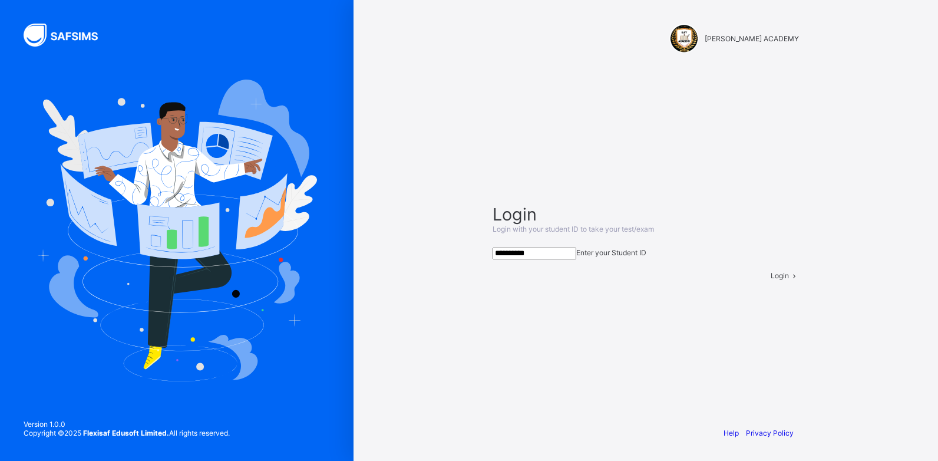
type input "**********"
click at [771, 280] on div "Login" at bounding box center [785, 275] width 28 height 9
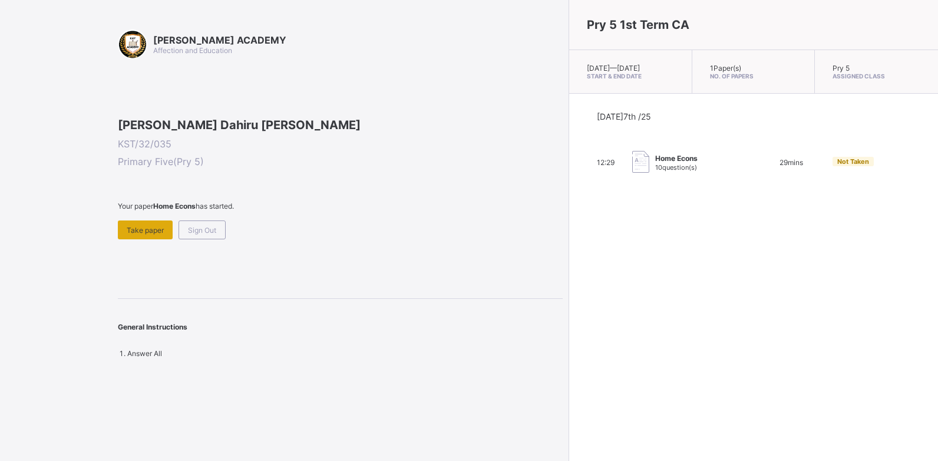
click at [139, 239] on div "Take paper" at bounding box center [145, 229] width 55 height 19
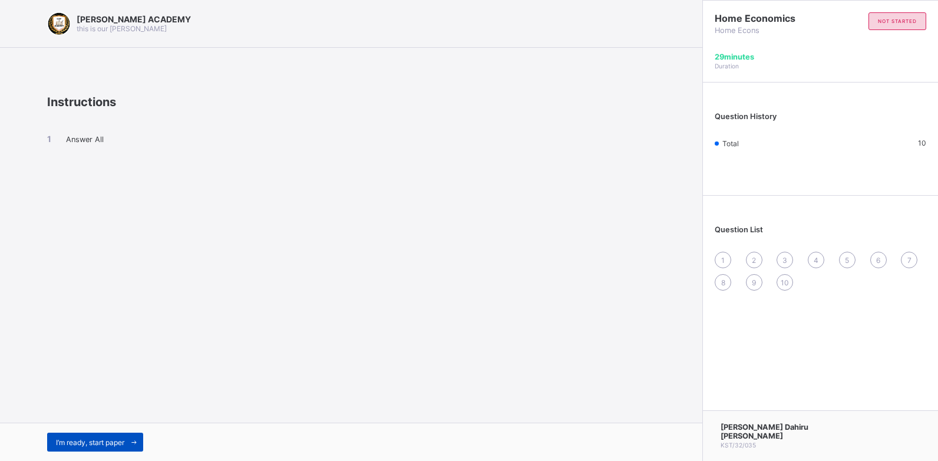
click at [98, 440] on span "I’m ready, start paper" at bounding box center [90, 442] width 68 height 9
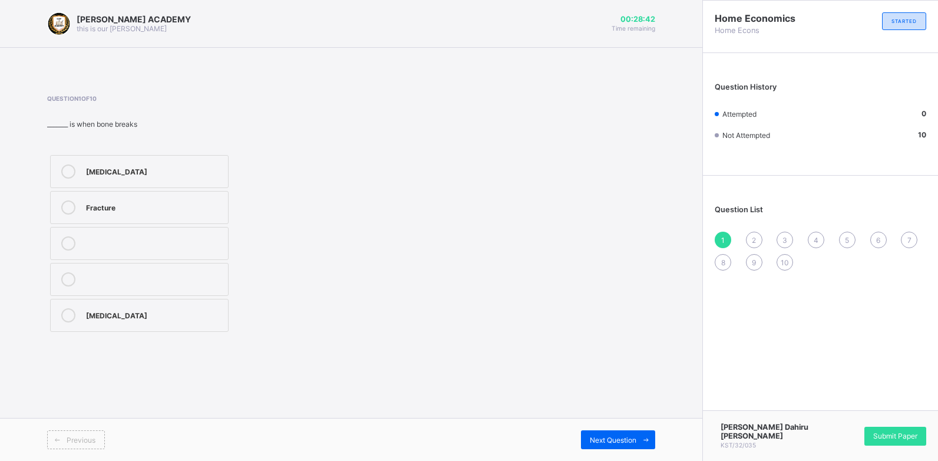
click at [153, 216] on label "Fracture" at bounding box center [139, 207] width 179 height 33
click at [620, 431] on div "Next Question" at bounding box center [618, 439] width 74 height 19
drag, startPoint x: 619, startPoint y: 431, endPoint x: 364, endPoint y: 355, distance: 266.4
click at [364, 355] on div "[PERSON_NAME] ACADEMY this is our [PERSON_NAME] 00:26:51 Time remaining Questio…" at bounding box center [351, 230] width 703 height 461
click at [159, 309] on div "roughness on the floor (" at bounding box center [154, 314] width 136 height 12
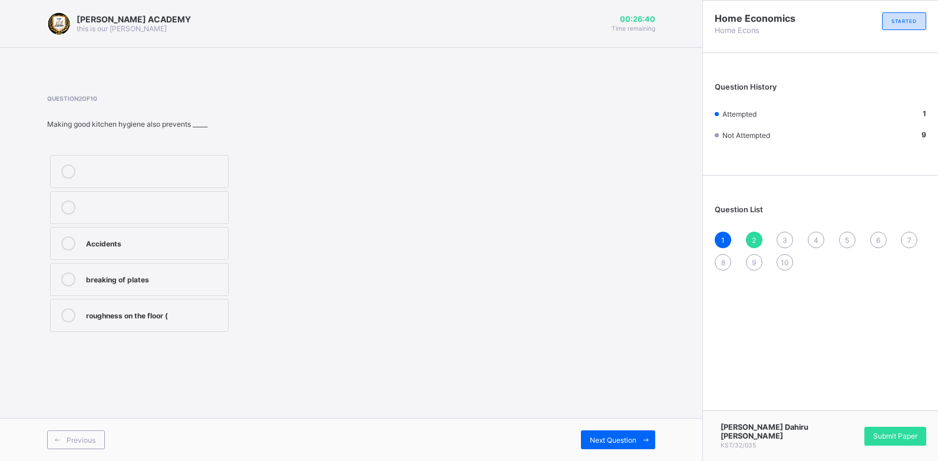
click at [317, 354] on div "[PERSON_NAME] ACADEMY this is our [PERSON_NAME] 00:26:40 Time remaining Questio…" at bounding box center [351, 230] width 703 height 461
click at [606, 445] on div "Next Question" at bounding box center [618, 439] width 74 height 19
click at [95, 219] on label "mosquitoes" at bounding box center [139, 207] width 179 height 33
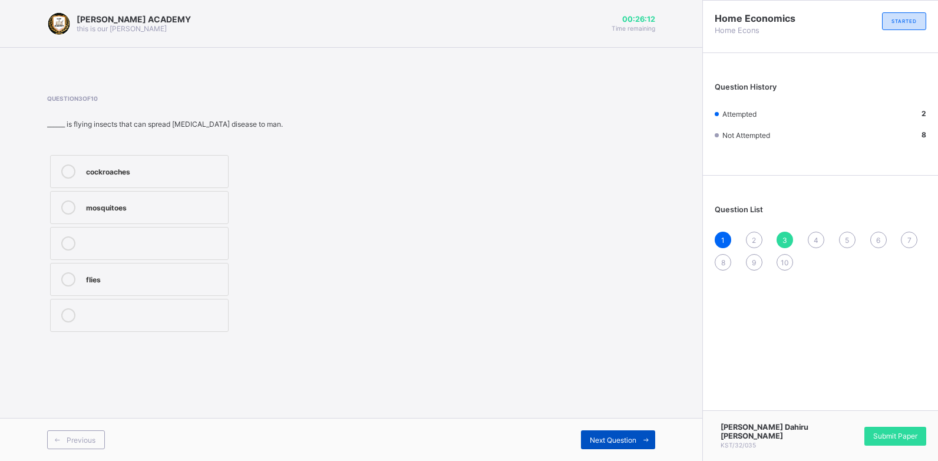
click at [616, 444] on div "Next Question" at bounding box center [618, 439] width 74 height 19
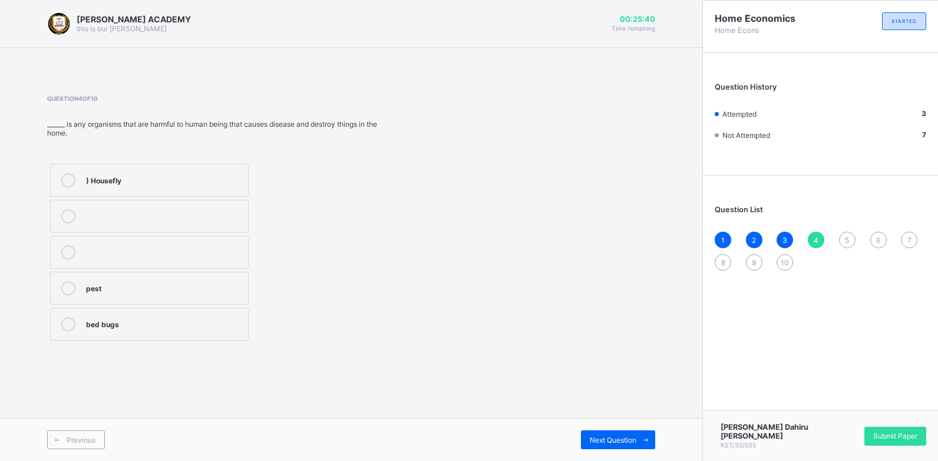
click at [148, 170] on label ") Housefly" at bounding box center [149, 180] width 199 height 33
click at [629, 447] on div "Next Question" at bounding box center [618, 439] width 74 height 19
click at [177, 206] on div "polish" at bounding box center [154, 206] width 136 height 12
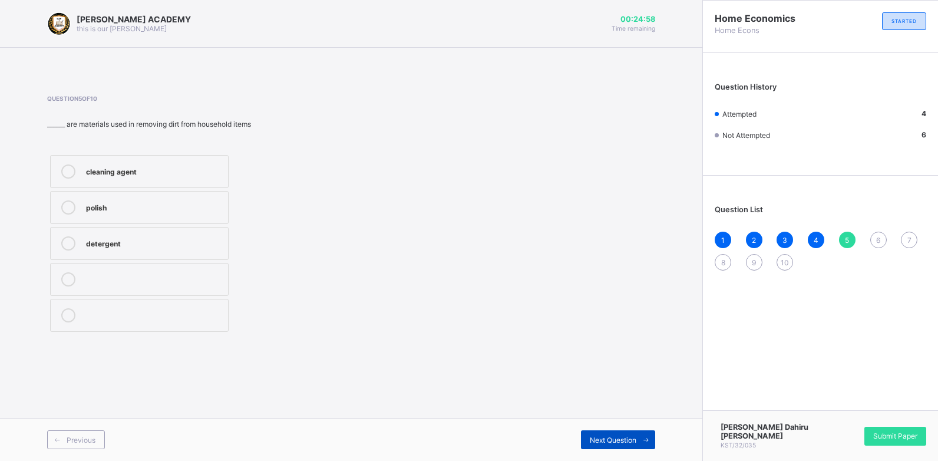
click at [625, 446] on div "Next Question" at bounding box center [618, 439] width 74 height 19
click at [182, 206] on div "TRUE" at bounding box center [154, 206] width 136 height 12
click at [605, 437] on span "Next Question" at bounding box center [613, 440] width 47 height 9
click at [126, 202] on div "Housefly" at bounding box center [158, 206] width 145 height 12
click at [625, 431] on div "Next Question" at bounding box center [618, 439] width 74 height 19
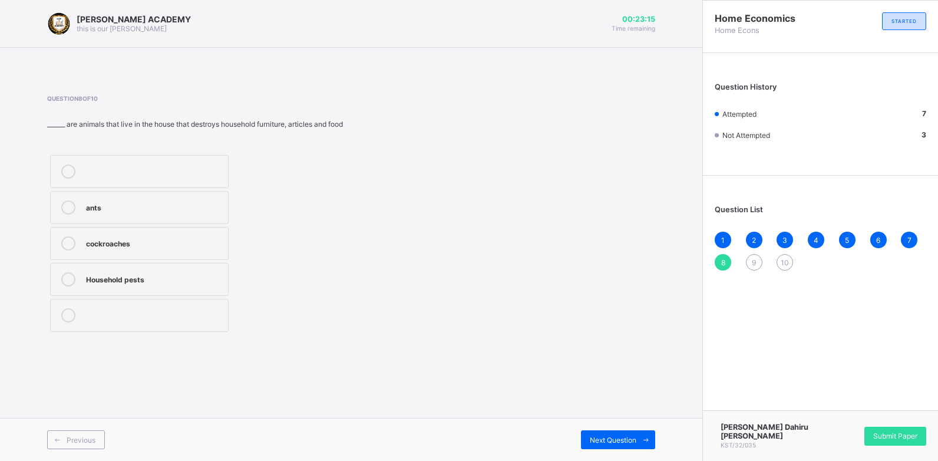
click at [165, 279] on div "Household pests" at bounding box center [154, 278] width 136 height 12
click at [595, 437] on span "Next Question" at bounding box center [613, 440] width 47 height 9
click at [180, 172] on div "mud" at bounding box center [154, 170] width 136 height 12
click at [581, 440] on div "Next Question" at bounding box center [618, 439] width 74 height 19
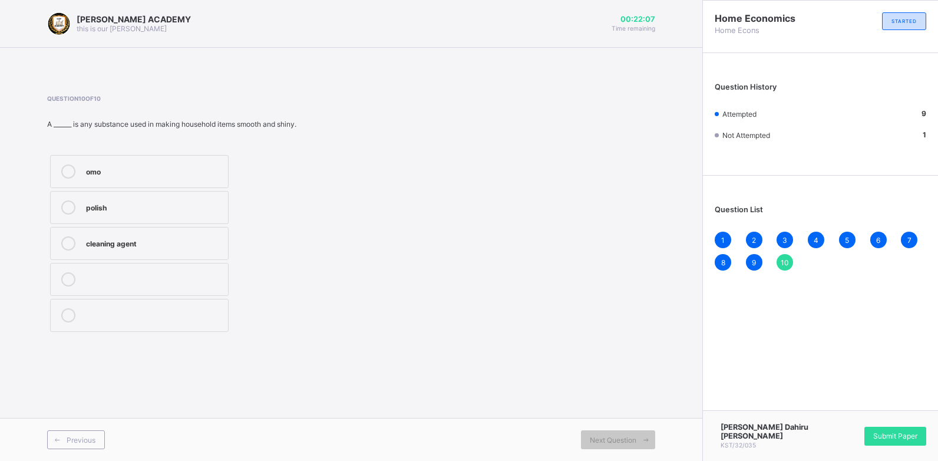
click at [187, 253] on label "cleaning agent" at bounding box center [139, 243] width 179 height 33
click at [726, 382] on div "Home Economics Home Econs STARTED Question History Attempted 10 Not Attempted 0…" at bounding box center [821, 230] width 236 height 461
click at [889, 440] on span "Submit Paper" at bounding box center [895, 435] width 44 height 9
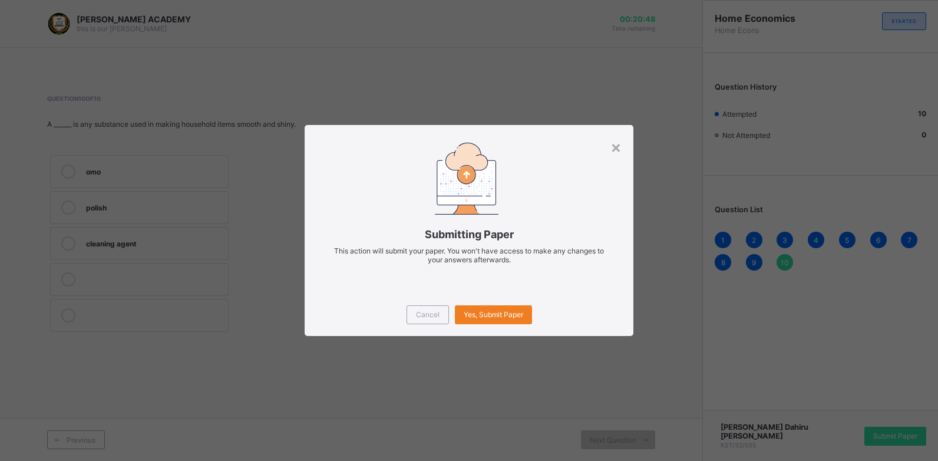
click at [515, 324] on div "Cancel Yes, Submit Paper" at bounding box center [469, 314] width 328 height 42
click at [500, 306] on div "Yes, Submit Paper" at bounding box center [493, 314] width 77 height 19
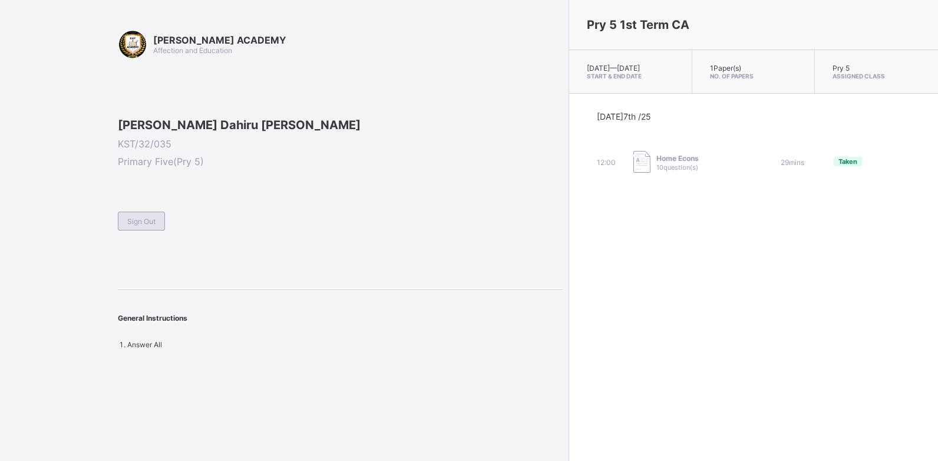
click at [153, 230] on div "Sign Out" at bounding box center [141, 221] width 47 height 19
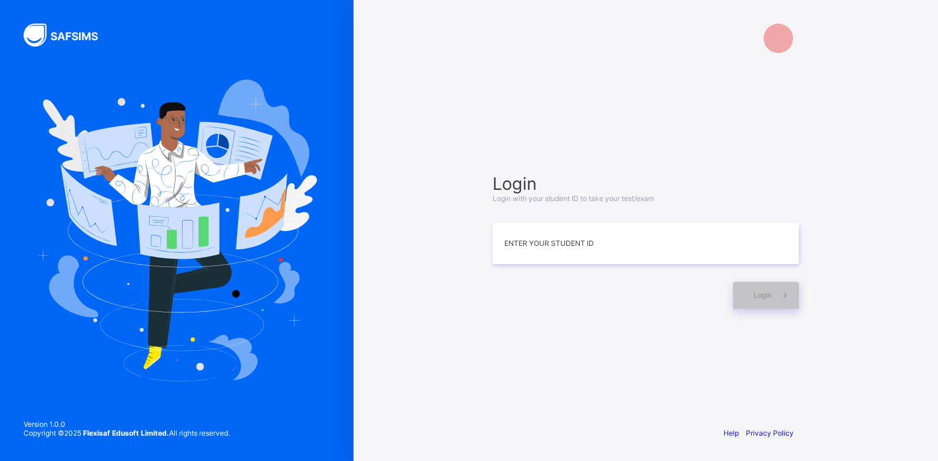
click at [492, 254] on div "Login Login with your student ID to take your test/exam Enter your Student ID L…" at bounding box center [646, 240] width 330 height 305
click at [520, 247] on input at bounding box center [646, 243] width 306 height 41
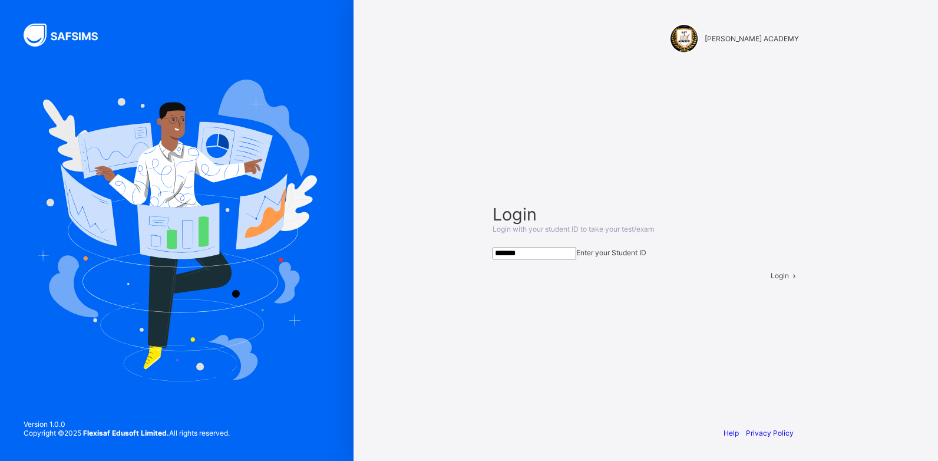
click at [555, 256] on input "*******" at bounding box center [535, 254] width 84 height 12
type input "*********"
click at [771, 280] on span "Login" at bounding box center [780, 275] width 18 height 9
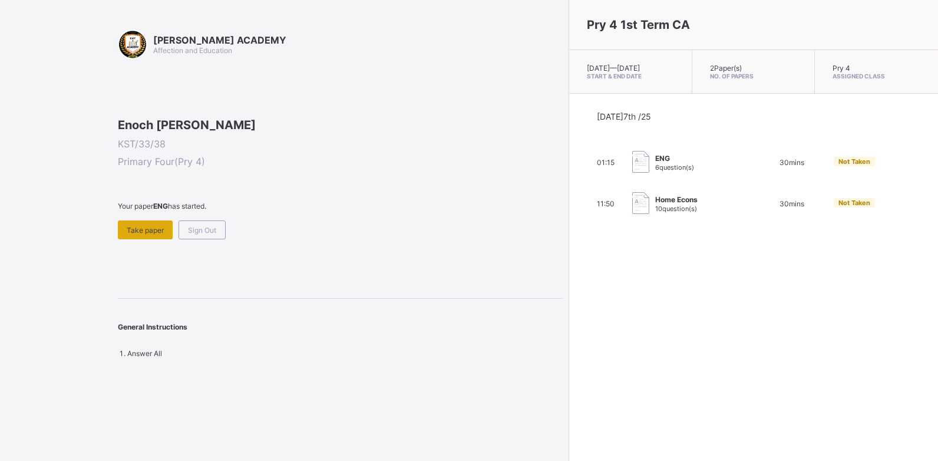
click at [123, 239] on div "Take paper" at bounding box center [145, 229] width 55 height 19
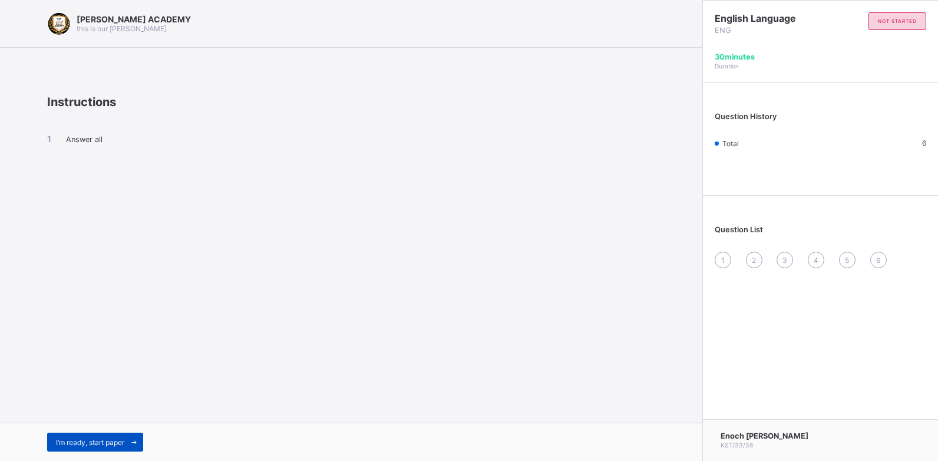
click at [110, 443] on span "I’m ready, start paper" at bounding box center [90, 442] width 68 height 9
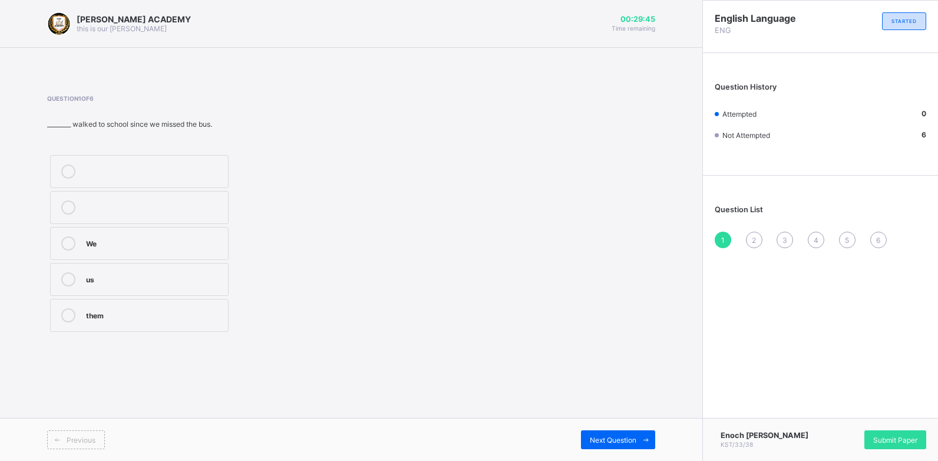
click at [58, 239] on div at bounding box center [69, 243] width 24 height 14
click at [623, 436] on span "Next Question" at bounding box center [613, 440] width 47 height 9
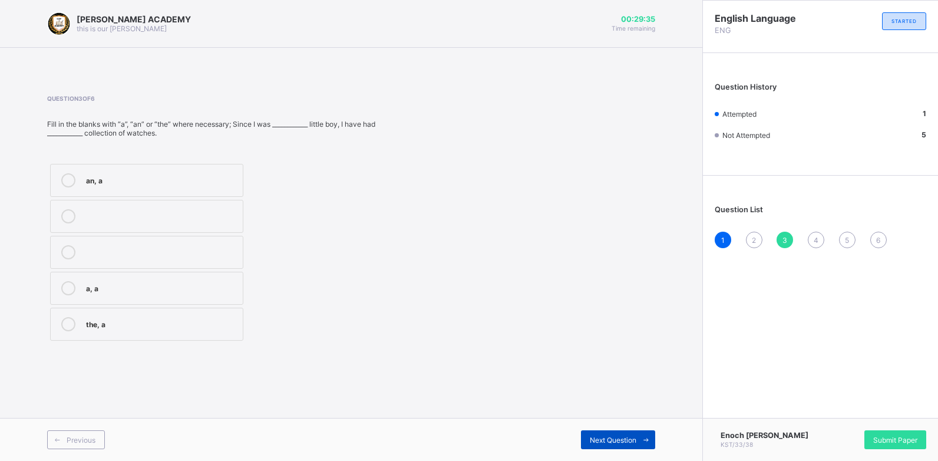
click at [623, 436] on span "Next Question" at bounding box center [613, 440] width 47 height 9
click at [592, 433] on div "Next Question" at bounding box center [618, 439] width 74 height 19
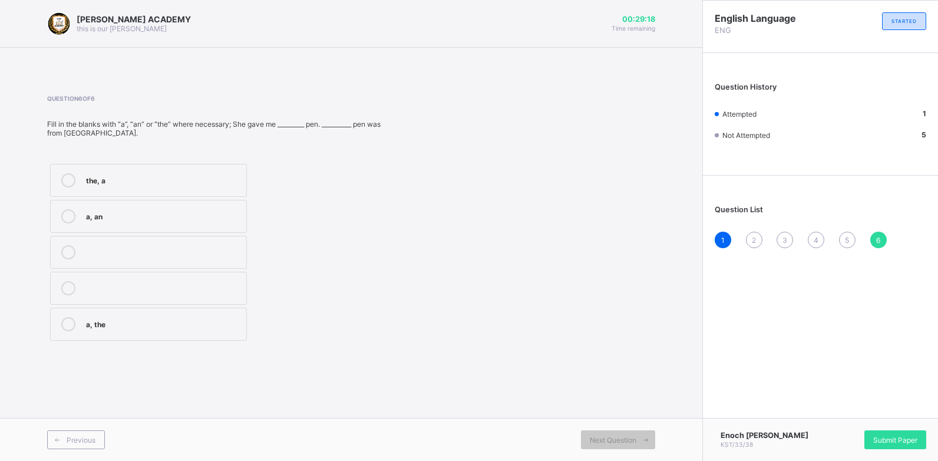
click at [753, 242] on span "2" at bounding box center [754, 240] width 4 height 9
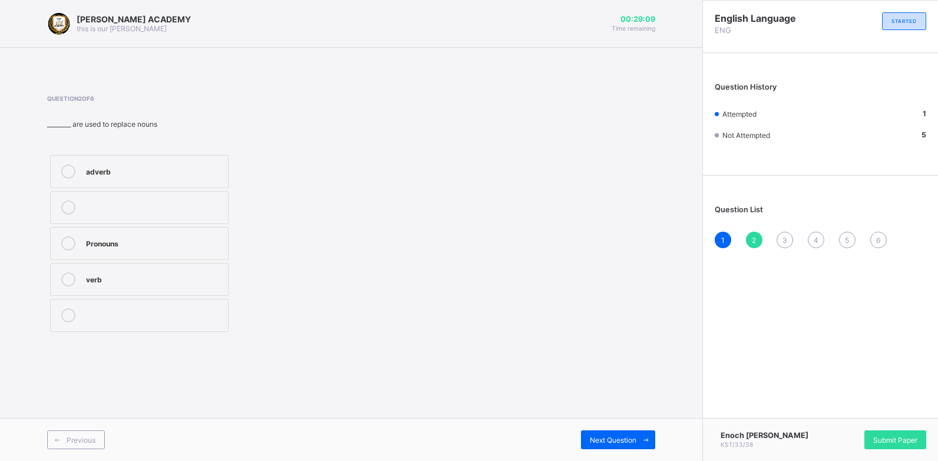
click at [160, 239] on div "Pronouns" at bounding box center [154, 242] width 136 height 12
click at [646, 435] on span at bounding box center [646, 439] width 19 height 19
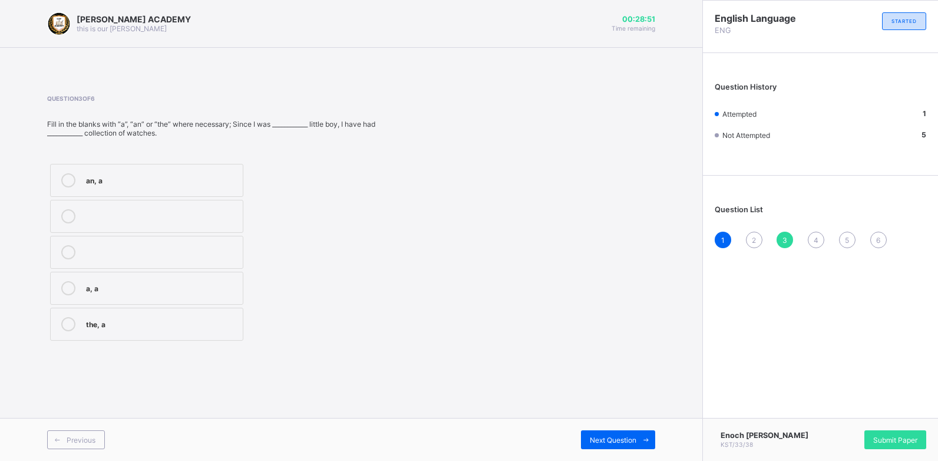
click at [751, 240] on div "2" at bounding box center [754, 240] width 17 height 17
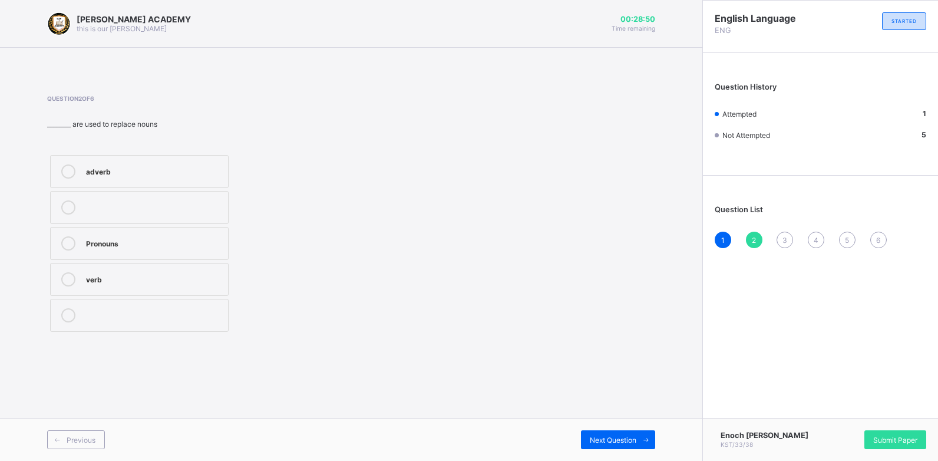
click at [751, 239] on div "2" at bounding box center [754, 240] width 17 height 17
click at [204, 245] on div "Pronouns" at bounding box center [154, 242] width 136 height 12
click at [789, 233] on div "3" at bounding box center [785, 240] width 17 height 17
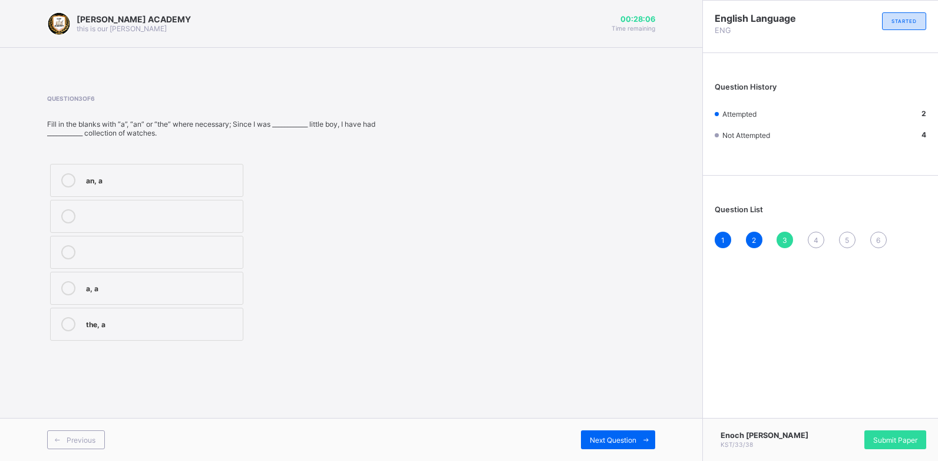
click at [99, 185] on div "an, a" at bounding box center [161, 180] width 151 height 14
click at [619, 431] on div "Next Question" at bounding box center [618, 439] width 74 height 19
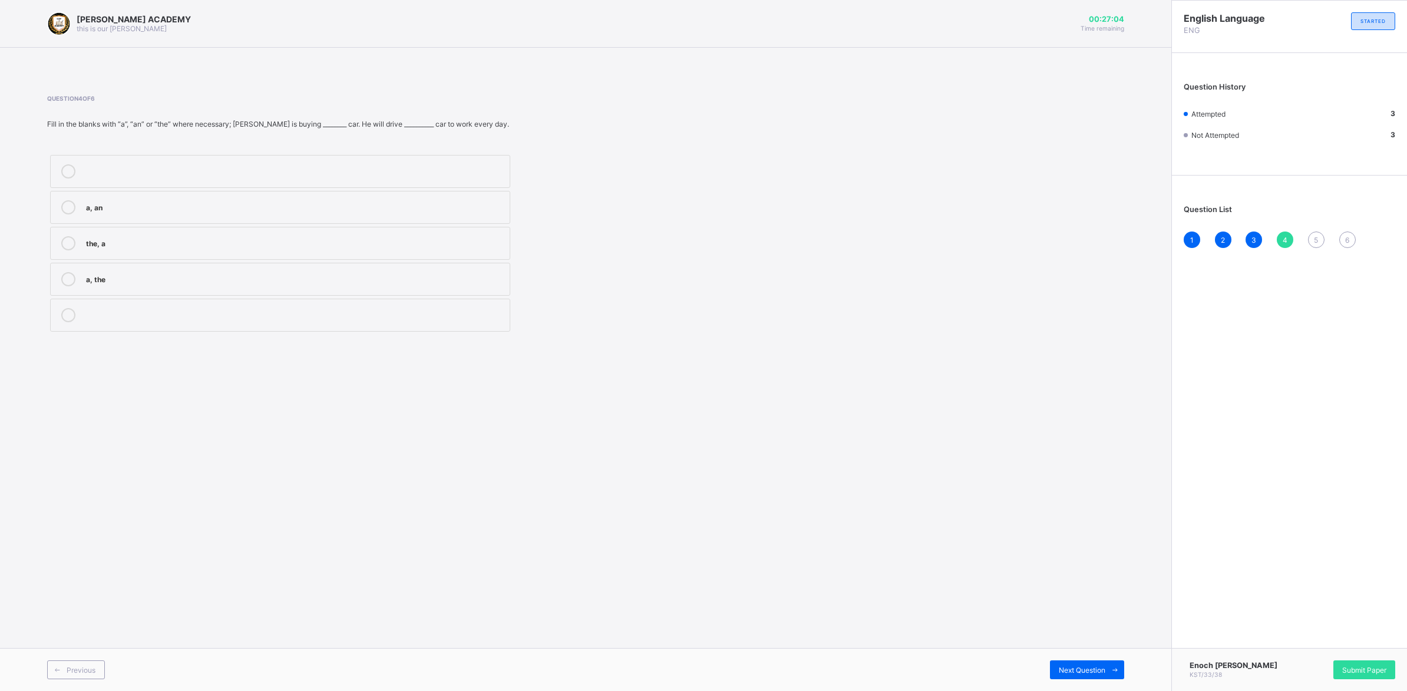
click at [83, 242] on label "the, a" at bounding box center [280, 243] width 460 height 33
click at [938, 460] on span "Next Question" at bounding box center [1082, 670] width 47 height 9
click at [78, 325] on label "the, a" at bounding box center [280, 315] width 460 height 33
click at [938, 460] on div "Next Question" at bounding box center [1087, 670] width 74 height 19
click at [64, 322] on icon at bounding box center [68, 315] width 14 height 14
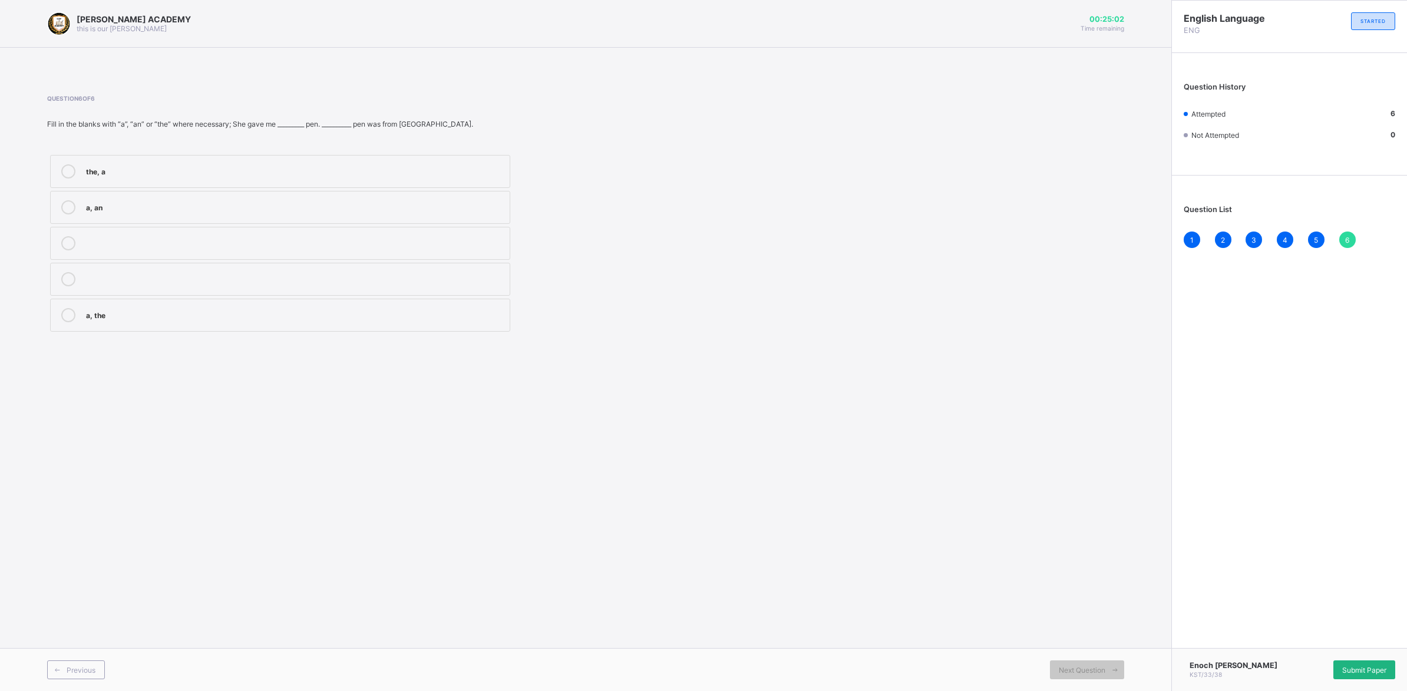
click at [938, 460] on div "Submit Paper" at bounding box center [1365, 670] width 62 height 19
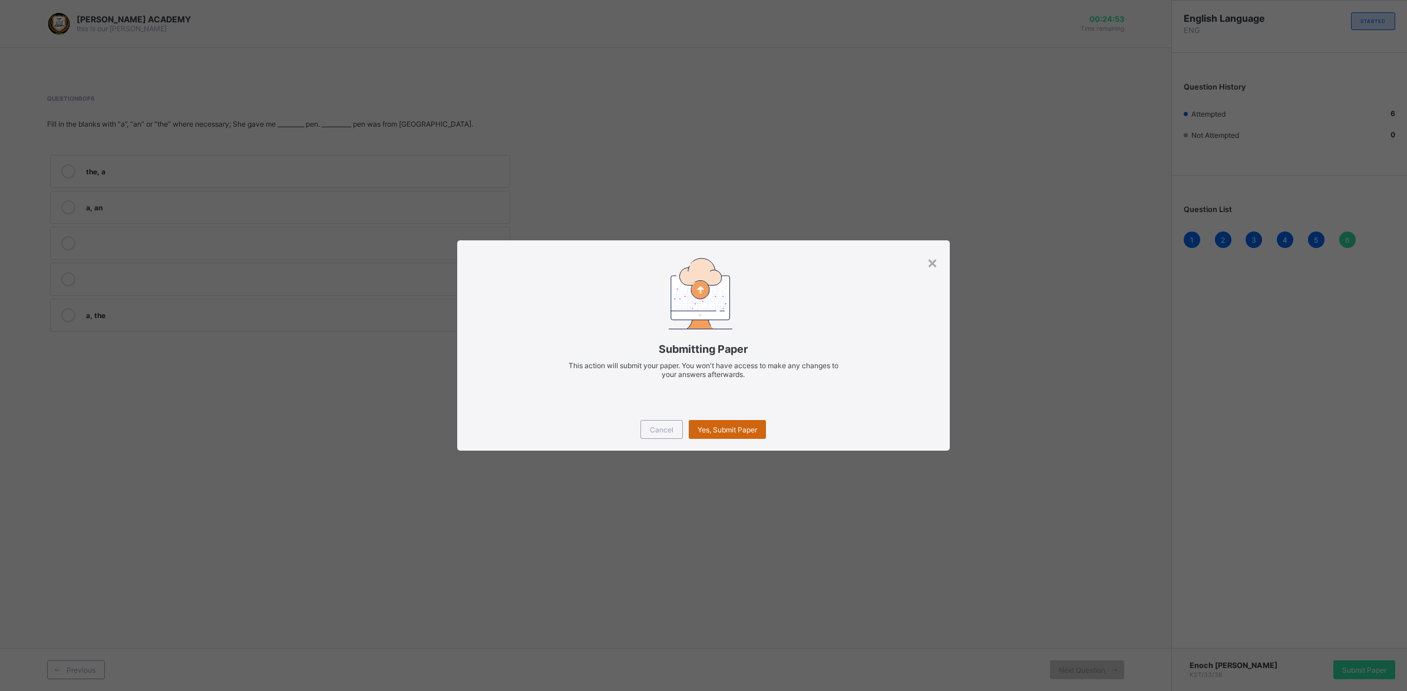
click at [725, 426] on span "Yes, Submit Paper" at bounding box center [728, 430] width 60 height 9
click at [725, 425] on div "Yes, Submit Paper" at bounding box center [727, 429] width 77 height 19
click at [725, 426] on div "Yes, Submit Paper" at bounding box center [727, 429] width 77 height 19
click at [725, 426] on span "Yes, Submit Paper" at bounding box center [728, 430] width 60 height 9
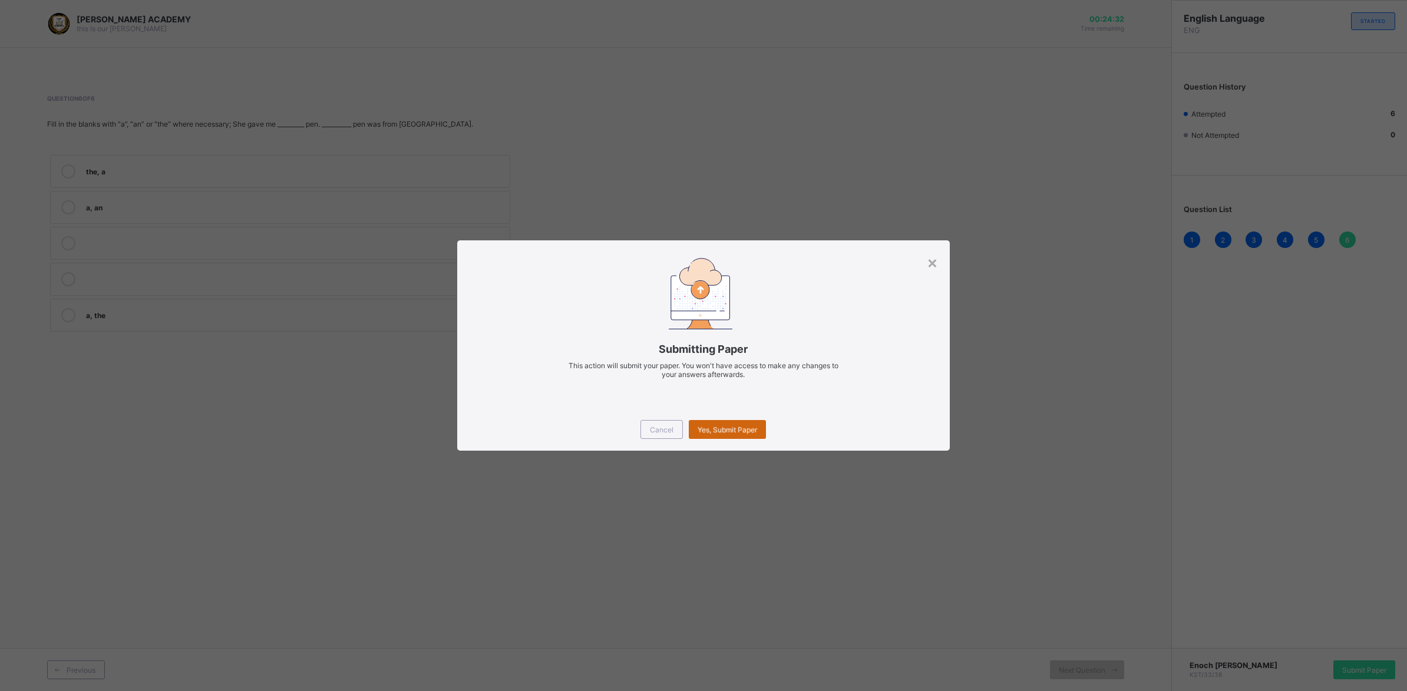
click at [725, 425] on div "Yes, Submit Paper" at bounding box center [727, 429] width 77 height 19
click at [725, 426] on span "Yes, Submit Paper" at bounding box center [728, 430] width 60 height 9
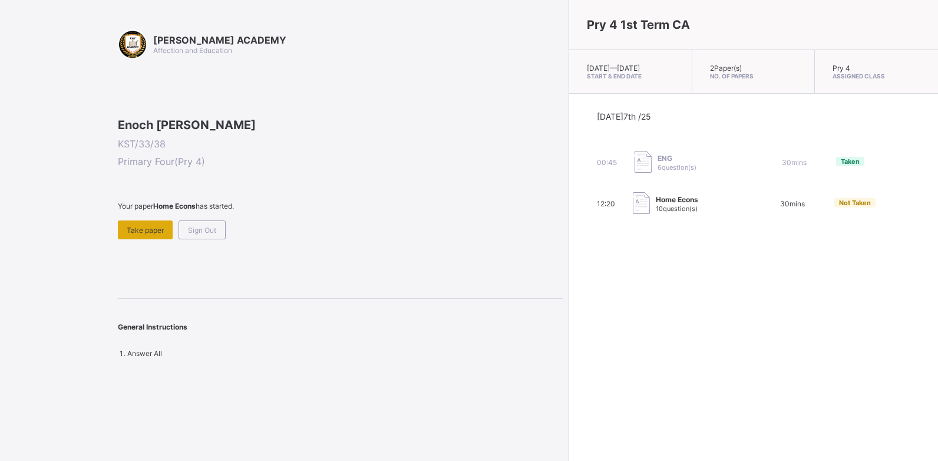
click at [142, 239] on div "Take paper" at bounding box center [145, 229] width 55 height 19
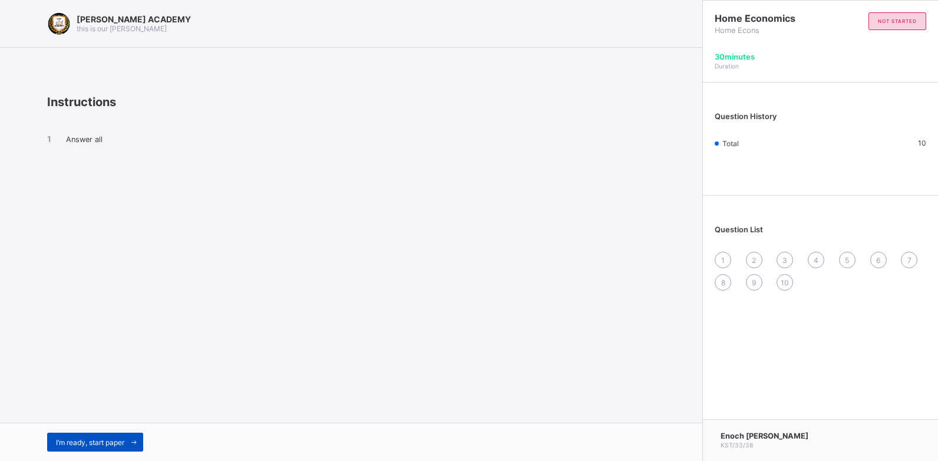
click at [77, 446] on span "I’m ready, start paper" at bounding box center [90, 442] width 68 height 9
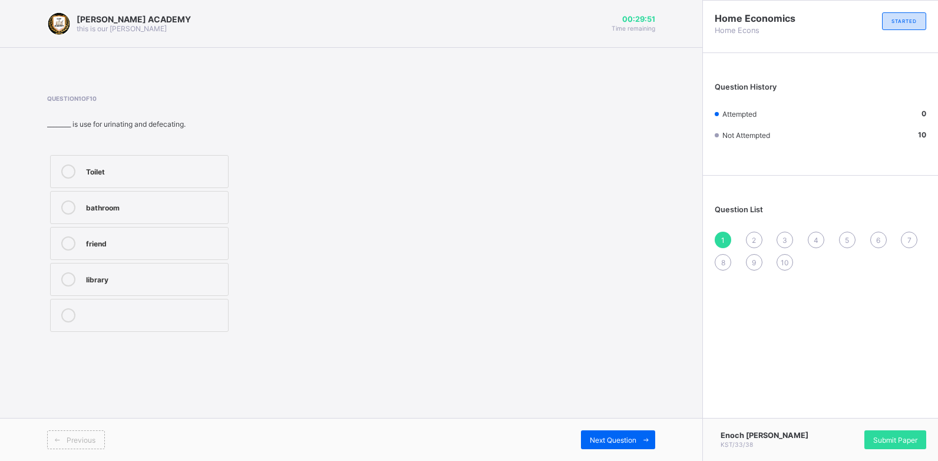
click at [110, 160] on label "Toilet" at bounding box center [139, 171] width 179 height 33
click at [605, 433] on div "Next Question" at bounding box center [618, 439] width 74 height 19
click at [186, 194] on label "Library" at bounding box center [139, 207] width 179 height 33
click at [593, 431] on div "Next Question" at bounding box center [618, 439] width 74 height 19
click at [65, 229] on label "TRUE" at bounding box center [139, 243] width 179 height 33
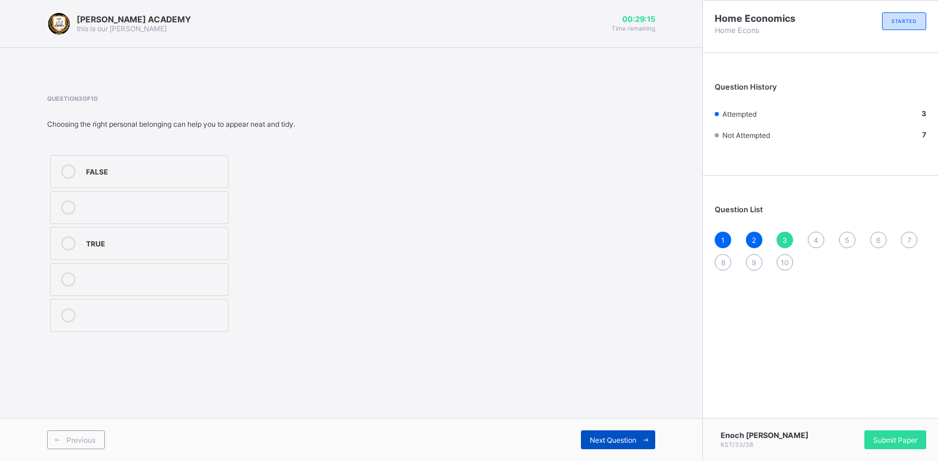
click at [608, 431] on div "Next Question" at bounding box center [618, 439] width 74 height 19
click at [79, 159] on label "TRUE" at bounding box center [139, 171] width 179 height 33
click at [817, 238] on span "4" at bounding box center [816, 240] width 5 height 9
click at [62, 308] on div at bounding box center [69, 315] width 24 height 14
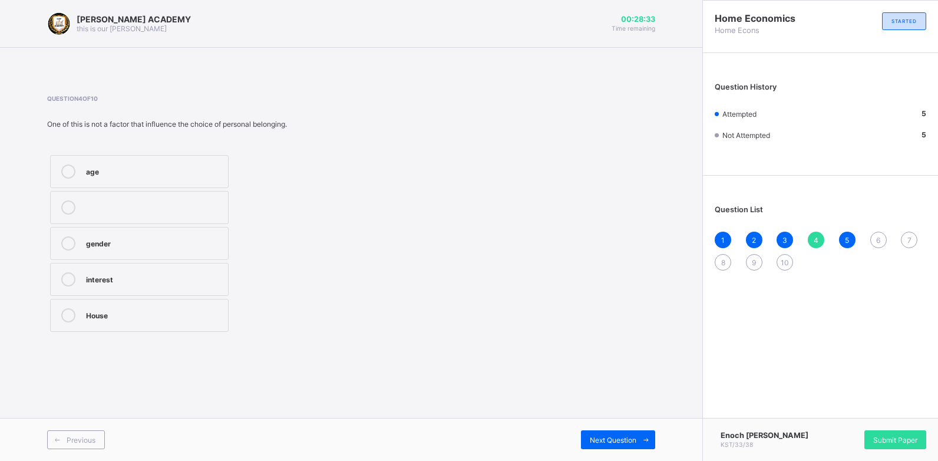
click at [878, 236] on span "6" at bounding box center [878, 240] width 4 height 9
click at [131, 216] on label "Sitting room" at bounding box center [139, 207] width 179 height 33
click at [908, 241] on span "7" at bounding box center [910, 240] width 4 height 9
click at [81, 165] on label "Age" at bounding box center [139, 171] width 179 height 33
click at [728, 258] on div "8" at bounding box center [723, 262] width 17 height 17
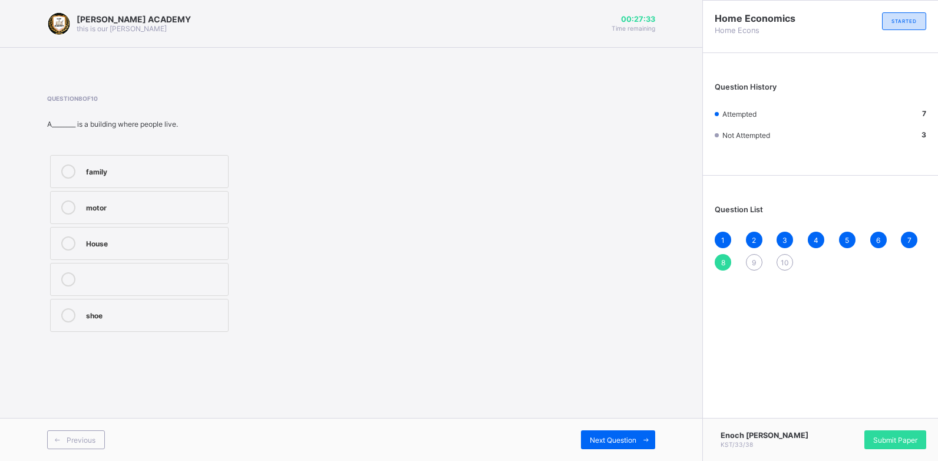
click at [728, 257] on div "8" at bounding box center [723, 262] width 17 height 17
click at [143, 230] on label "House" at bounding box center [139, 243] width 179 height 33
click at [752, 266] on span "9" at bounding box center [754, 262] width 4 height 9
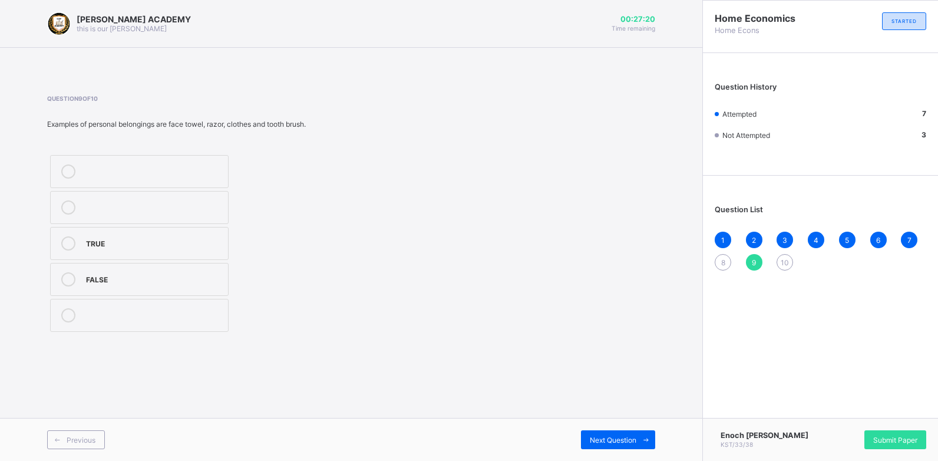
click at [753, 267] on div "9" at bounding box center [754, 262] width 17 height 17
click at [184, 288] on label "FALSE" at bounding box center [139, 279] width 179 height 33
click at [205, 253] on label "TRUE" at bounding box center [139, 243] width 179 height 33
click at [784, 255] on div "10" at bounding box center [785, 262] width 17 height 17
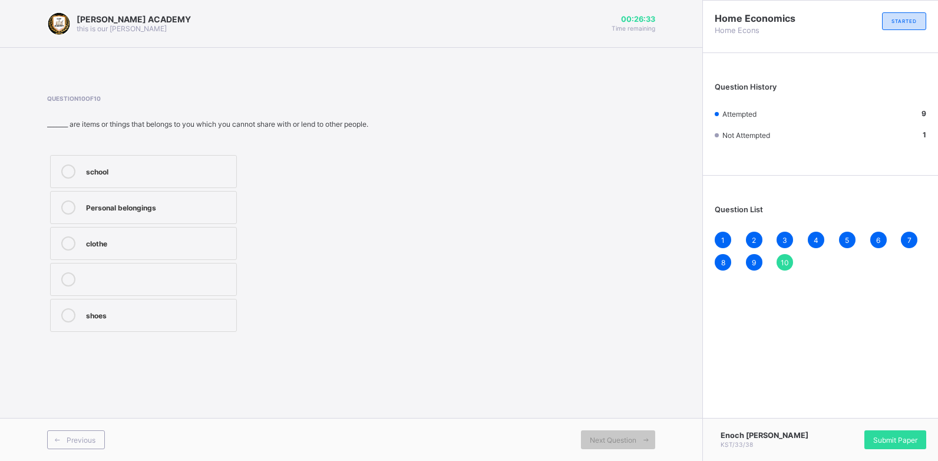
click at [69, 213] on icon at bounding box center [68, 207] width 14 height 14
click at [884, 438] on span "Submit Paper" at bounding box center [895, 440] width 44 height 9
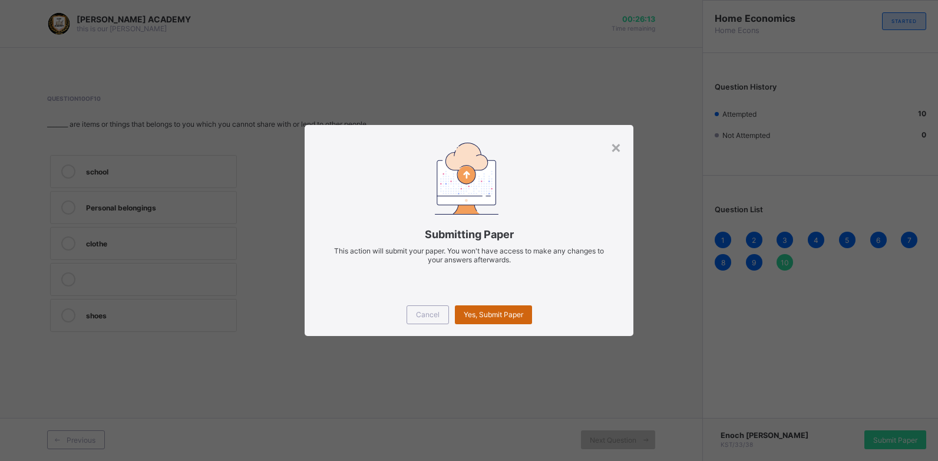
click at [495, 319] on div "Yes, Submit Paper" at bounding box center [493, 314] width 77 height 19
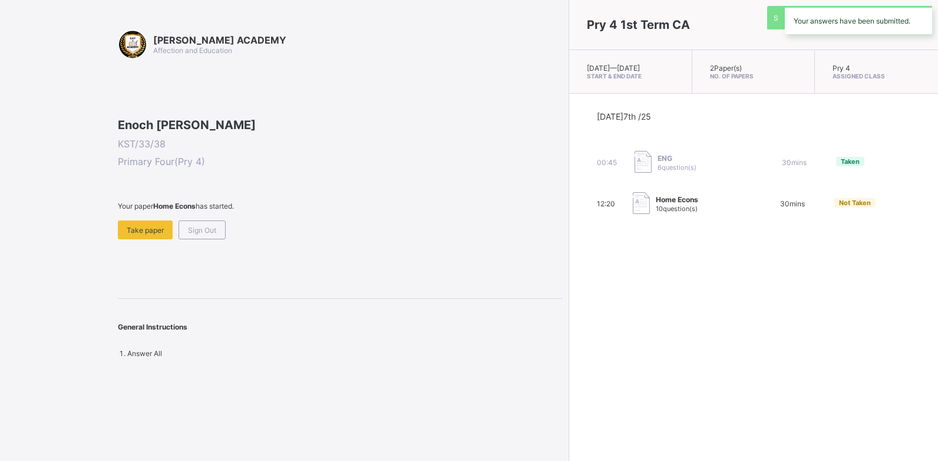
click at [569, 319] on div "Pry 4 1st Term CA [DATE] — [GEOGRAPHIC_DATA][DATE] Start & End Date 2 Paper(s) …" at bounding box center [754, 230] width 370 height 461
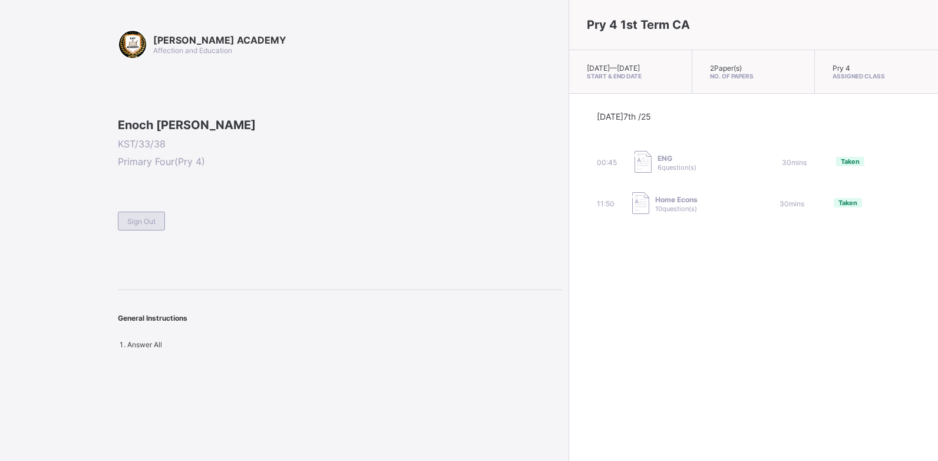
click at [152, 230] on div "Sign Out" at bounding box center [141, 221] width 47 height 19
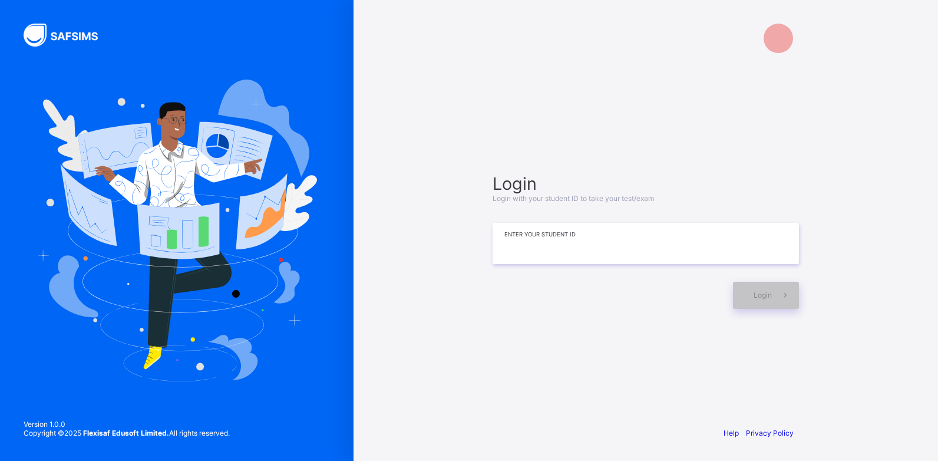
click at [546, 256] on input at bounding box center [646, 243] width 306 height 41
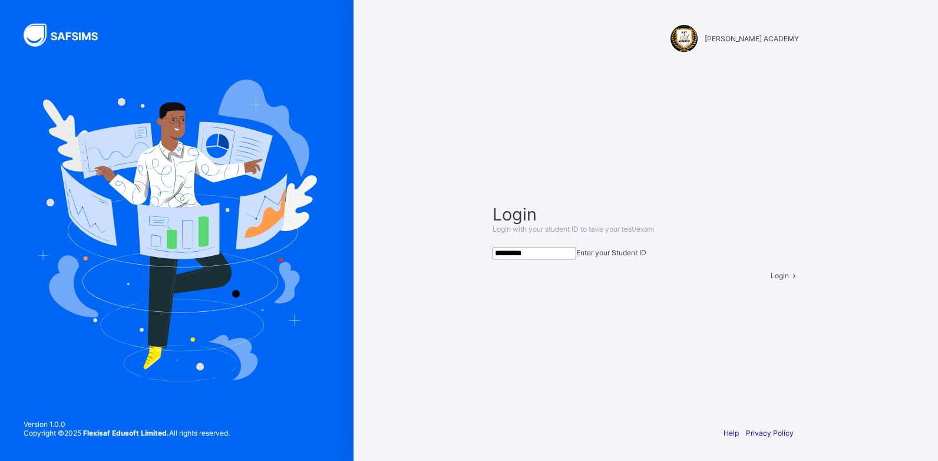
type input "*********"
click at [771, 280] on div "Login" at bounding box center [785, 275] width 28 height 9
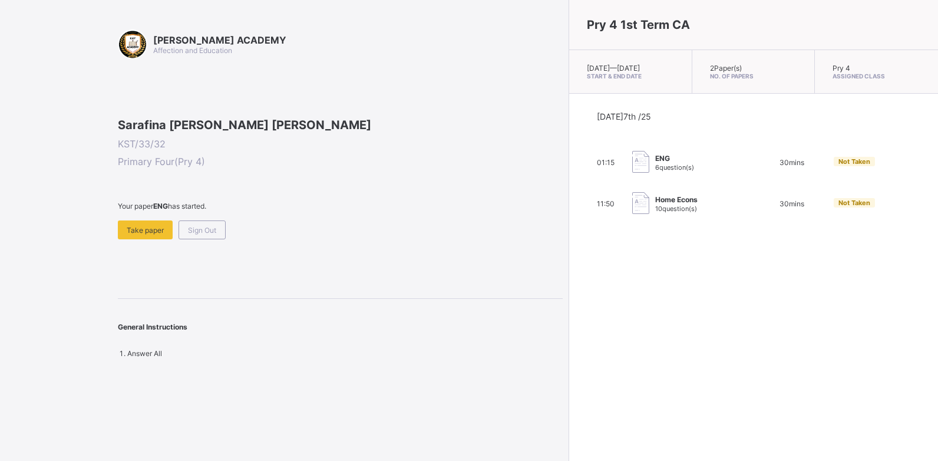
click at [153, 322] on div "[PERSON_NAME] ACADEMY Affection and Education Sarafina [PERSON_NAME] [PERSON_NA…" at bounding box center [340, 193] width 445 height 328
click at [143, 220] on span at bounding box center [340, 215] width 445 height 10
click at [143, 239] on div "Take paper" at bounding box center [145, 229] width 55 height 19
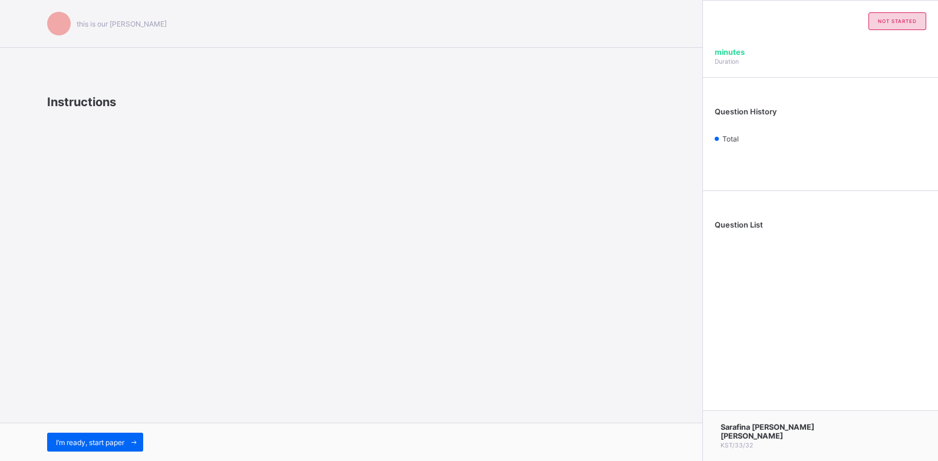
click at [143, 299] on div "this is our [PERSON_NAME] Instructions I’m ready, start paper" at bounding box center [351, 230] width 703 height 461
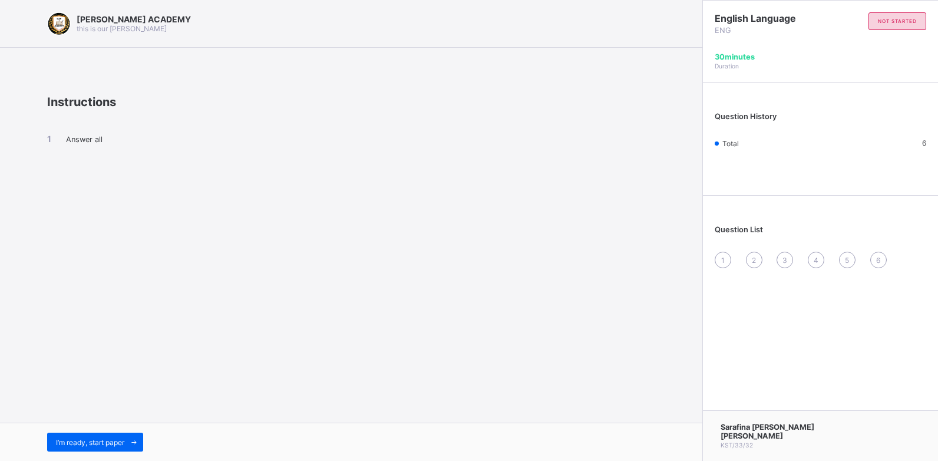
click at [68, 144] on div "Answer all" at bounding box center [351, 149] width 608 height 81
click at [96, 130] on div "Answer all" at bounding box center [351, 149] width 608 height 81
click at [111, 445] on span "I’m ready, start paper" at bounding box center [90, 442] width 68 height 9
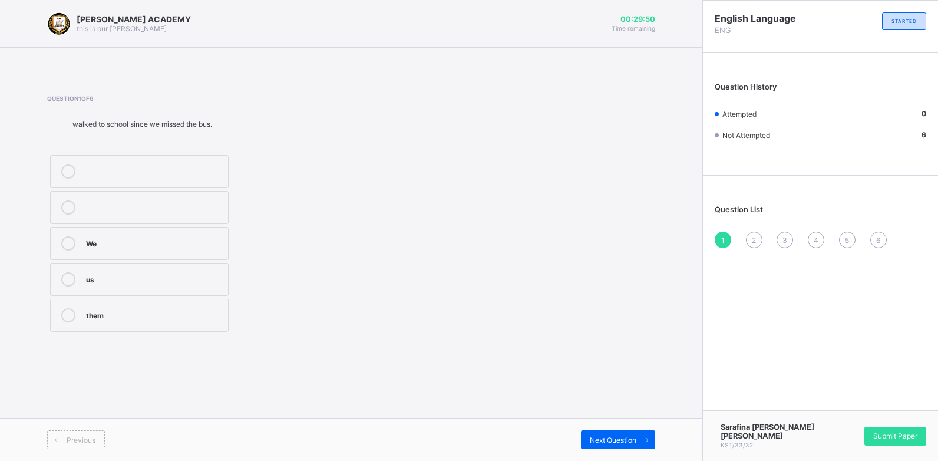
click at [157, 227] on label "We" at bounding box center [139, 243] width 179 height 33
click at [628, 436] on span "Next Question" at bounding box center [613, 440] width 47 height 9
click at [126, 243] on div "Pronouns" at bounding box center [154, 242] width 136 height 12
click at [621, 443] on span "Next Question" at bounding box center [613, 440] width 47 height 9
click at [195, 283] on div "a, a" at bounding box center [161, 287] width 151 height 12
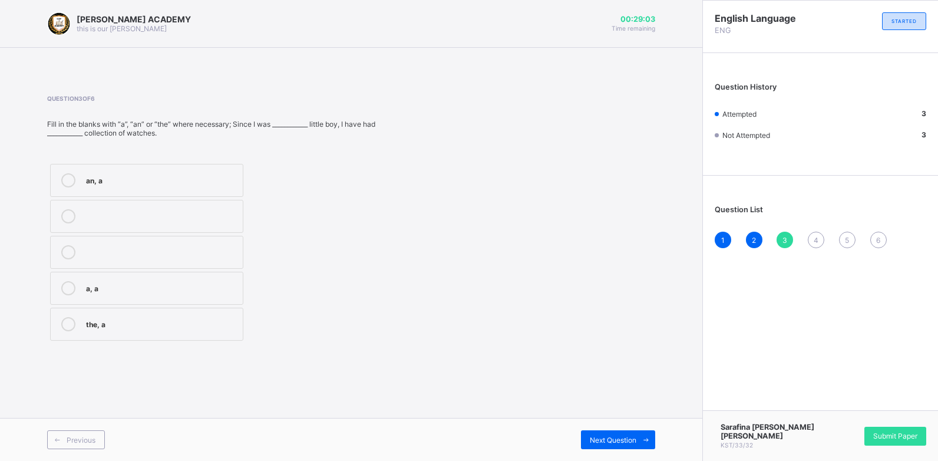
click at [595, 429] on div "Previous Next Question" at bounding box center [351, 439] width 703 height 43
click at [608, 445] on div "Next Question" at bounding box center [618, 439] width 74 height 19
click at [98, 288] on div "a, the" at bounding box center [161, 287] width 151 height 12
click at [634, 433] on div "Next Question" at bounding box center [618, 439] width 74 height 19
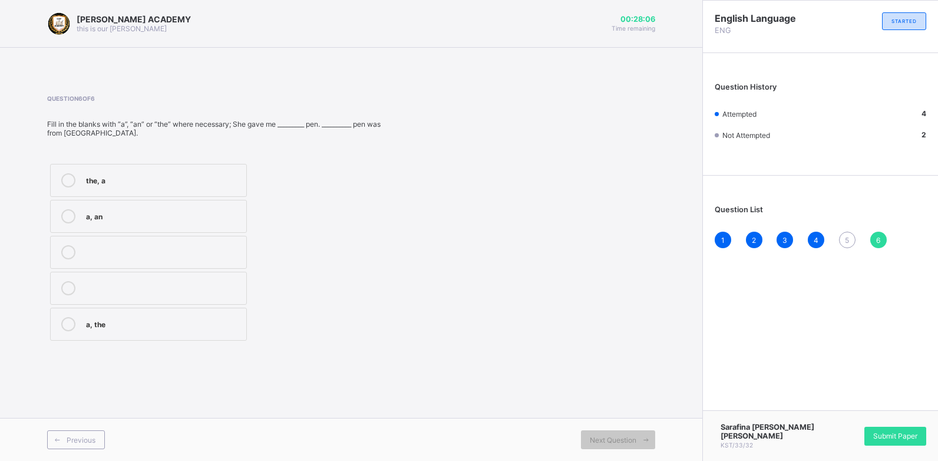
click at [789, 236] on div "3" at bounding box center [785, 240] width 17 height 17
click at [621, 449] on div "Previous Next Question" at bounding box center [351, 439] width 703 height 43
click at [625, 436] on span "Next Question" at bounding box center [613, 440] width 47 height 9
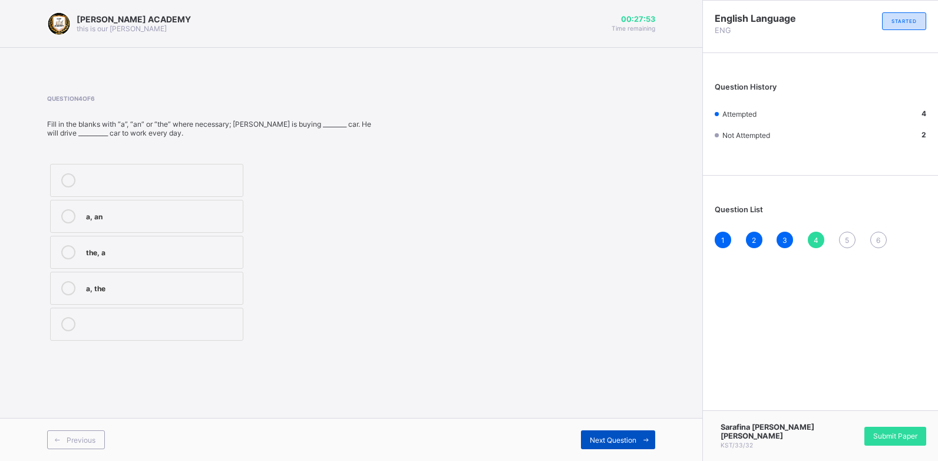
click at [625, 436] on span "Next Question" at bounding box center [613, 440] width 47 height 9
click at [98, 179] on div "a, the" at bounding box center [161, 179] width 151 height 12
click at [637, 442] on span at bounding box center [646, 439] width 19 height 19
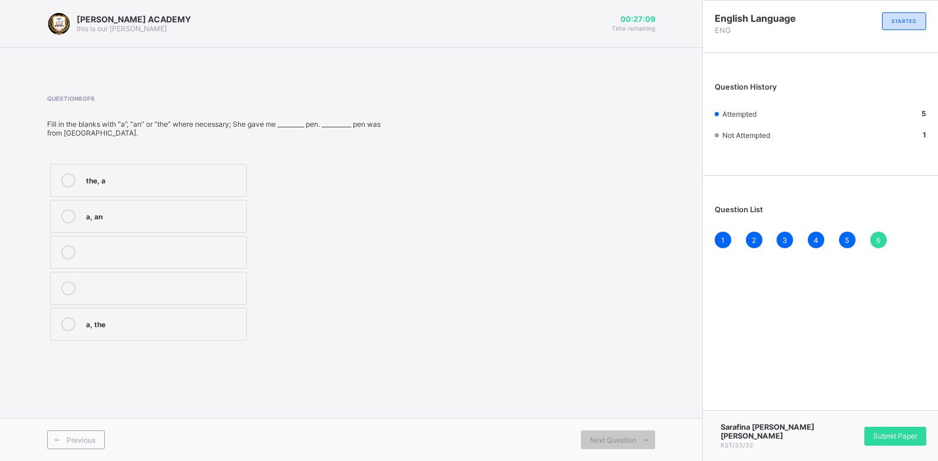
click at [96, 323] on div "a, the" at bounding box center [163, 323] width 154 height 12
click at [620, 210] on div "Question 6 of 6 Fill in the blanks with “a”, “an” or “the” where necessary; She…" at bounding box center [351, 219] width 608 height 249
click at [618, 427] on div "Previous Next Question" at bounding box center [351, 439] width 703 height 43
click at [622, 455] on div "Previous Next Question" at bounding box center [351, 439] width 703 height 43
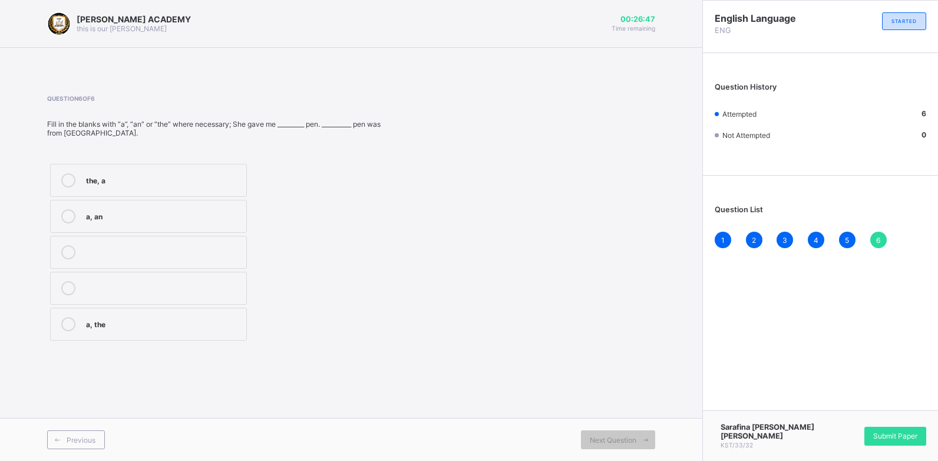
click at [877, 241] on span "6" at bounding box center [878, 240] width 4 height 9
click at [618, 441] on span "Next Question" at bounding box center [613, 440] width 47 height 9
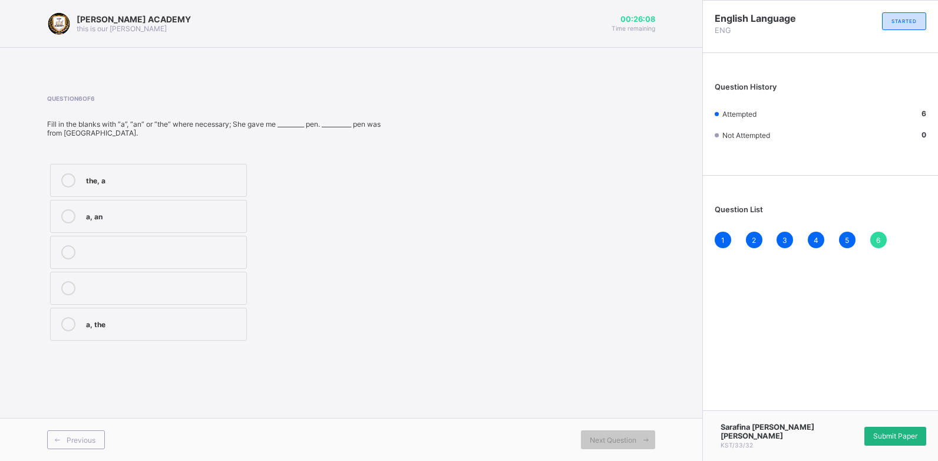
click at [907, 440] on span "Submit Paper" at bounding box center [895, 435] width 44 height 9
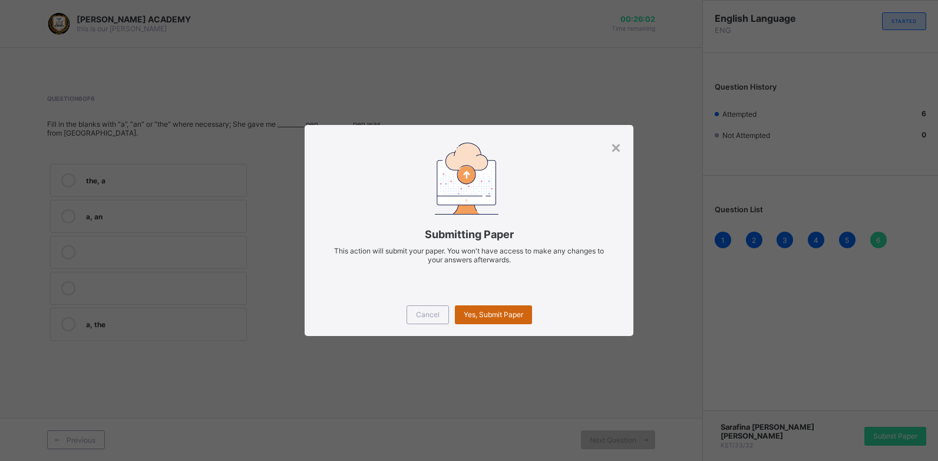
click at [492, 310] on span "Yes, Submit Paper" at bounding box center [494, 314] width 60 height 9
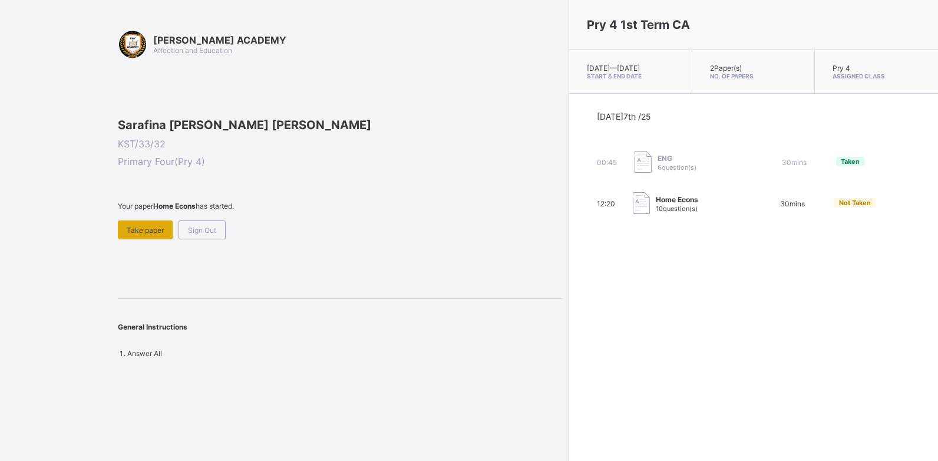
click at [157, 239] on div "Take paper" at bounding box center [145, 229] width 55 height 19
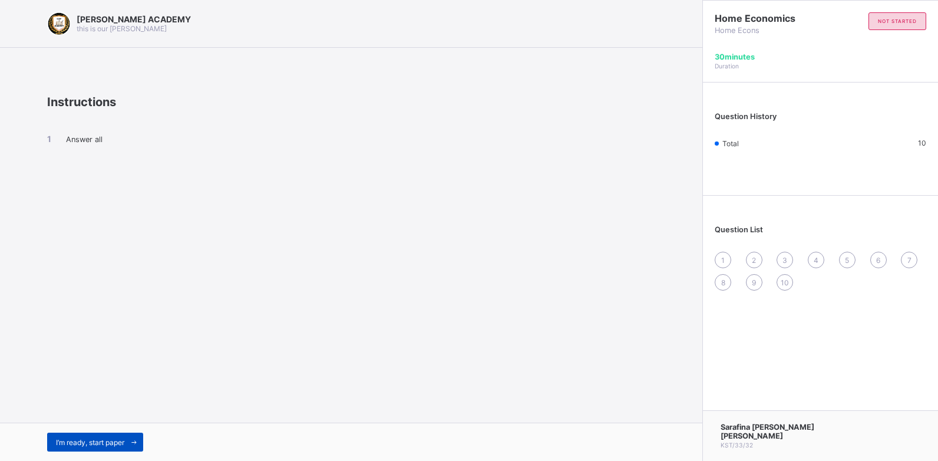
click at [97, 443] on span "I’m ready, start paper" at bounding box center [90, 442] width 68 height 9
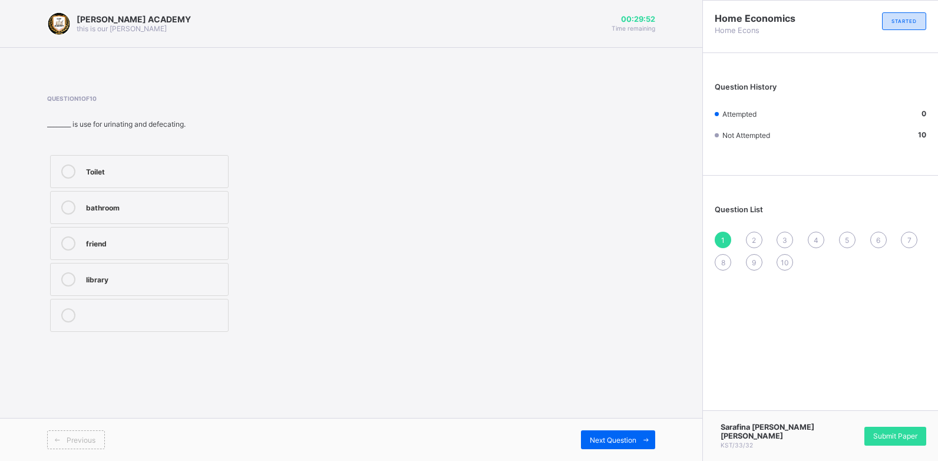
click at [88, 171] on div "Toilet" at bounding box center [154, 170] width 136 height 12
click at [635, 440] on span "Next Question" at bounding box center [613, 440] width 47 height 9
click at [752, 233] on div "2" at bounding box center [754, 240] width 17 height 17
click at [720, 235] on div "1" at bounding box center [723, 240] width 17 height 17
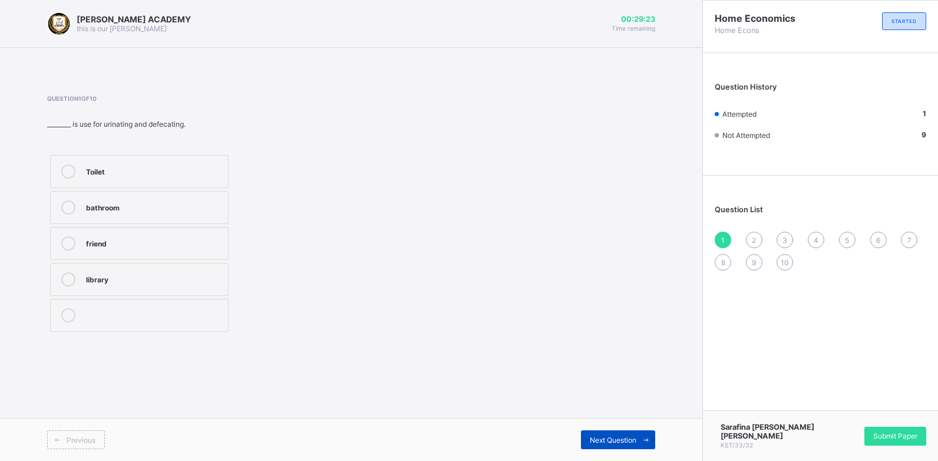
click at [622, 437] on span "Next Question" at bounding box center [613, 440] width 47 height 9
click at [81, 212] on label "Library" at bounding box center [139, 207] width 179 height 33
click at [622, 446] on div "Next Question" at bounding box center [618, 439] width 74 height 19
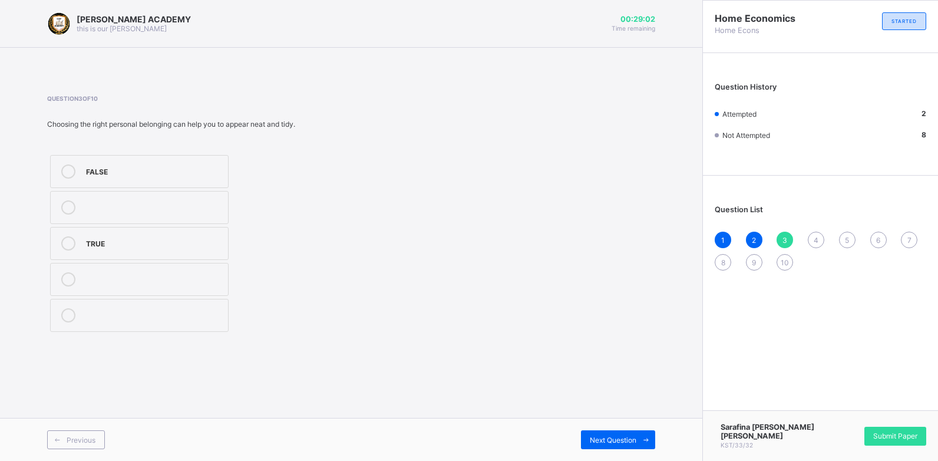
click at [130, 243] on div "TRUE" at bounding box center [154, 242] width 136 height 12
click at [612, 436] on span "Next Question" at bounding box center [613, 440] width 47 height 9
click at [95, 322] on div "House" at bounding box center [154, 315] width 136 height 14
click at [619, 428] on div "Previous Next Question" at bounding box center [351, 439] width 703 height 43
click at [634, 440] on span "Next Question" at bounding box center [613, 440] width 47 height 9
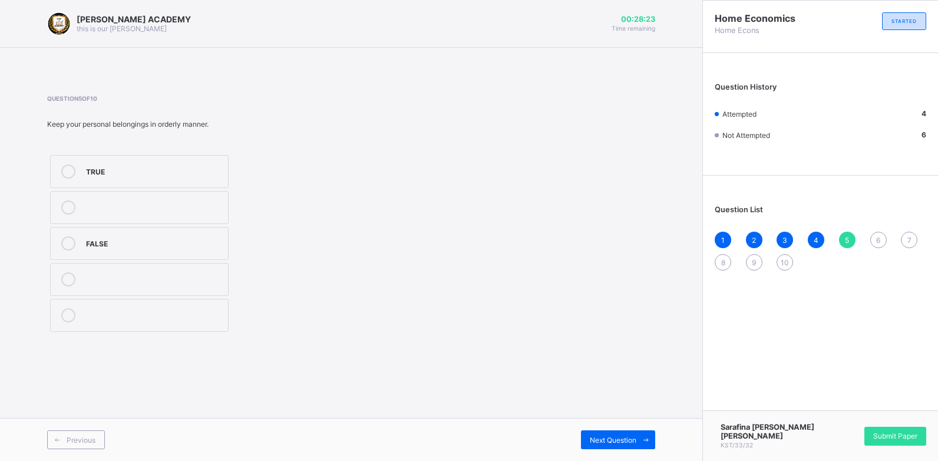
click at [121, 159] on label "TRUE" at bounding box center [139, 171] width 179 height 33
click at [618, 446] on div "Next Question" at bounding box center [618, 439] width 74 height 19
click at [97, 222] on label "Sitting room" at bounding box center [139, 207] width 179 height 33
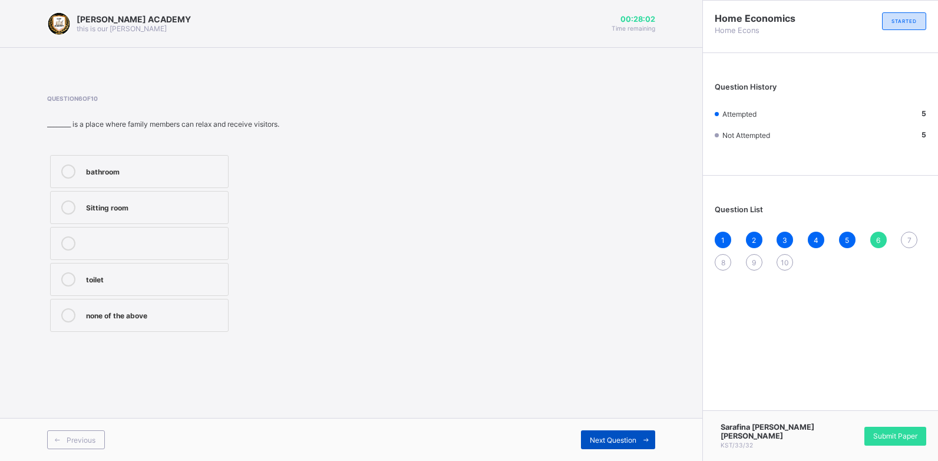
click at [645, 431] on span at bounding box center [646, 439] width 19 height 19
click at [97, 174] on div "Age" at bounding box center [154, 170] width 136 height 12
click at [621, 446] on div "Next Question" at bounding box center [618, 439] width 74 height 19
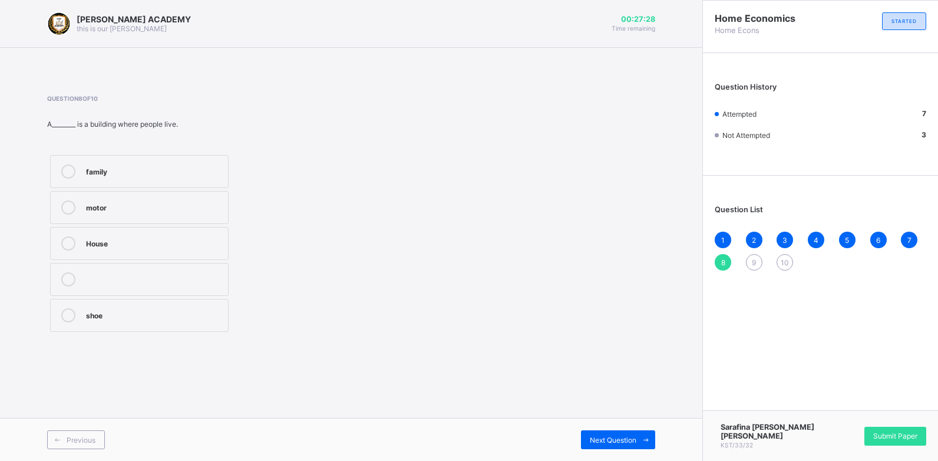
click at [176, 239] on div "House" at bounding box center [154, 242] width 136 height 12
click at [629, 433] on div "Next Question" at bounding box center [618, 439] width 74 height 19
click at [154, 239] on div "TRUE" at bounding box center [154, 242] width 136 height 12
click at [638, 437] on span at bounding box center [646, 439] width 19 height 19
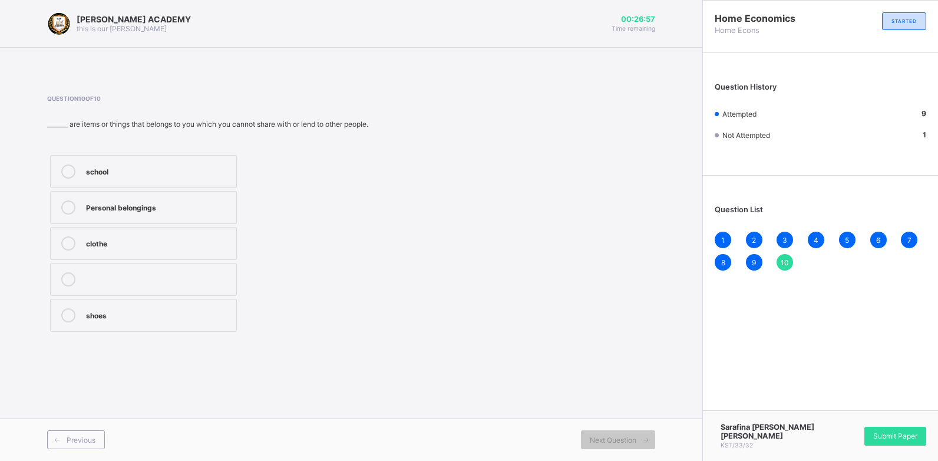
click at [217, 207] on div "Personal belongings" at bounding box center [158, 206] width 144 height 12
click at [889, 446] on div "Submit Paper" at bounding box center [896, 436] width 62 height 19
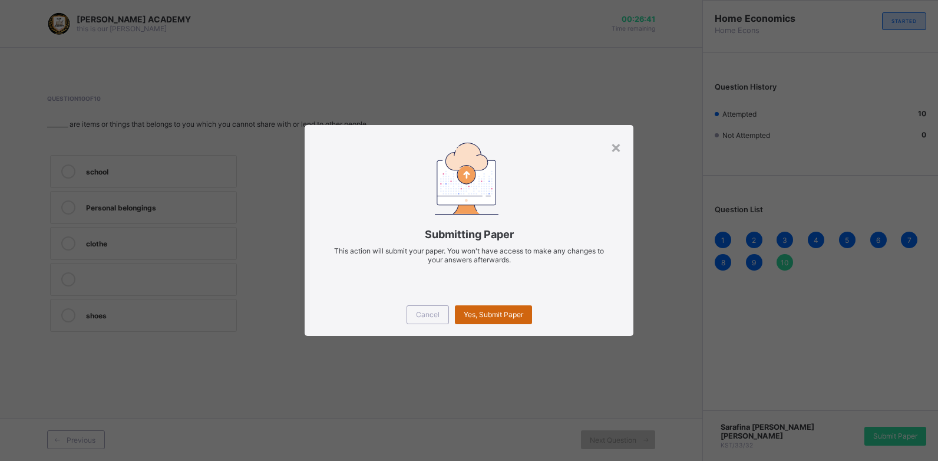
click at [479, 308] on div "Yes, Submit Paper" at bounding box center [493, 314] width 77 height 19
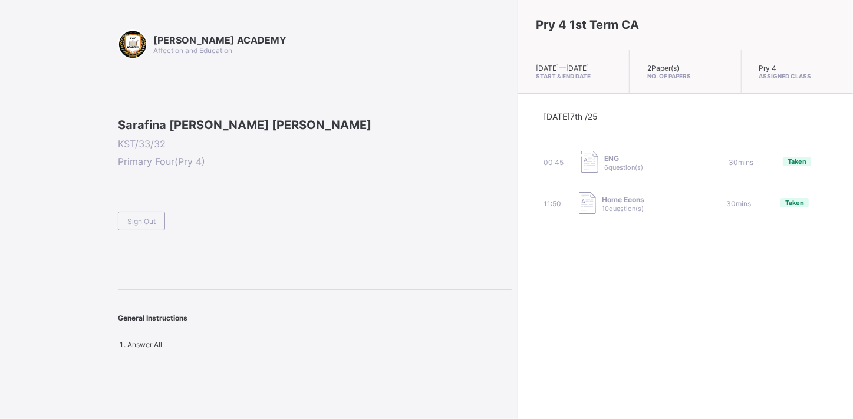
click at [518, 105] on div "[DATE] 7th /25 00:45 ENG 6 question(s) 30 mins Taken 11:50 Home Econs 10 questi…" at bounding box center [685, 164] width 335 height 140
click at [153, 226] on span "Sign Out" at bounding box center [141, 221] width 28 height 9
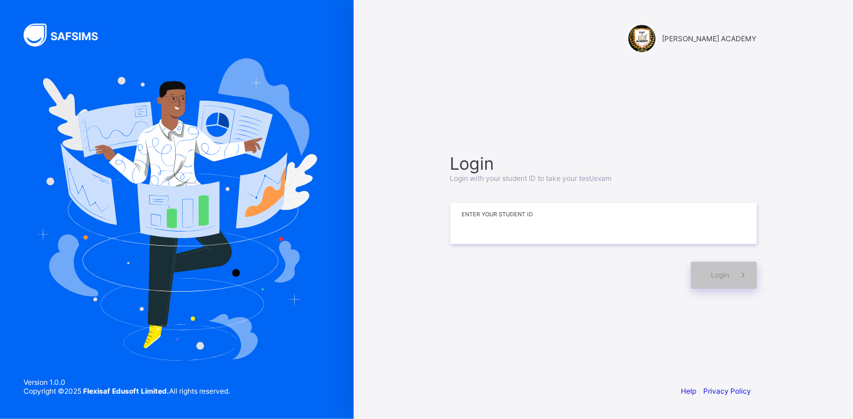
click at [467, 242] on input at bounding box center [603, 223] width 306 height 41
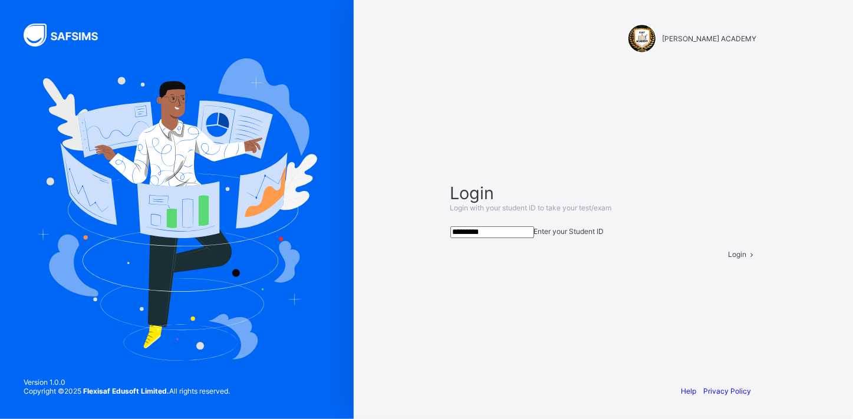
type input "*********"
click at [728, 259] on div "Login" at bounding box center [742, 254] width 28 height 9
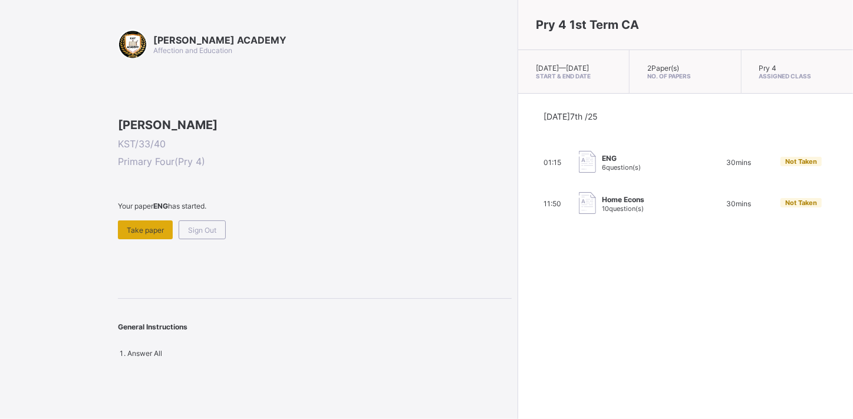
click at [155, 235] on span "Take paper" at bounding box center [145, 230] width 37 height 9
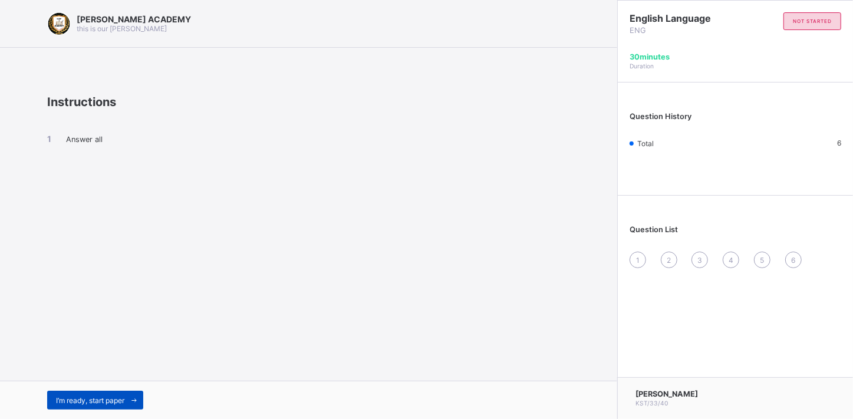
click at [108, 401] on span "I’m ready, start paper" at bounding box center [90, 400] width 68 height 9
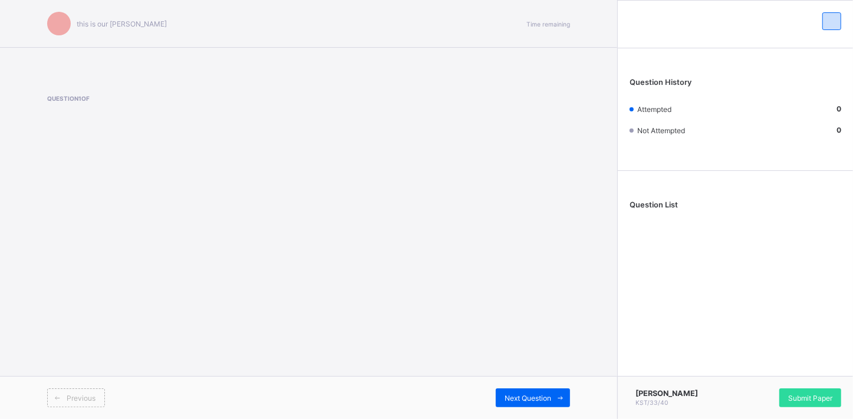
click at [108, 401] on div "Previous" at bounding box center [178, 397] width 262 height 19
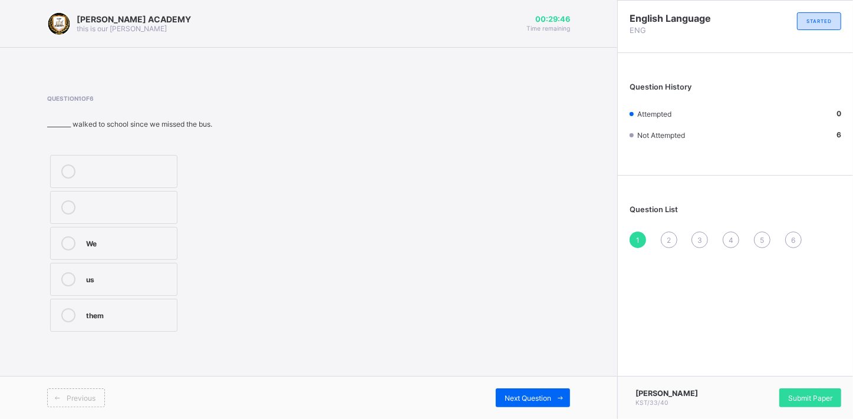
click at [93, 313] on div "them" at bounding box center [128, 314] width 85 height 12
drag, startPoint x: 654, startPoint y: 249, endPoint x: 622, endPoint y: 283, distance: 47.1
click at [622, 283] on div "English Language ENG STARTED Question History Attempted 1 Not Attempted 5 Quest…" at bounding box center [735, 209] width 236 height 419
click at [520, 399] on span "Next Question" at bounding box center [527, 398] width 47 height 9
click at [119, 230] on label "Pronouns" at bounding box center [113, 243] width 127 height 33
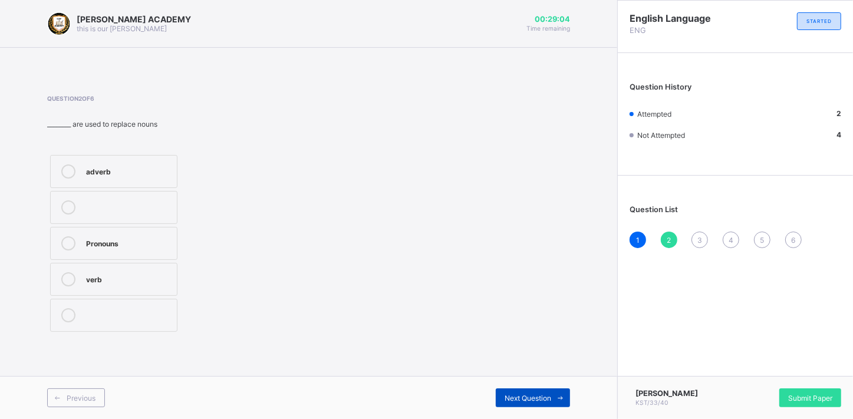
click at [532, 403] on div "Next Question" at bounding box center [533, 397] width 74 height 19
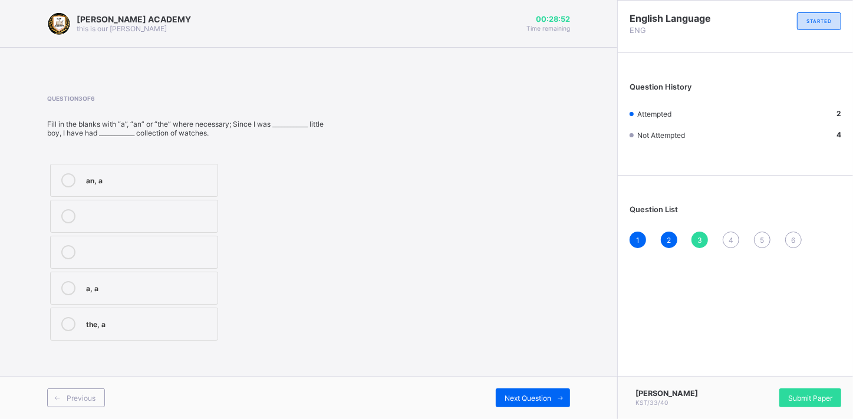
click at [100, 327] on div "the, a" at bounding box center [149, 323] width 126 height 12
click at [557, 395] on icon at bounding box center [560, 398] width 9 height 8
click at [130, 281] on div "a, the" at bounding box center [149, 287] width 126 height 12
click at [543, 381] on div "Previous Next Question" at bounding box center [308, 397] width 617 height 43
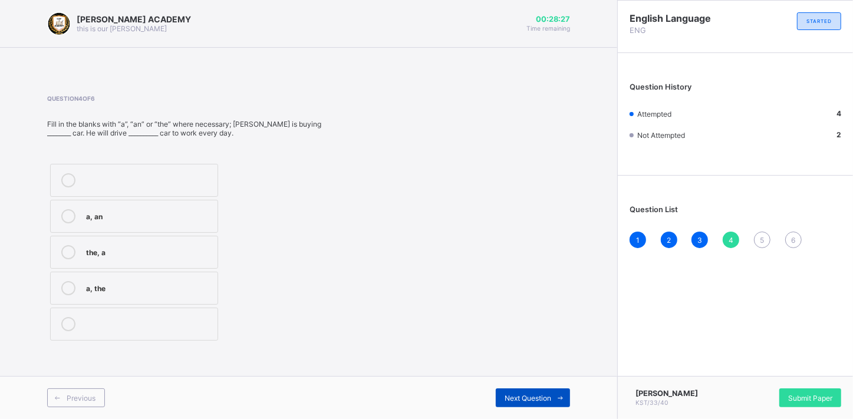
drag, startPoint x: 543, startPoint y: 381, endPoint x: 524, endPoint y: 394, distance: 23.4
click at [524, 394] on span "Next Question" at bounding box center [527, 398] width 47 height 9
click at [132, 277] on label "a, an" at bounding box center [134, 288] width 168 height 33
click at [545, 381] on div "Previous Next Question" at bounding box center [308, 397] width 617 height 43
click at [553, 394] on span at bounding box center [560, 397] width 19 height 19
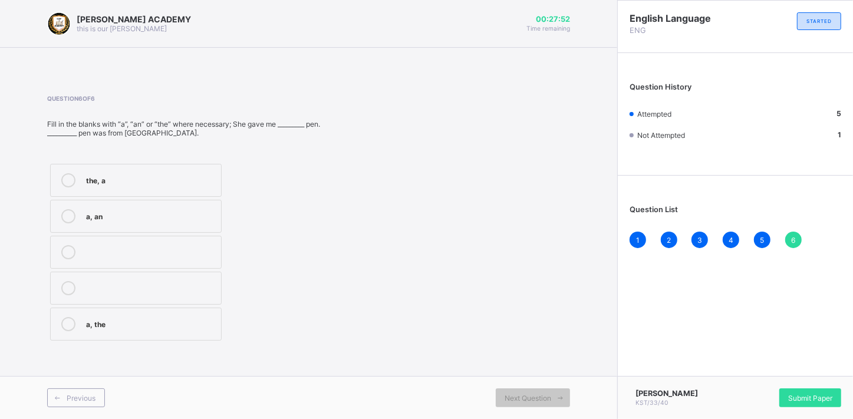
click at [103, 172] on label "the, a" at bounding box center [136, 180] width 172 height 33
click at [550, 410] on div "Previous Next Question" at bounding box center [308, 397] width 617 height 43
click at [536, 401] on span "Next Question" at bounding box center [527, 398] width 47 height 9
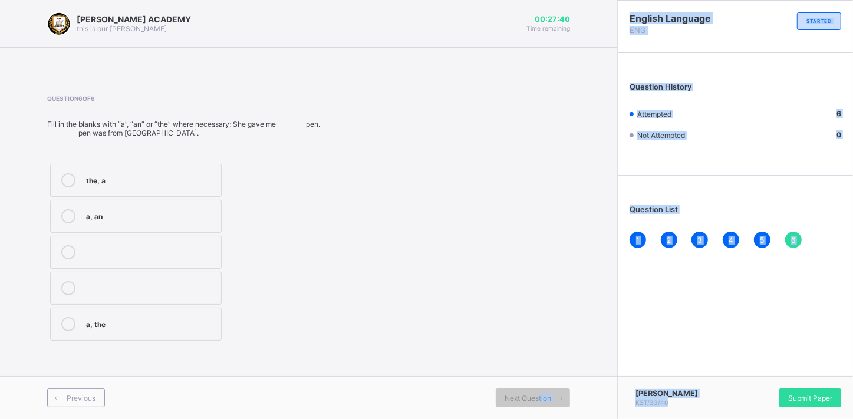
drag, startPoint x: 536, startPoint y: 401, endPoint x: 802, endPoint y: 434, distance: 267.3
click at [802, 419] on html "[PERSON_NAME] ACADEMY this is our [PERSON_NAME] 00:27:40 Time remaining Questio…" at bounding box center [426, 209] width 853 height 419
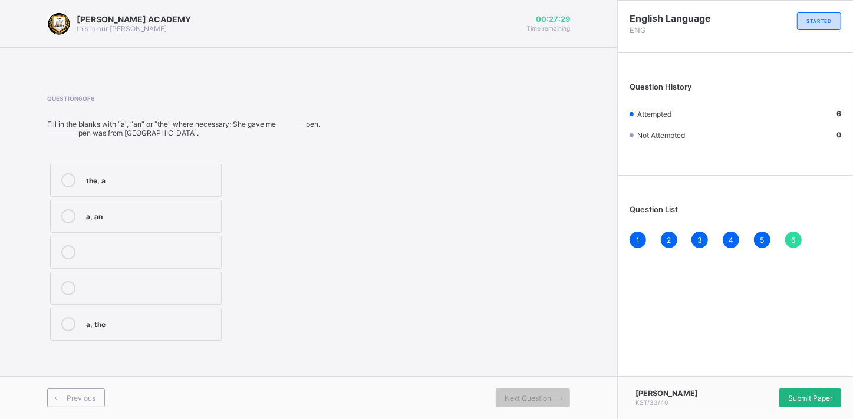
click at [813, 400] on div "Submit Paper" at bounding box center [810, 397] width 62 height 19
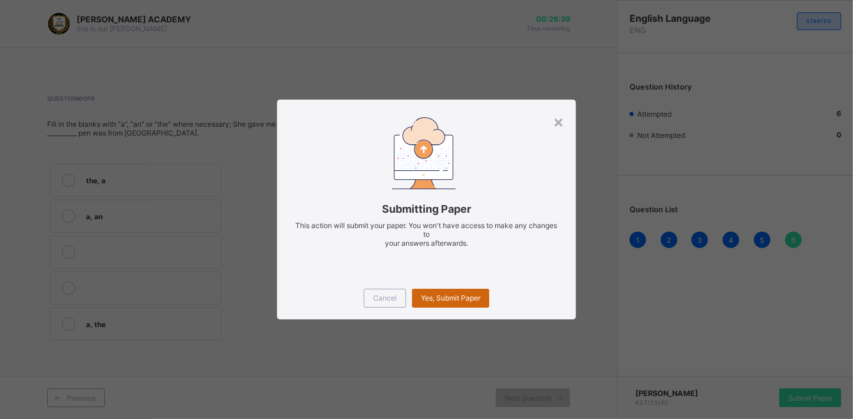
click at [469, 289] on div "Yes, Submit Paper" at bounding box center [450, 298] width 77 height 19
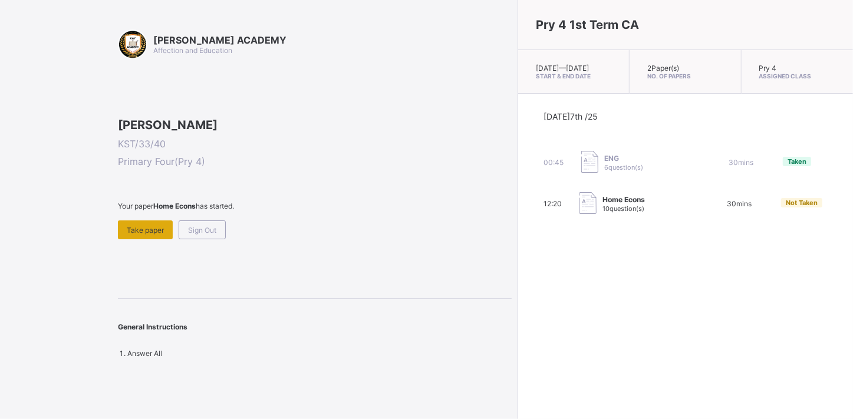
click at [141, 235] on span "Take paper" at bounding box center [145, 230] width 37 height 9
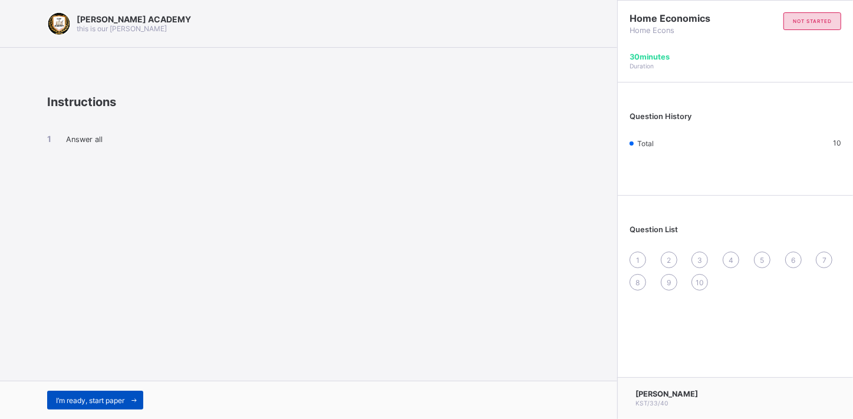
click at [110, 399] on span "I’m ready, start paper" at bounding box center [90, 400] width 68 height 9
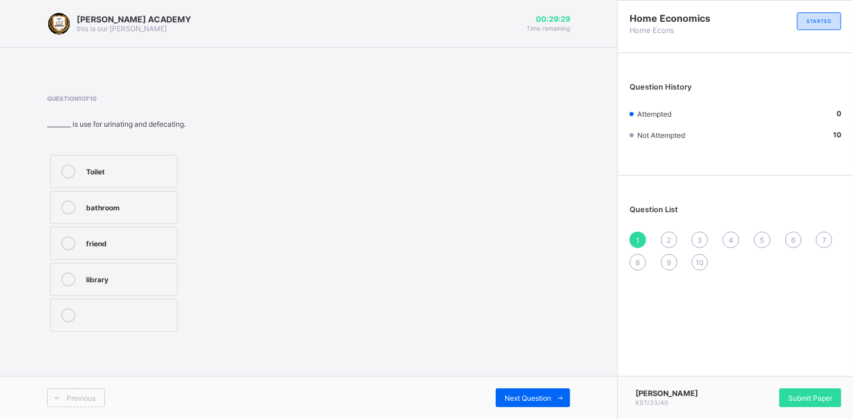
click at [95, 161] on label "Toilet" at bounding box center [113, 171] width 127 height 33
click at [518, 388] on div "Next Question" at bounding box center [533, 397] width 74 height 19
click at [131, 236] on div "school" at bounding box center [128, 242] width 85 height 12
click at [169, 209] on div "Library" at bounding box center [128, 206] width 85 height 12
click at [558, 397] on icon at bounding box center [560, 398] width 9 height 8
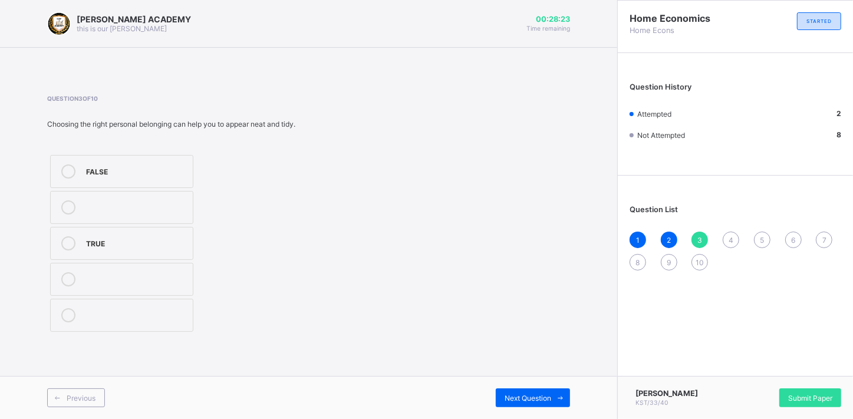
click at [83, 242] on label "TRUE" at bounding box center [121, 243] width 143 height 33
click at [504, 400] on span "Next Question" at bounding box center [527, 398] width 47 height 9
click at [165, 318] on div "House" at bounding box center [133, 314] width 95 height 12
click at [540, 405] on div "Next Question" at bounding box center [533, 397] width 74 height 19
click at [119, 170] on div "TRUE" at bounding box center [128, 170] width 85 height 12
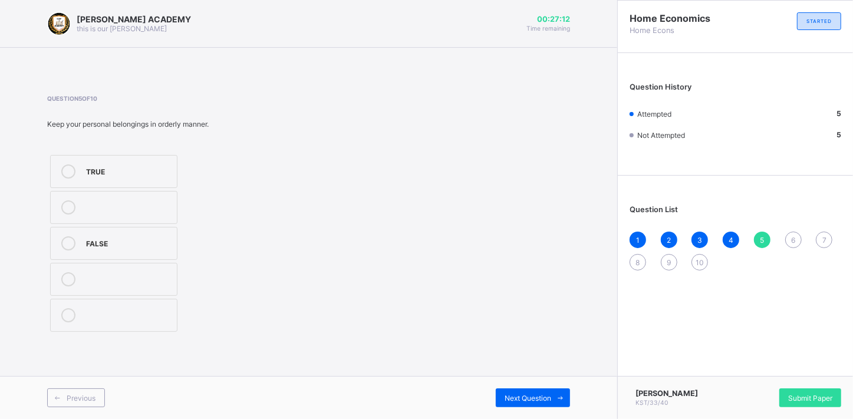
click at [526, 387] on div "Previous Next Question" at bounding box center [308, 397] width 617 height 43
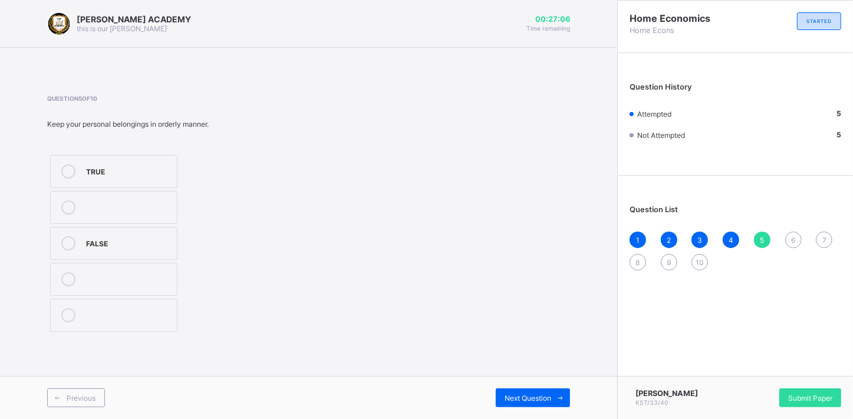
click at [526, 387] on div "Previous Next Question" at bounding box center [308, 397] width 617 height 43
click at [552, 394] on span at bounding box center [560, 397] width 19 height 19
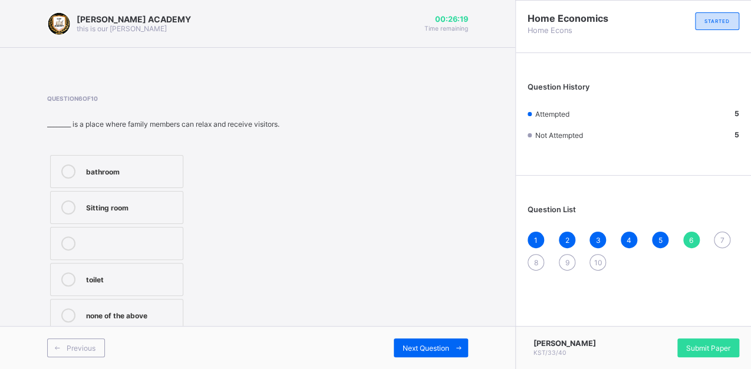
click at [130, 202] on div "Sitting room" at bounding box center [131, 206] width 91 height 12
click at [424, 344] on span "Next Question" at bounding box center [426, 348] width 47 height 9
click at [104, 316] on div "bag" at bounding box center [132, 314] width 93 height 12
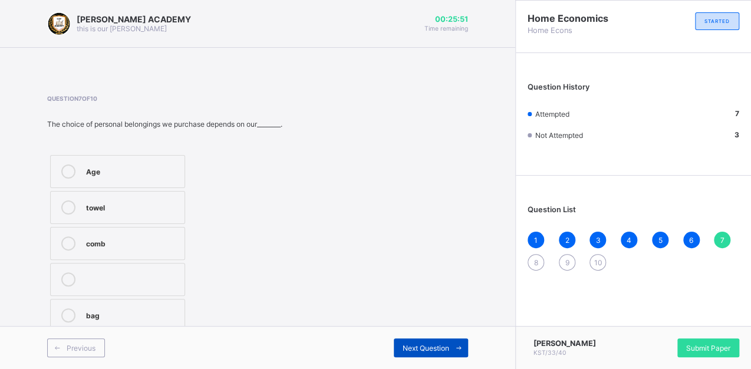
click at [403, 345] on span "Next Question" at bounding box center [426, 348] width 47 height 9
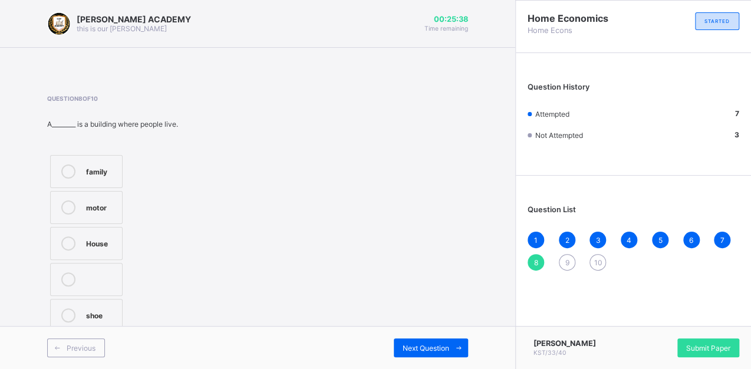
click at [94, 164] on div "family" at bounding box center [101, 170] width 30 height 12
click at [99, 236] on label "House" at bounding box center [86, 243] width 72 height 33
click at [99, 236] on div "House" at bounding box center [101, 242] width 30 height 12
click at [453, 345] on span at bounding box center [458, 347] width 19 height 19
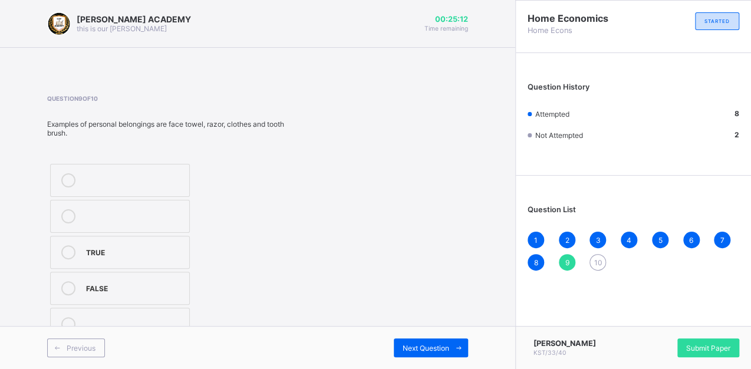
click at [61, 240] on label "TRUE" at bounding box center [120, 252] width 140 height 33
click at [400, 352] on div "Next Question" at bounding box center [431, 347] width 74 height 19
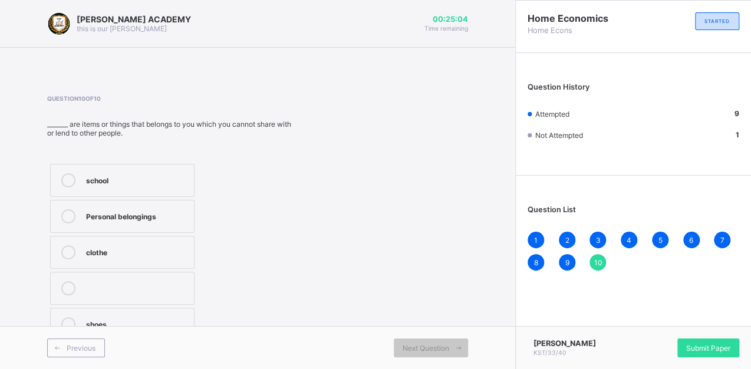
click at [141, 250] on div "clothe" at bounding box center [137, 251] width 102 height 12
click at [687, 338] on div "Submit Paper" at bounding box center [708, 347] width 62 height 19
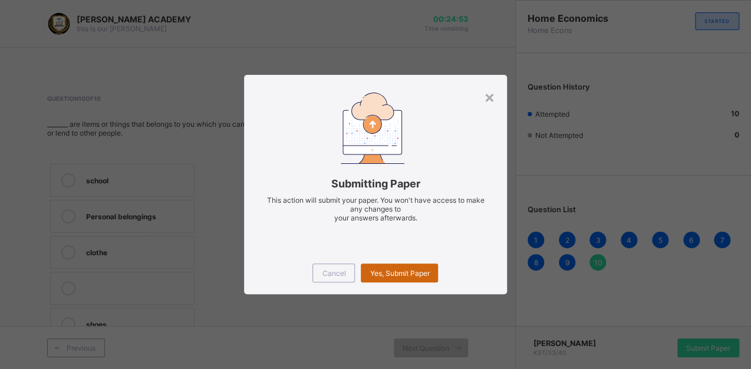
click at [419, 275] on span "Yes, Submit Paper" at bounding box center [400, 273] width 60 height 9
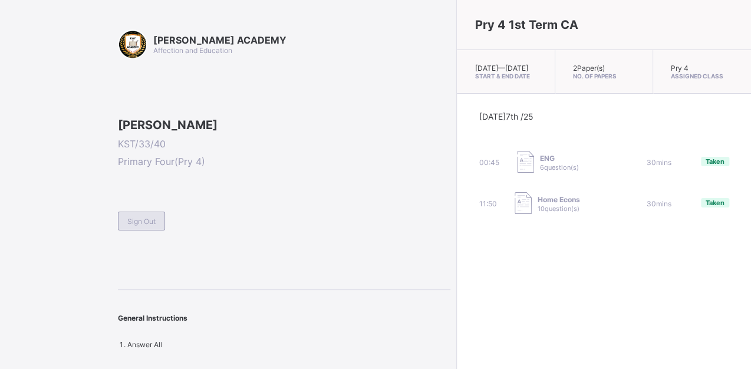
click at [160, 230] on div "Sign Out" at bounding box center [141, 221] width 47 height 19
